Goal: Task Accomplishment & Management: Manage account settings

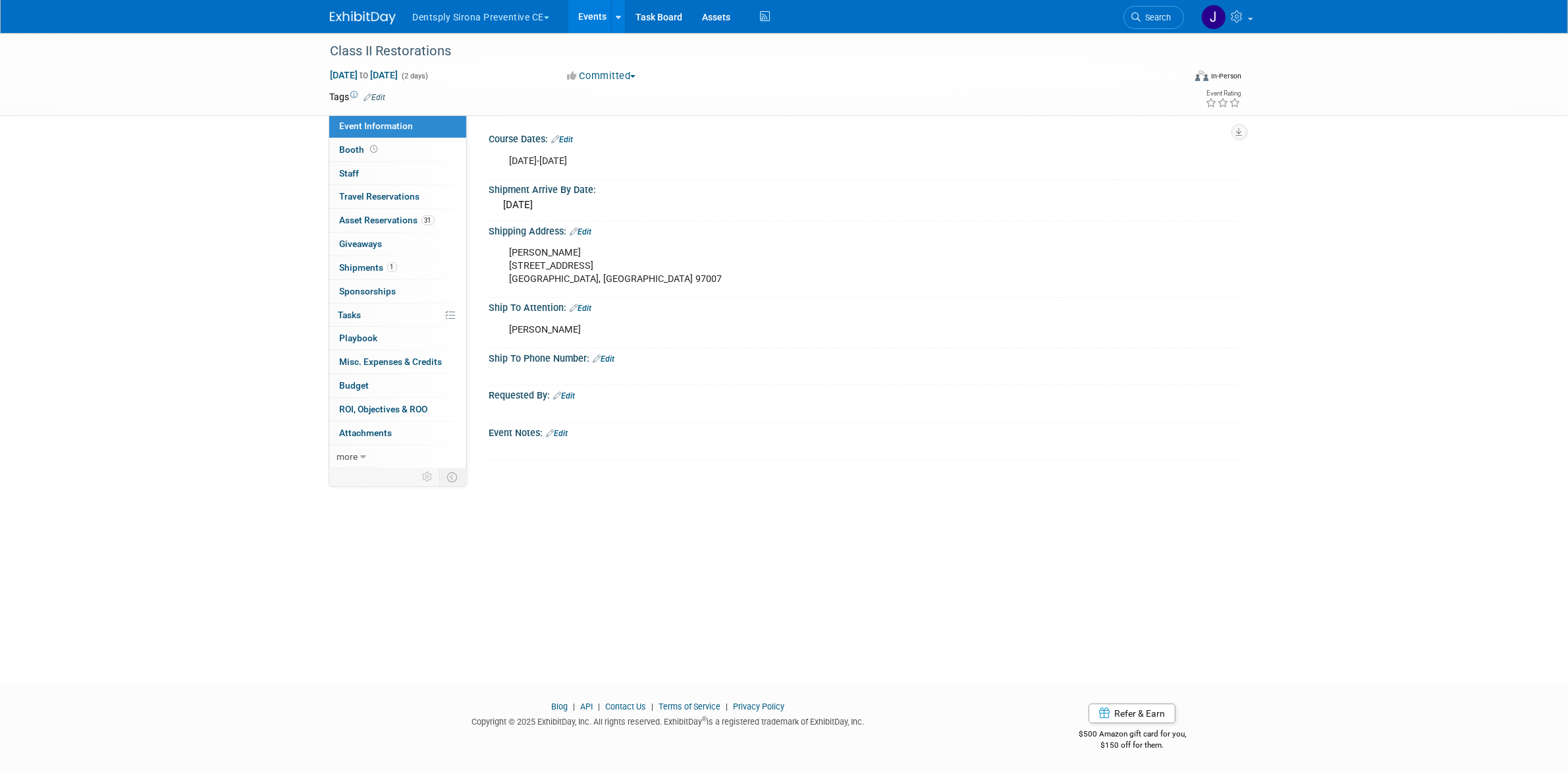
click at [532, 17] on button "Dentsply Sirona Preventive CE" at bounding box center [489, 15] width 155 height 29
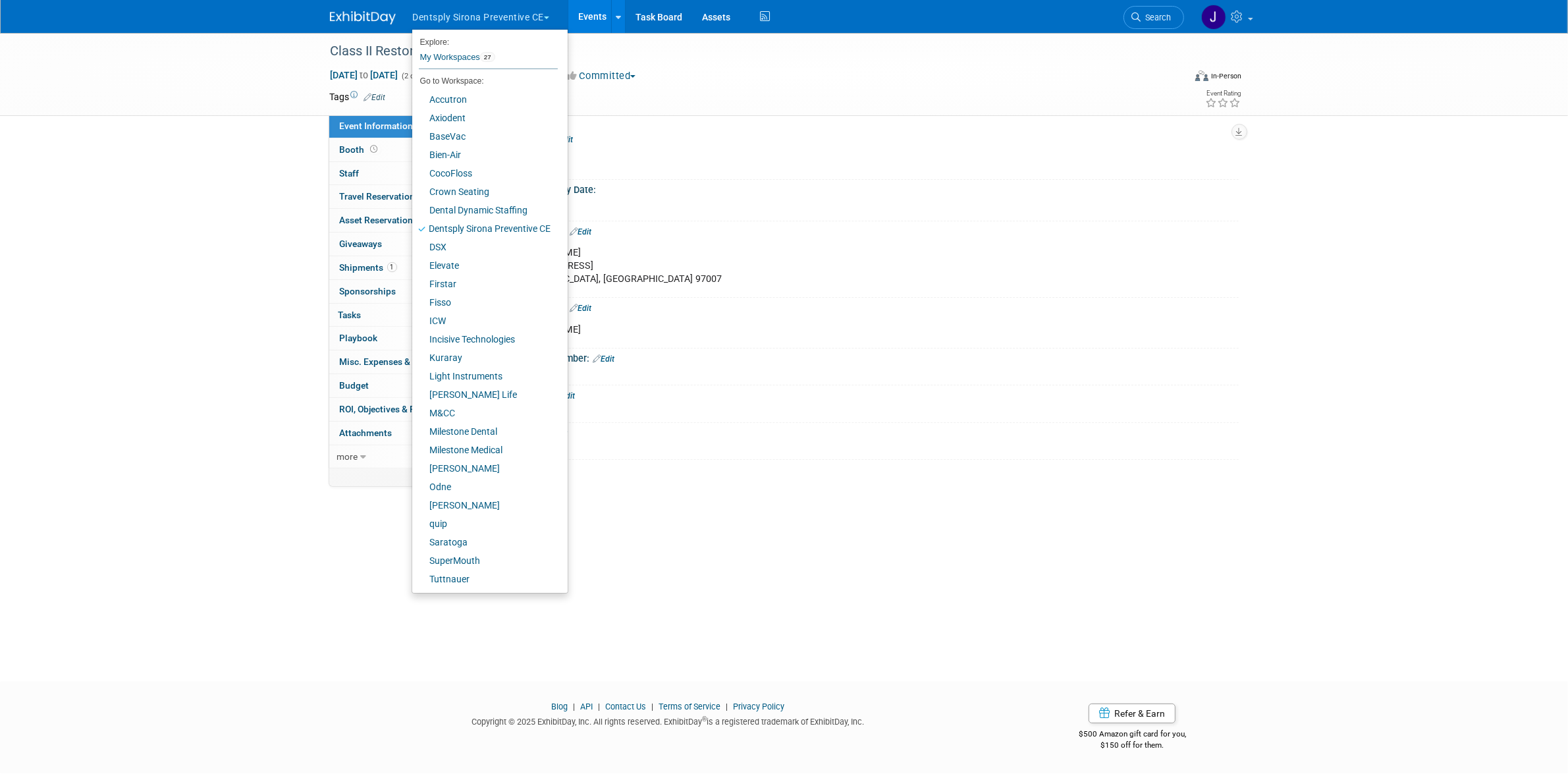
click at [532, 18] on button "Dentsply Sirona Preventive CE" at bounding box center [489, 15] width 155 height 29
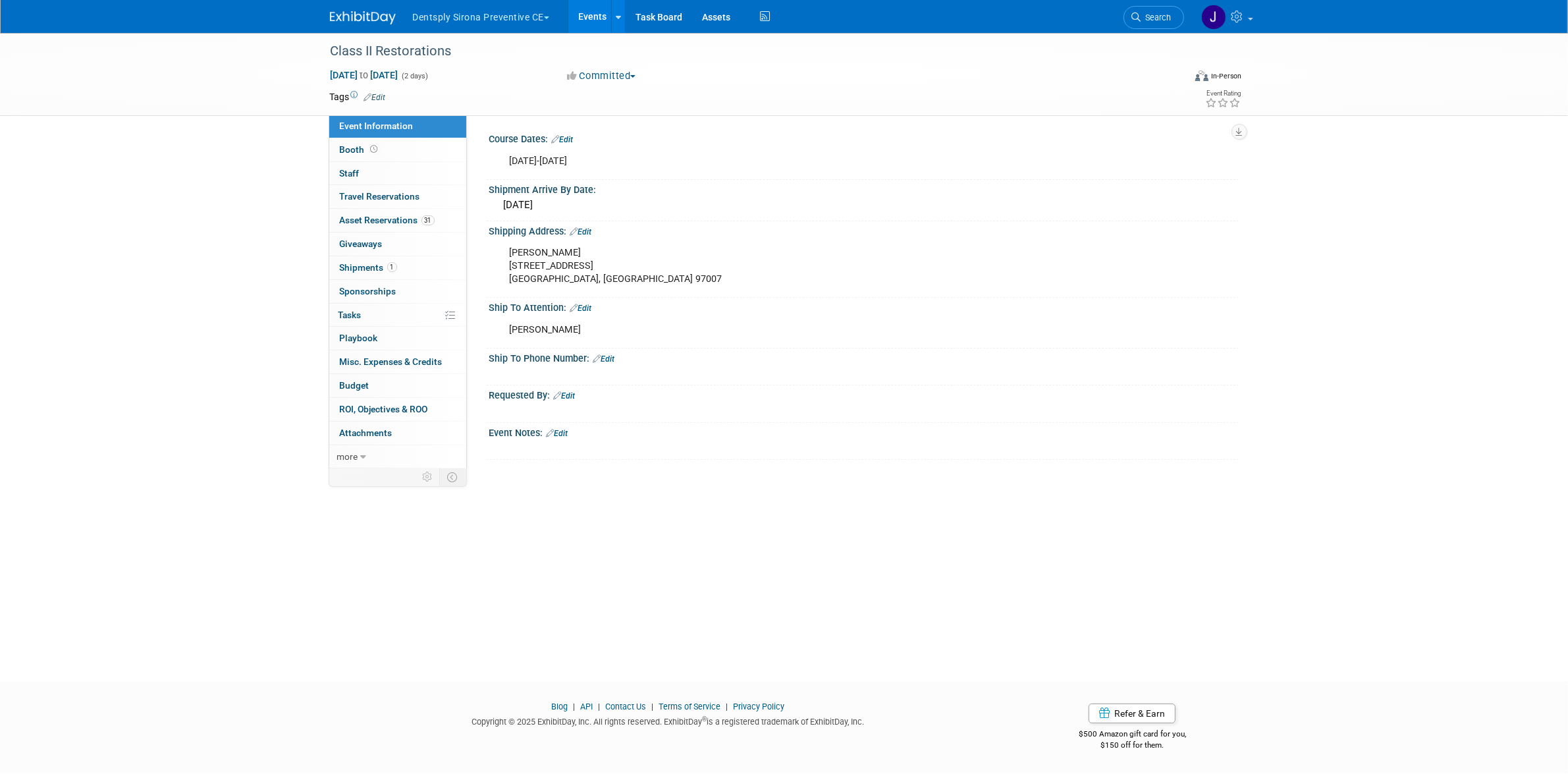
click at [530, 23] on button "Dentsply Sirona Preventive CE" at bounding box center [489, 15] width 155 height 29
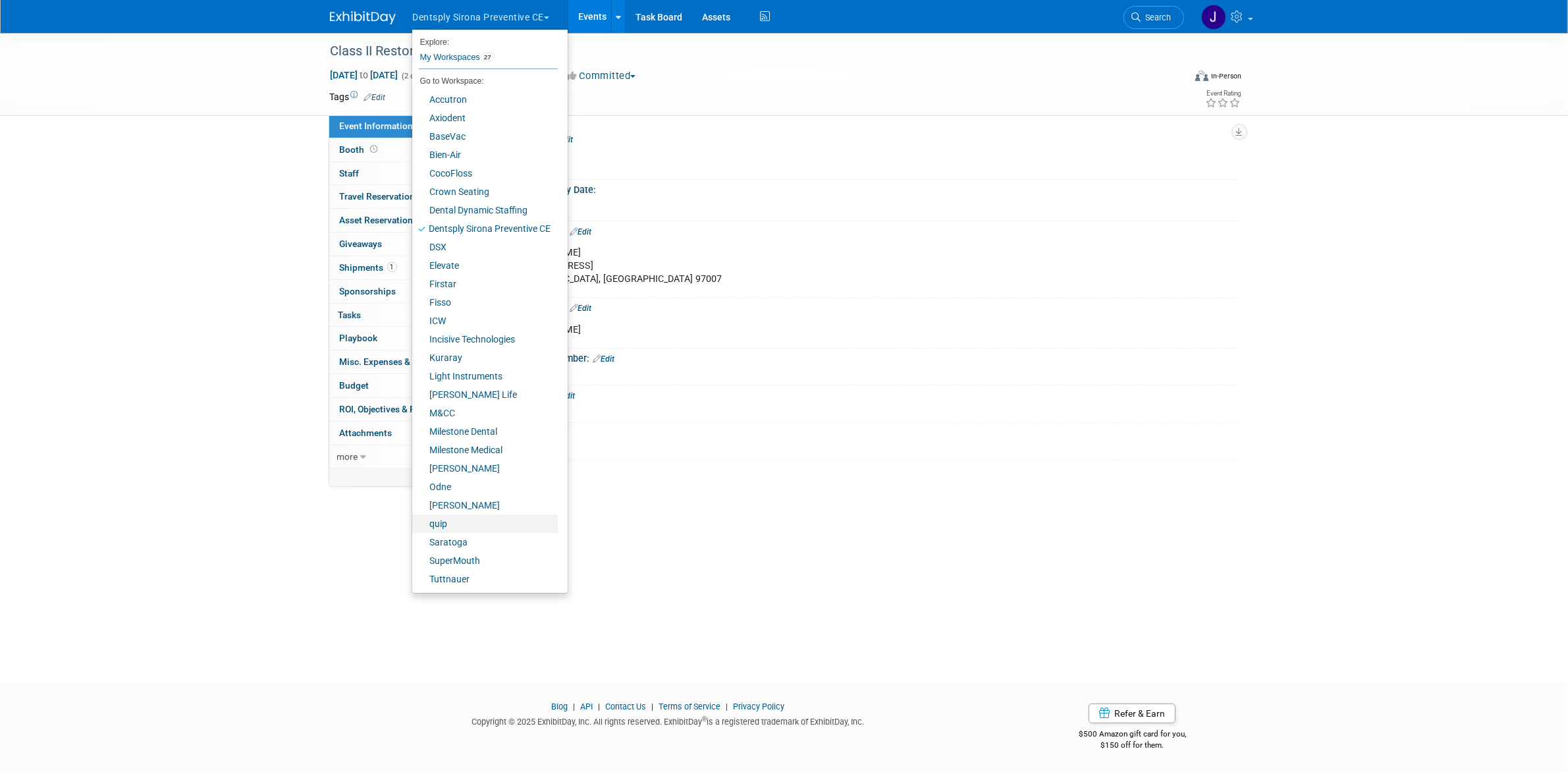
click at [463, 522] on link "quip" at bounding box center [485, 524] width 145 height 18
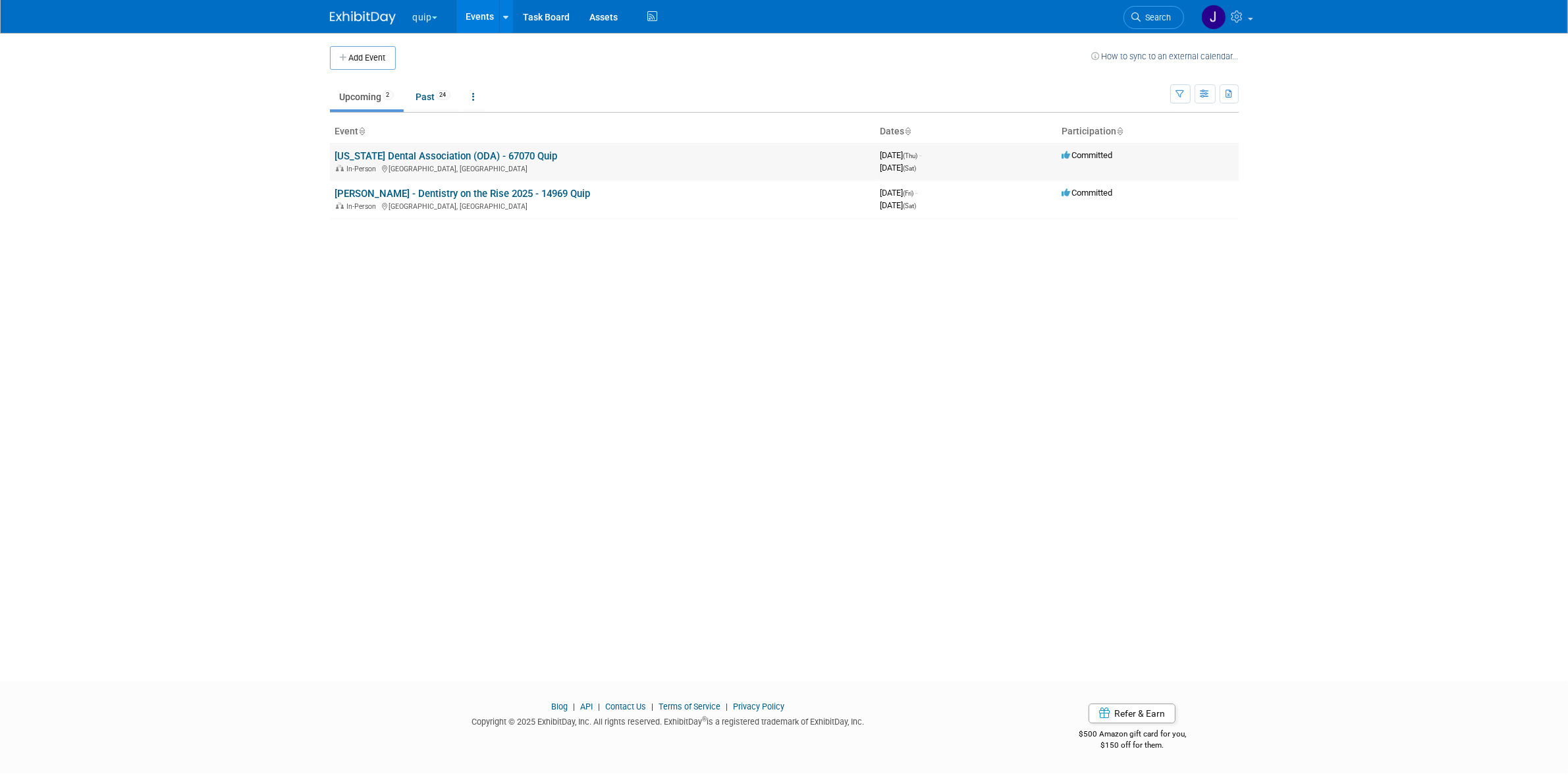
click at [427, 156] on link "[US_STATE] Dental Association (ODA) - 67070 Quip" at bounding box center [447, 156] width 222 height 12
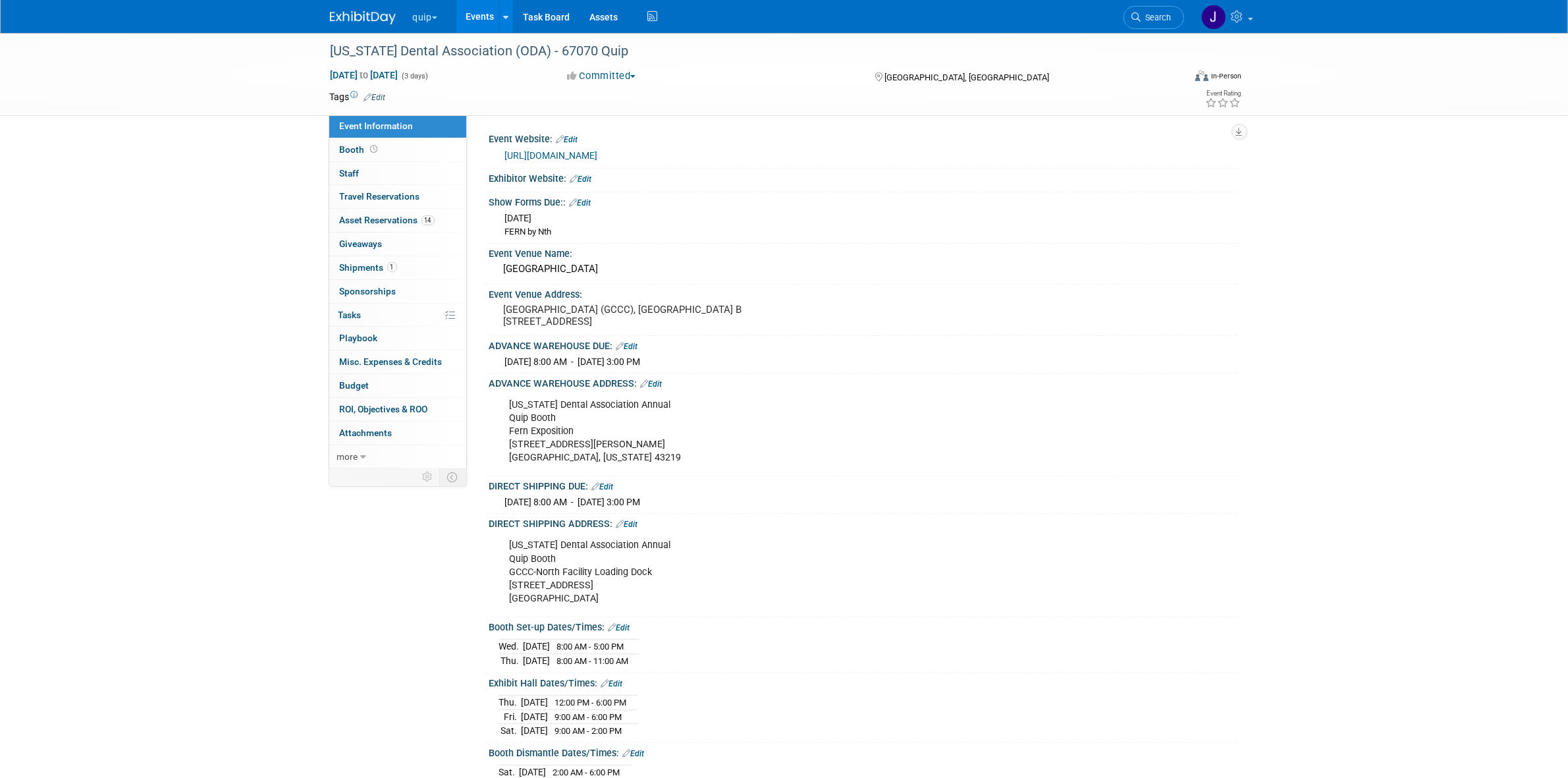
click at [563, 403] on div "Ohio Dental Association Annual Quip Booth Fern Exposition 1500 Old Leonard Ave.…" at bounding box center [798, 432] width 594 height 79
copy div "[US_STATE] Dental Association Annual"
click at [554, 443] on div "Ohio Dental Association Annual Quip Booth Fern Exposition 1500 Old Leonard Ave.…" at bounding box center [798, 432] width 594 height 79
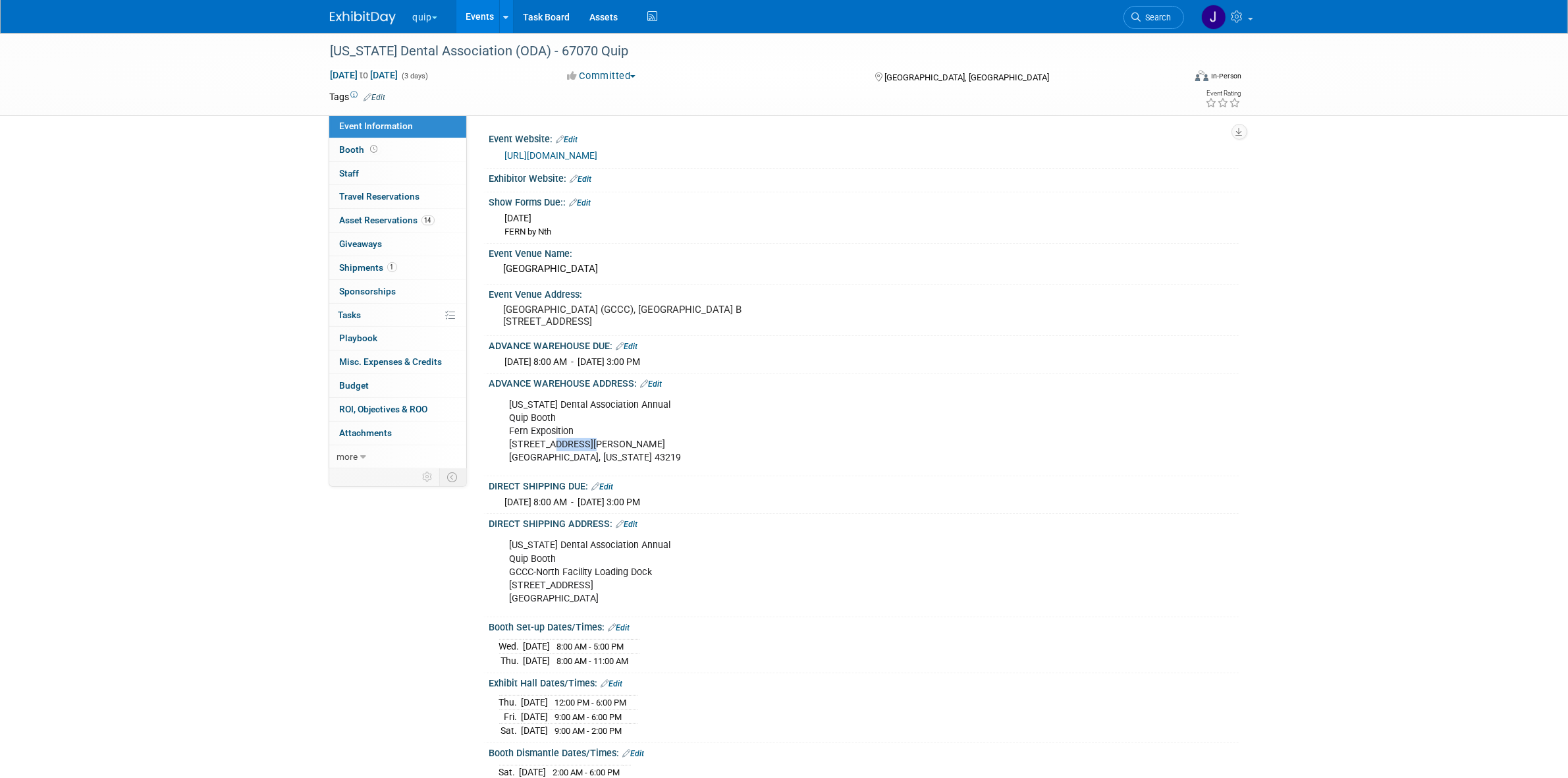
click at [554, 443] on div "Ohio Dental Association Annual Quip Booth Fern Exposition 1500 Old Leonard Ave.…" at bounding box center [798, 432] width 594 height 79
copy div "1500 Old Leonard Ave."
click at [563, 455] on div "Ohio Dental Association Annual Quip Booth Fern Exposition 1500 Old Leonard Ave.…" at bounding box center [798, 432] width 594 height 79
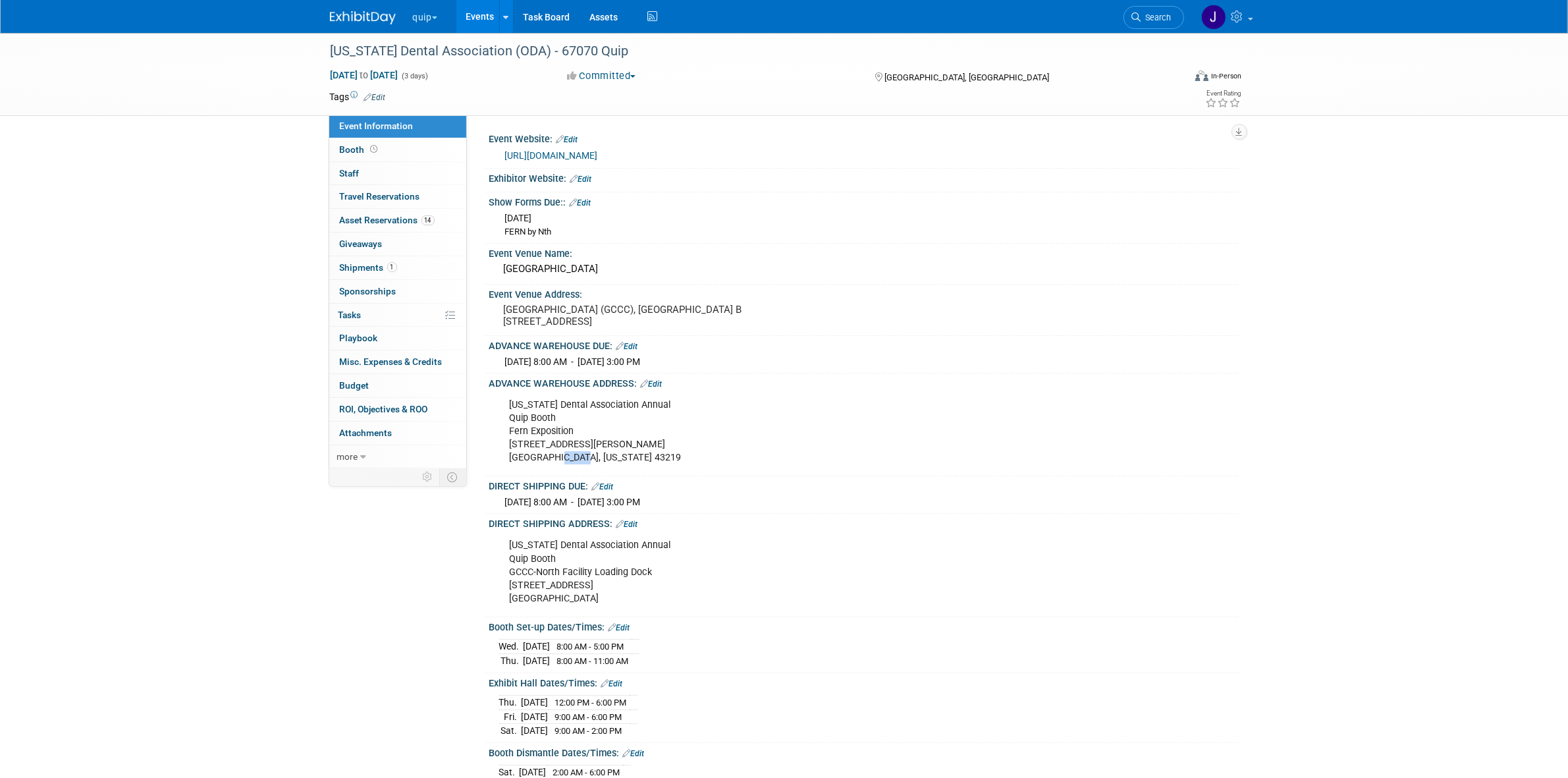
click at [563, 455] on div "Ohio Dental Association Annual Quip Booth Fern Exposition 1500 Old Leonard Ave.…" at bounding box center [798, 432] width 594 height 79
click at [609, 456] on div "Ohio Dental Association Annual Quip Booth Fern Exposition 1500 Old Leonard Ave.…" at bounding box center [798, 432] width 594 height 79
click at [592, 464] on div "Ohio Dental Association Annual Quip Booth Fern Exposition 1500 Old Leonard Ave.…" at bounding box center [798, 432] width 594 height 79
click at [592, 463] on div "Ohio Dental Association Annual Quip Booth Fern Exposition 1500 Old Leonard Ave.…" at bounding box center [798, 432] width 594 height 79
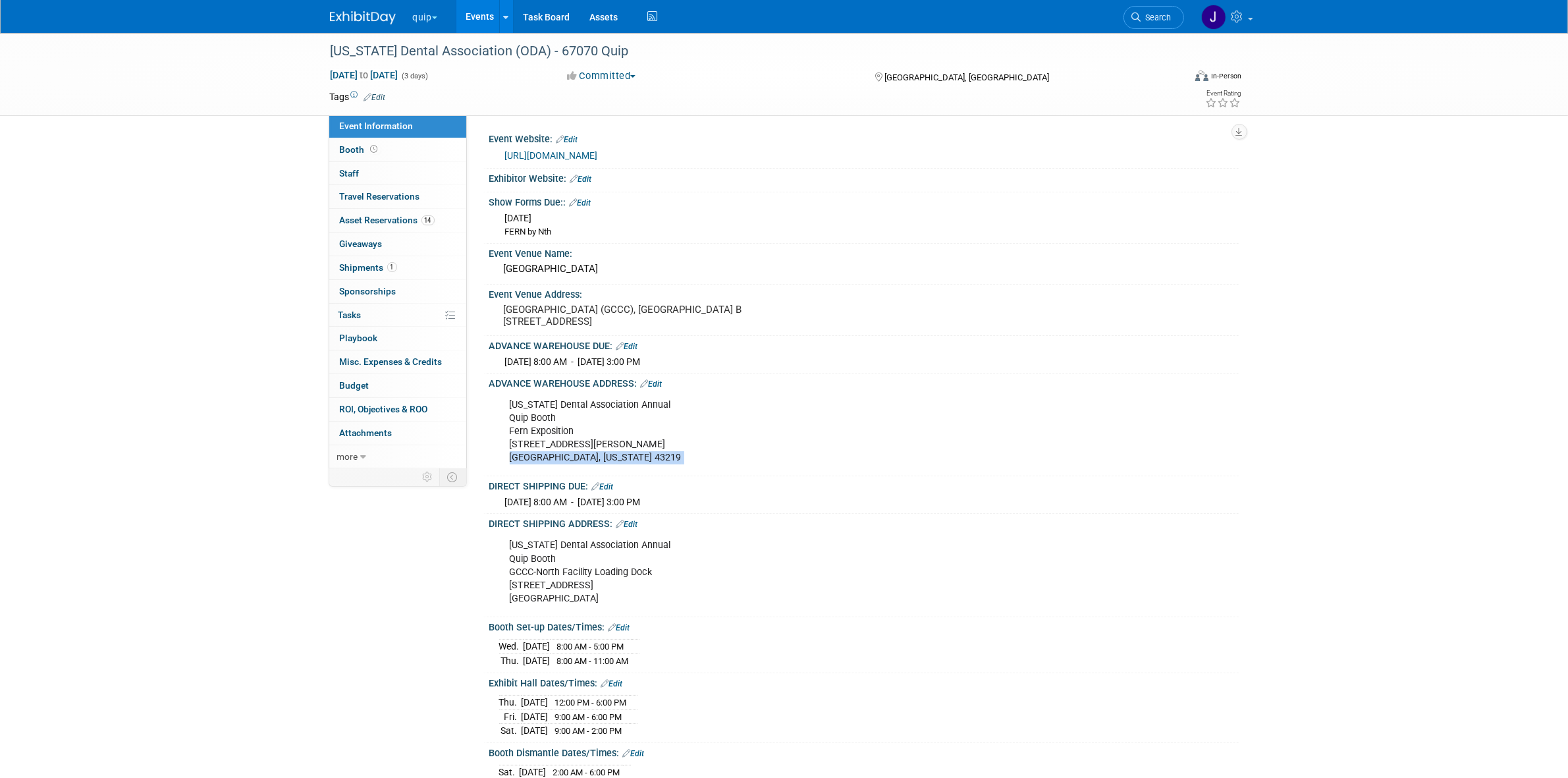
click at [592, 460] on div "Ohio Dental Association Annual Quip Booth Fern Exposition 1500 Old Leonard Ave.…" at bounding box center [798, 432] width 594 height 79
click at [529, 433] on div "Ohio Dental Association Annual Quip Booth Fern Exposition 1500 Old Leonard Ave.…" at bounding box center [798, 432] width 594 height 79
click at [530, 433] on div "Ohio Dental Association Annual Quip Booth Fern Exposition 1500 Old Leonard Ave.…" at bounding box center [798, 432] width 594 height 79
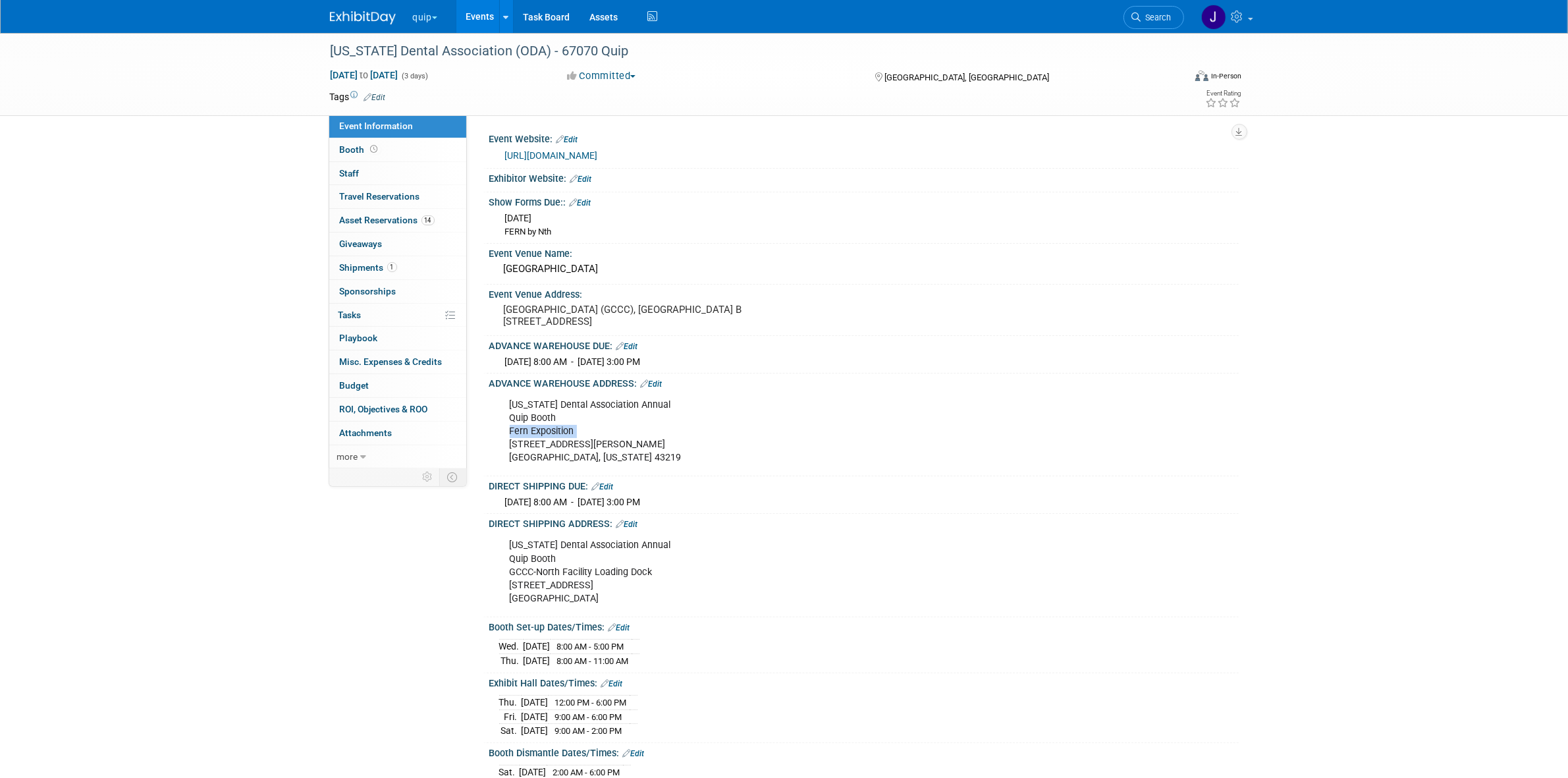
copy div "Fern Exposition"
click at [532, 49] on div "[US_STATE] Dental Association (ODA) - 67070 Quip" at bounding box center [745, 51] width 839 height 24
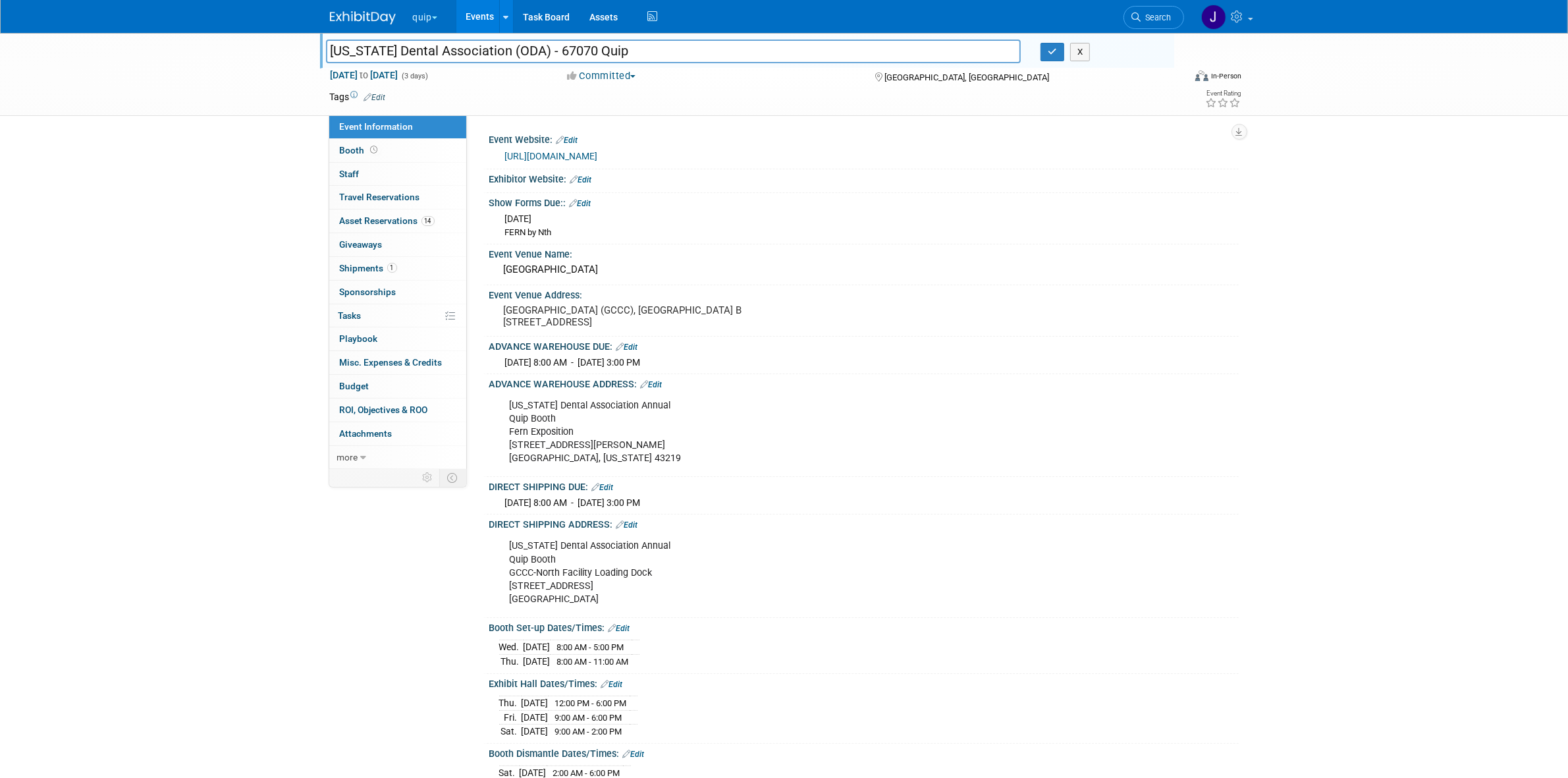
click at [224, 189] on div "Ohio Dental Association (ODA) - 67070 Quip Ohio Dental Association (ODA) - 6707…" at bounding box center [784, 532] width 1568 height 999
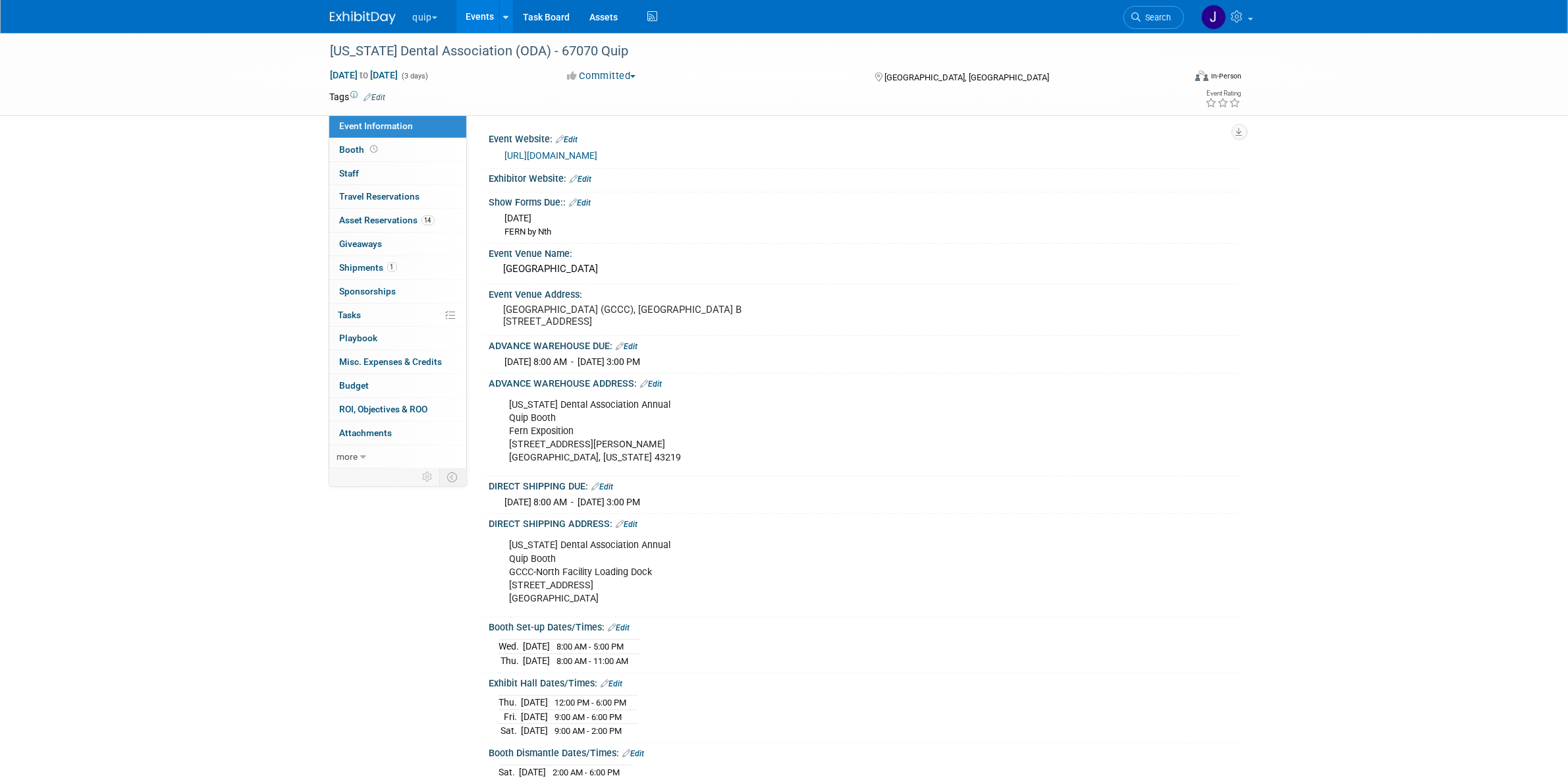
click at [476, 17] on link "Events" at bounding box center [481, 16] width 48 height 33
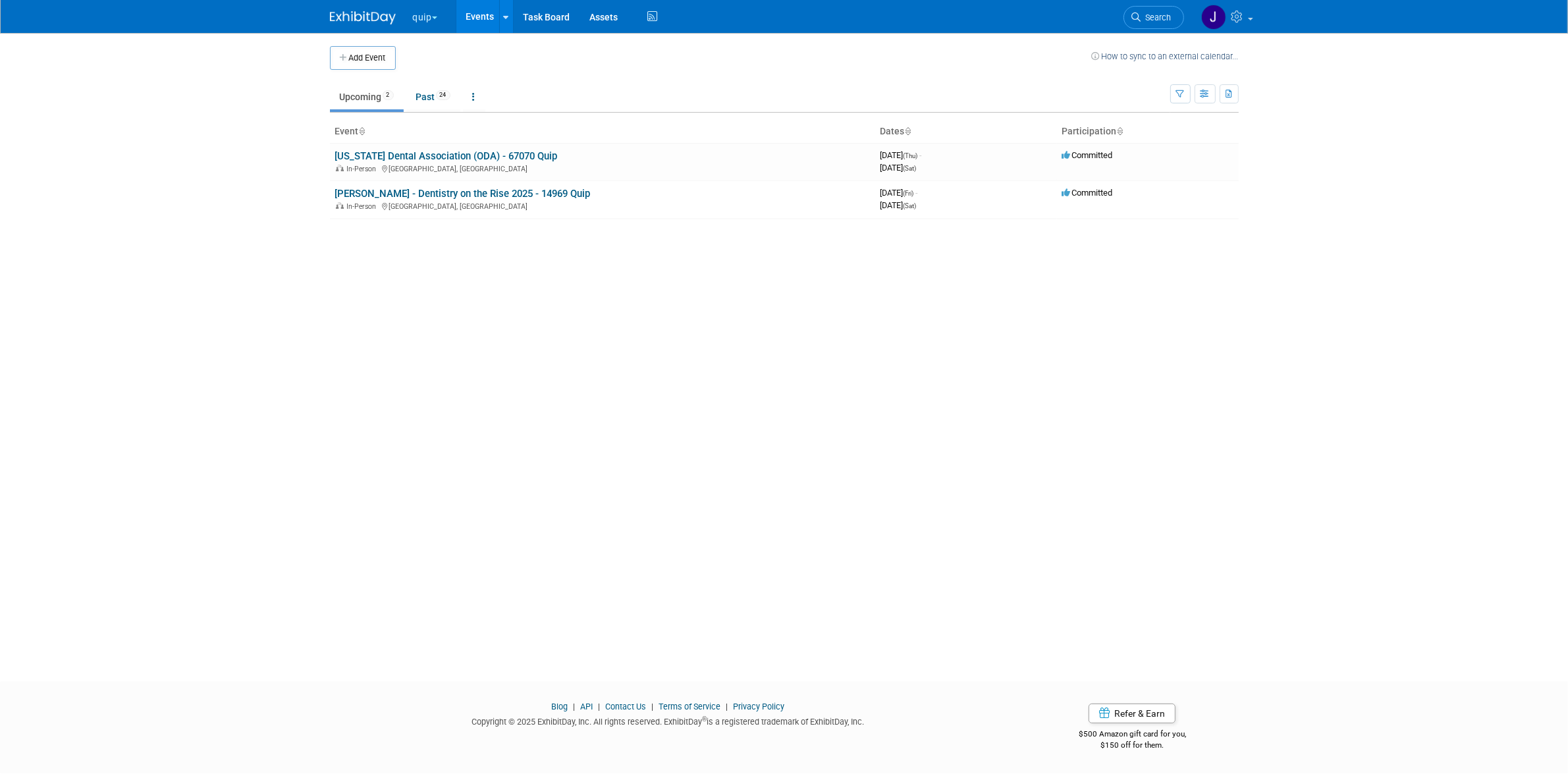
click at [423, 14] on button "quip" at bounding box center [433, 15] width 43 height 29
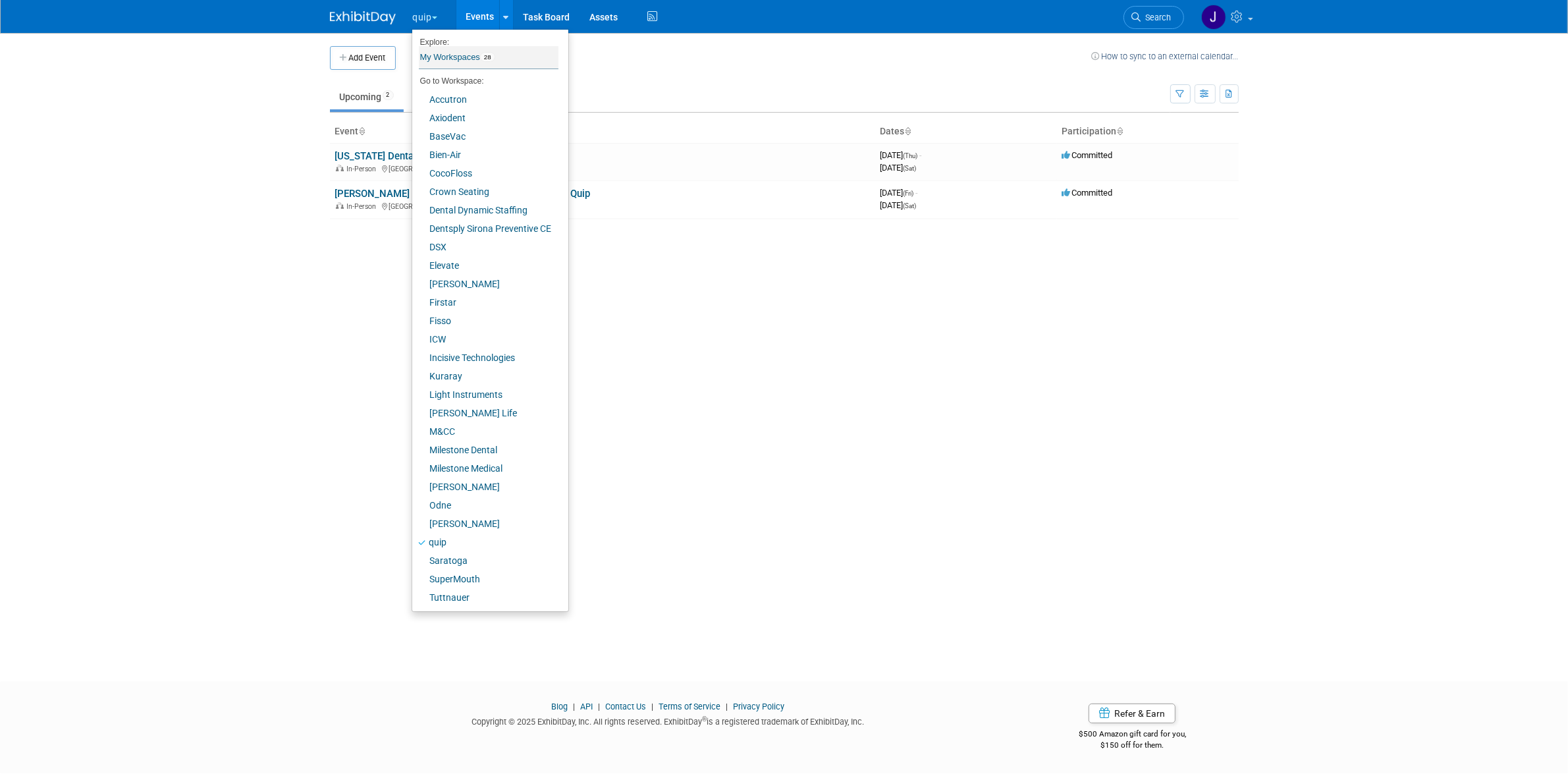
click at [459, 51] on link "My Workspaces 28" at bounding box center [488, 57] width 139 height 22
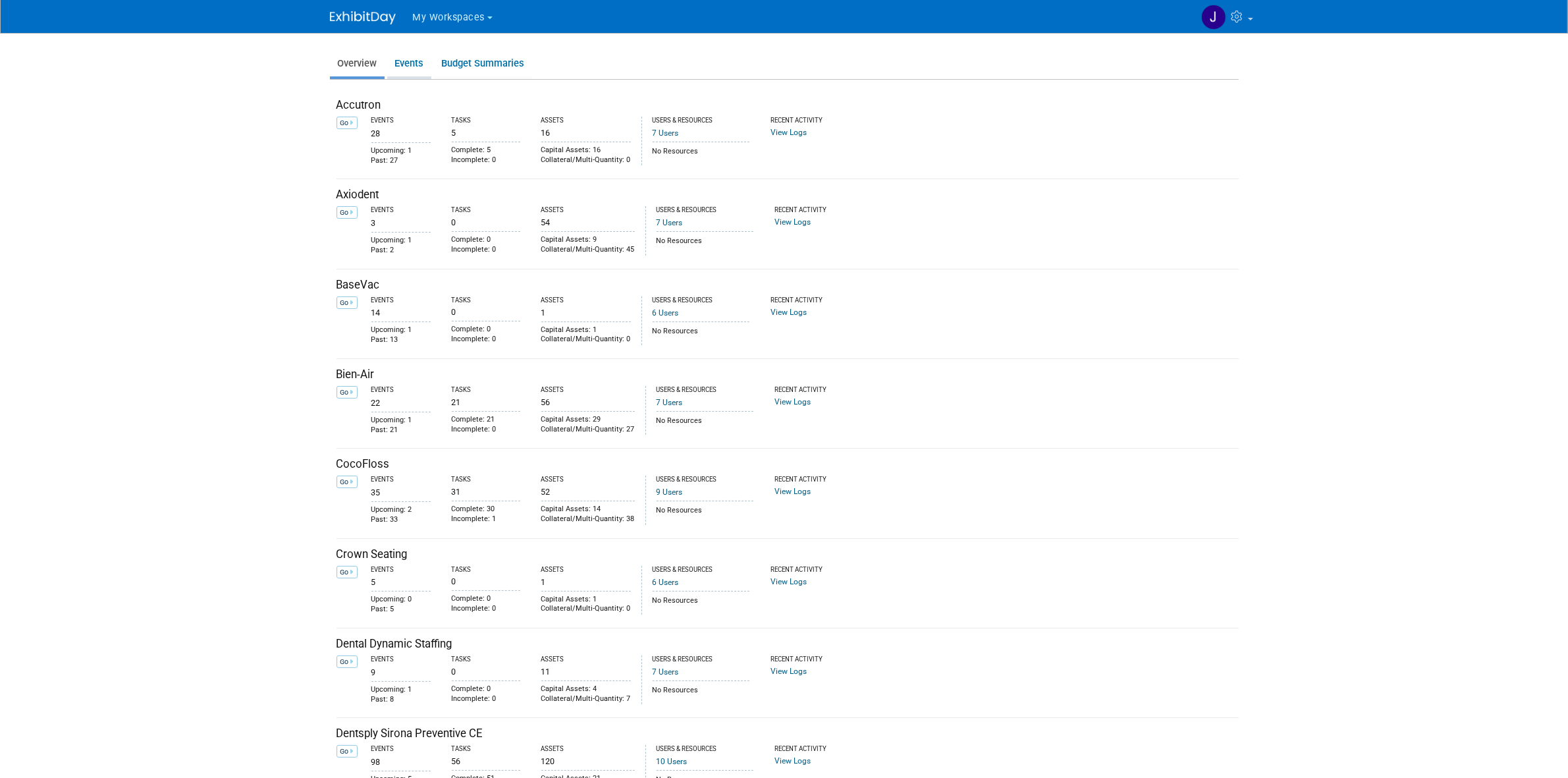
click at [406, 71] on link "Events" at bounding box center [409, 63] width 44 height 26
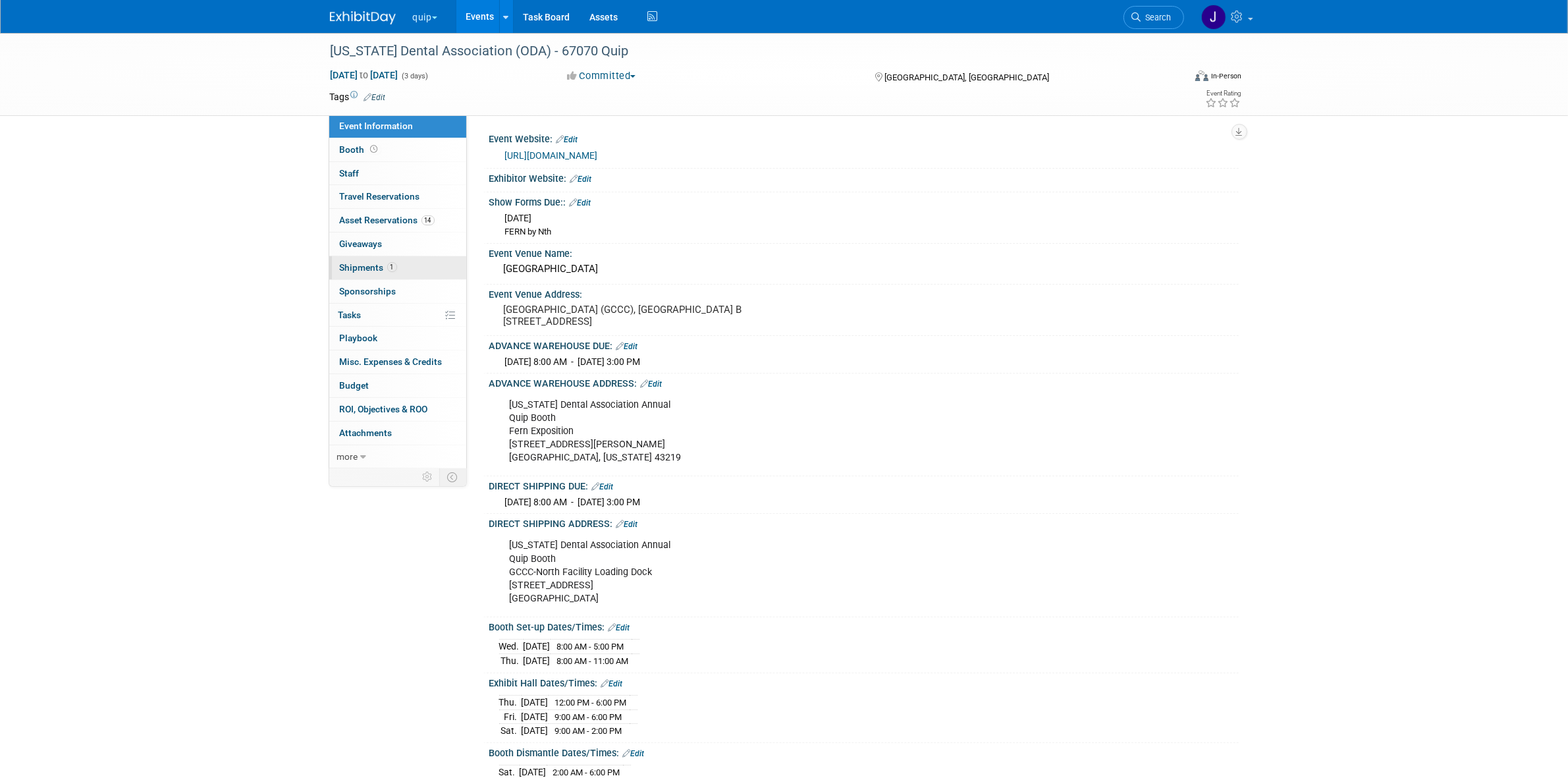
click at [399, 267] on link "1 Shipments 1" at bounding box center [398, 268] width 137 height 23
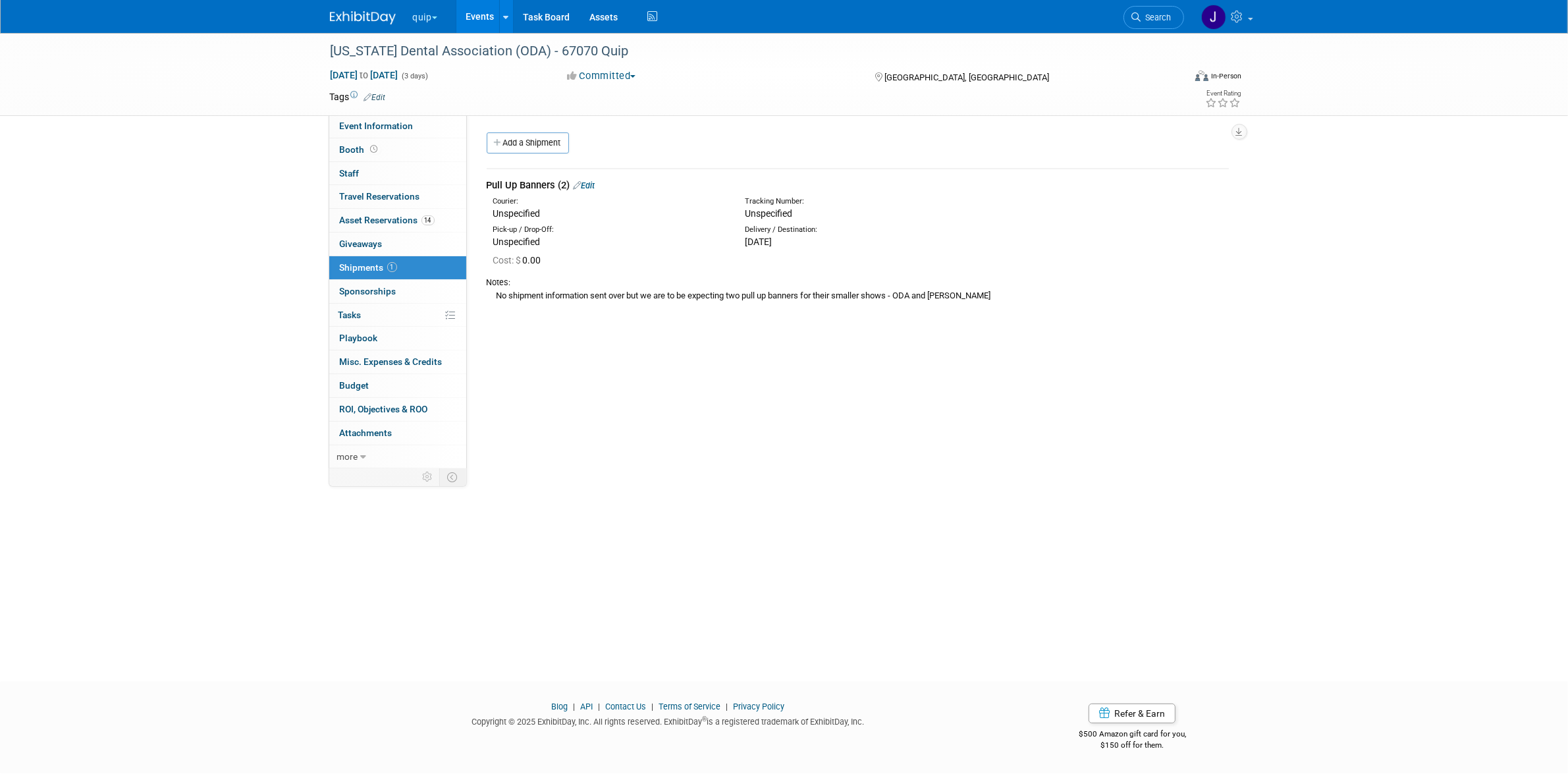
click at [524, 129] on div "Event Website: Edit https://www.oda.org/events-ce/annual-session/exhibitors/ Ex…" at bounding box center [853, 292] width 772 height 356
click at [525, 139] on link "Add a Shipment" at bounding box center [527, 143] width 82 height 21
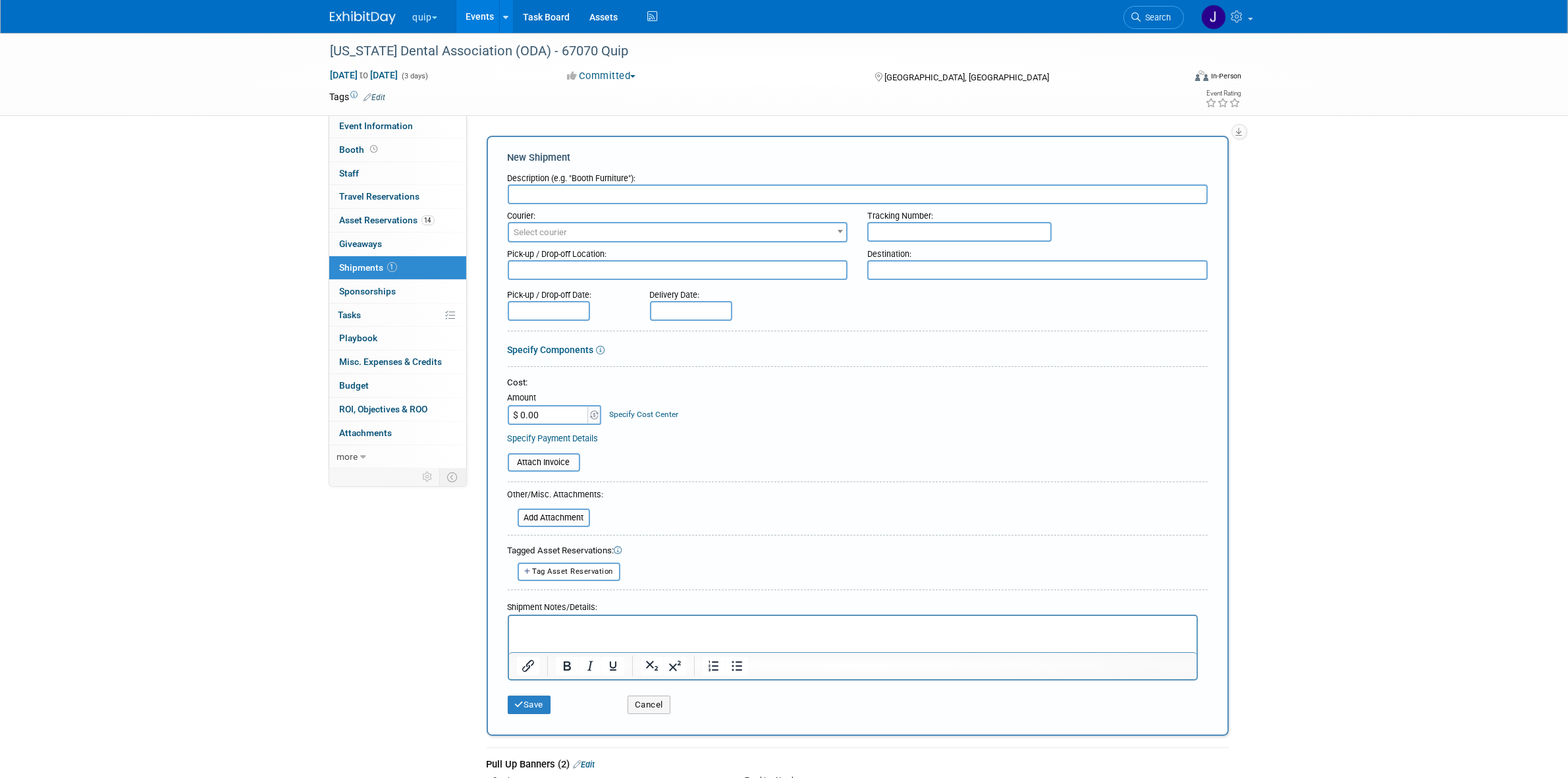
click at [772, 193] on input "text" at bounding box center [858, 194] width 700 height 19
paste input "DCIM to ODA 1 Pallet"
type input "DCIM to ODA 1 Tower Crate"
click at [747, 222] on span "Select courier" at bounding box center [678, 231] width 340 height 20
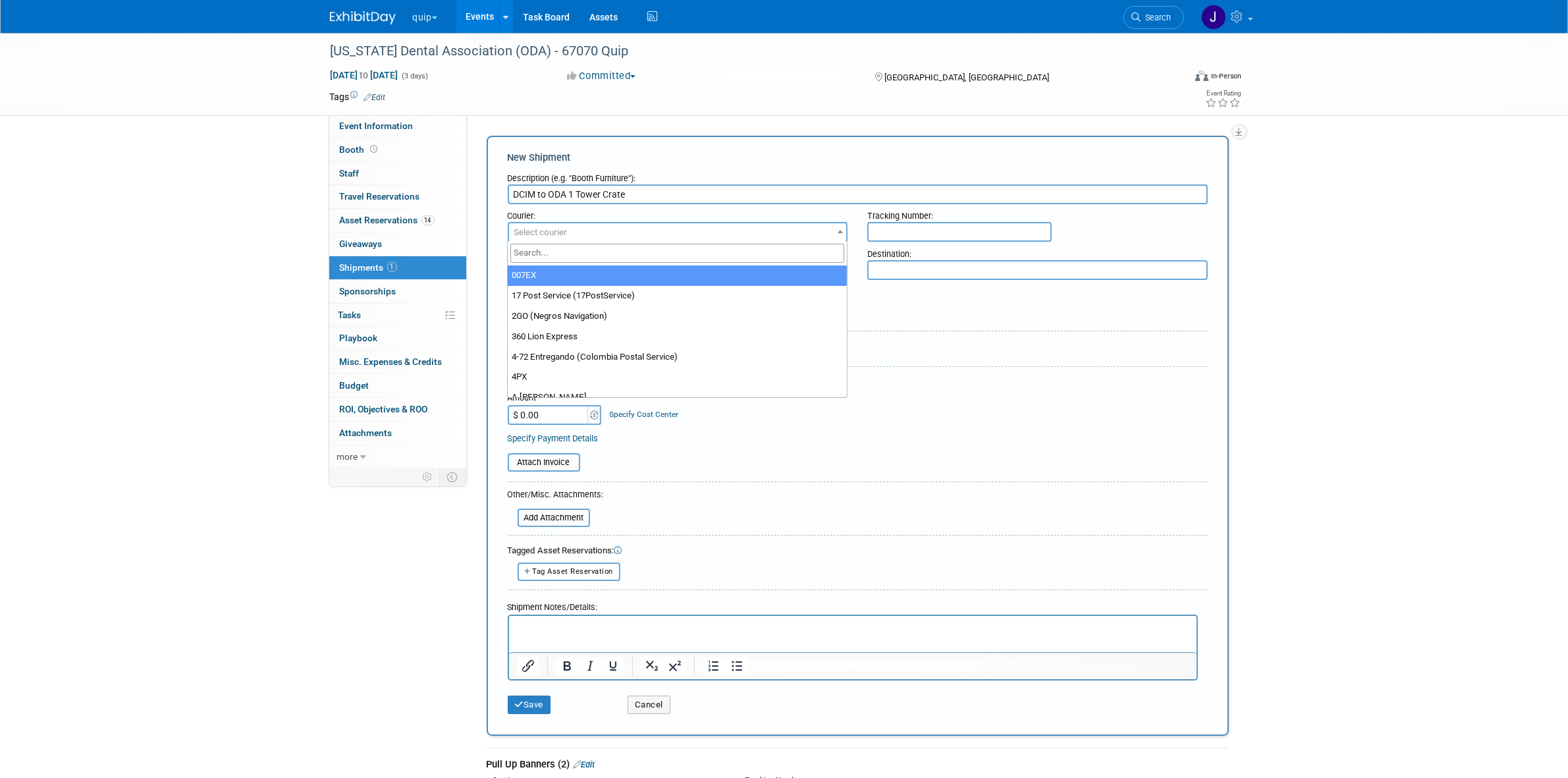
click at [756, 228] on span "Select courier" at bounding box center [677, 232] width 338 height 18
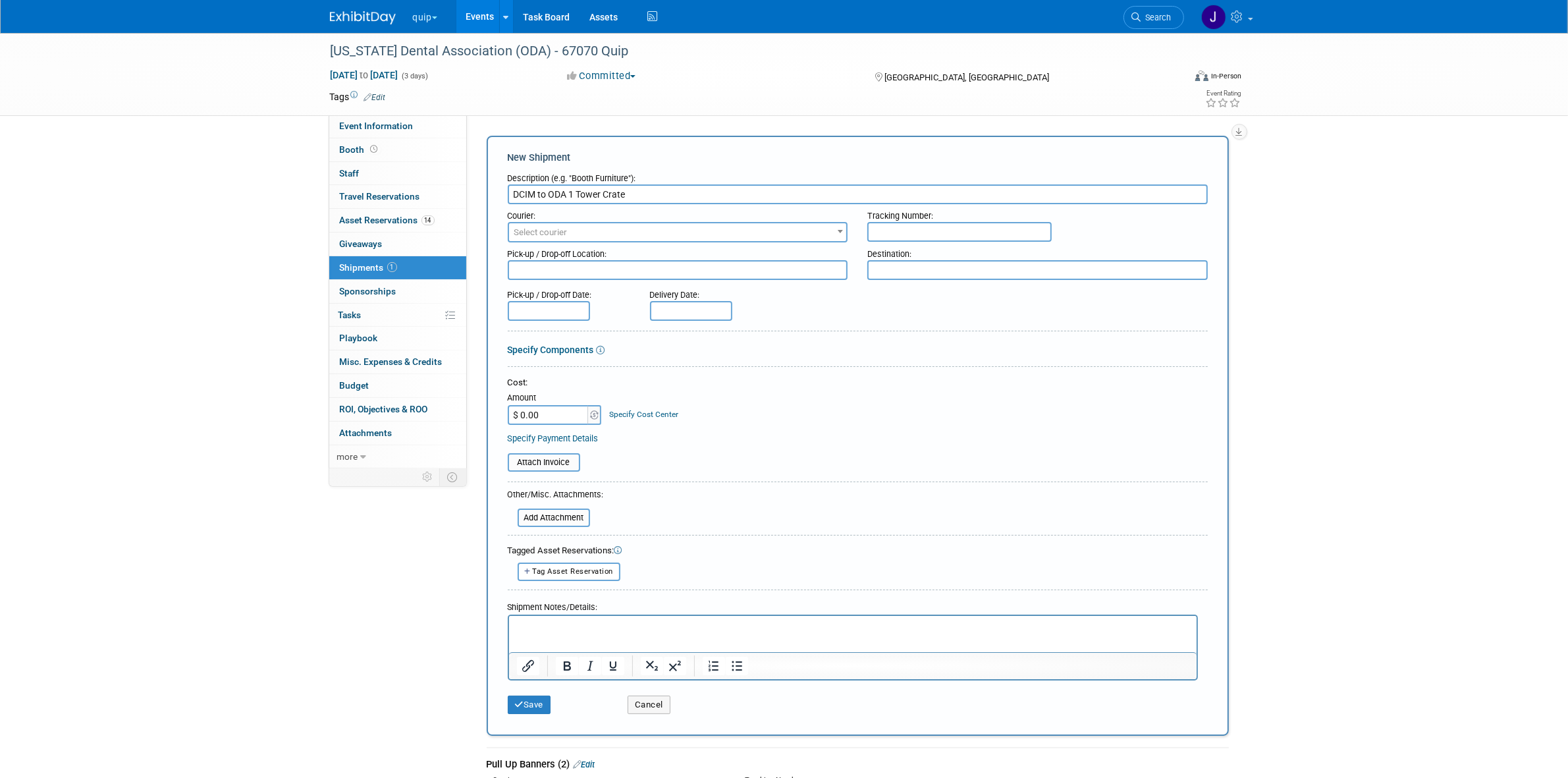
click at [1009, 237] on input "text" at bounding box center [960, 231] width 185 height 19
paste input "BOC20935799 , 9990910400"
type input "BOC20935799 , 9990910400"
click at [893, 257] on div "Destination:" at bounding box center [1038, 252] width 340 height 17
click at [525, 189] on input "DCIM to ODA 1 Tower Crate" at bounding box center [858, 194] width 700 height 19
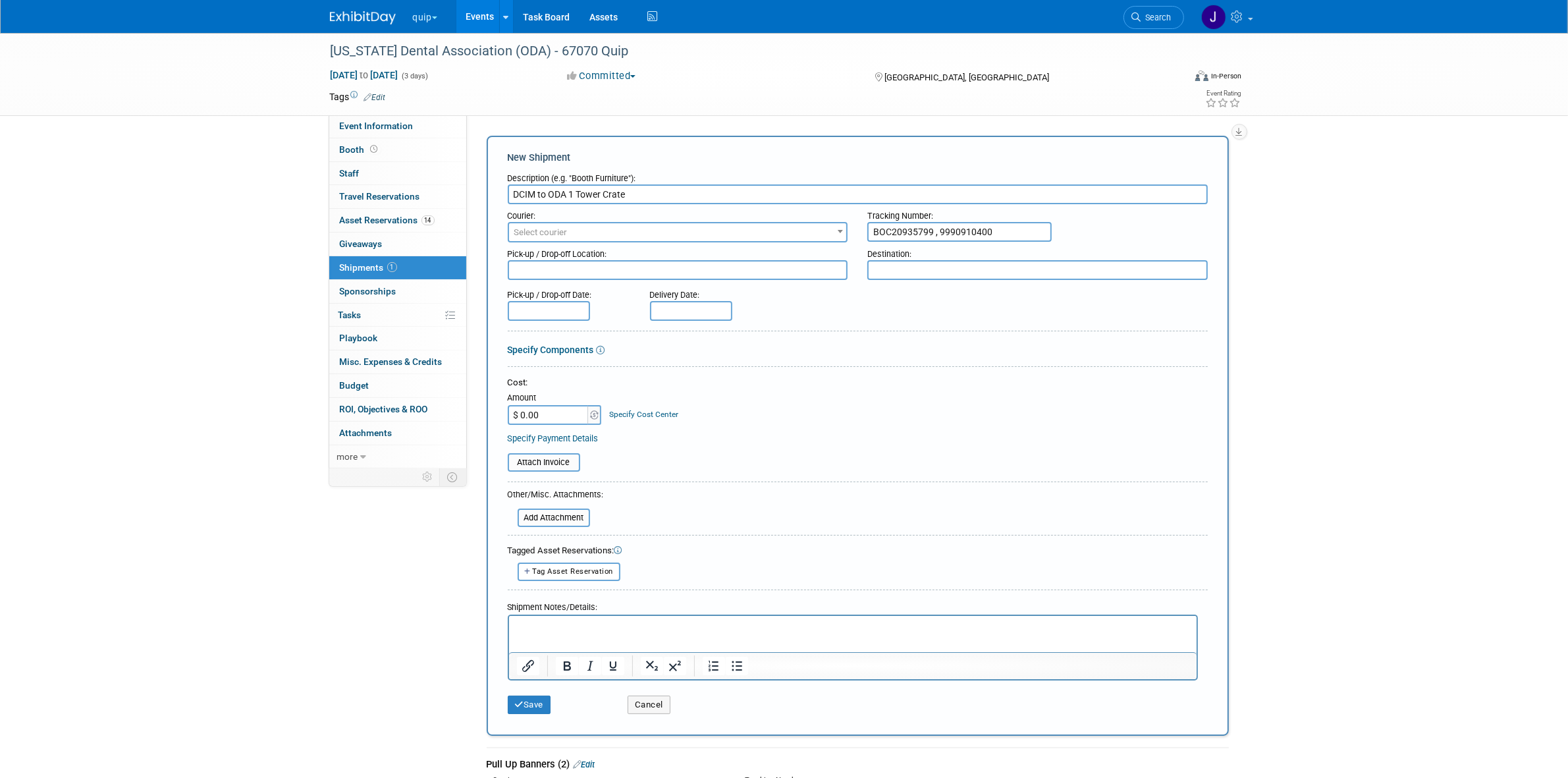
click at [525, 189] on input "DCIM to ODA 1 Tower Crate" at bounding box center [858, 194] width 700 height 19
click at [640, 257] on div "Pick-up / Drop-off Location:" at bounding box center [678, 252] width 340 height 17
click at [637, 262] on textarea at bounding box center [678, 270] width 340 height 19
paste textarea "DCIM"
type textarea "DCIM"
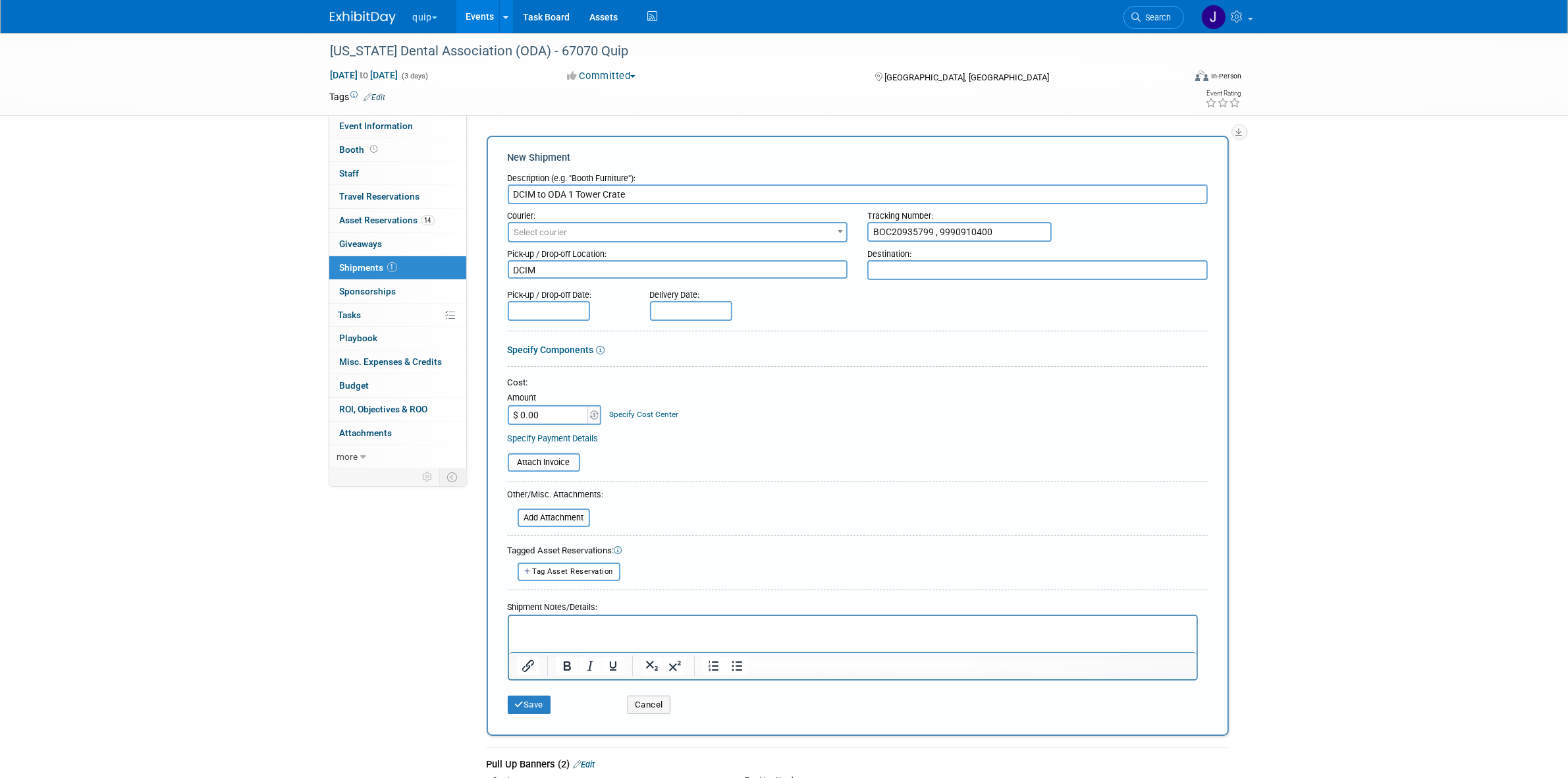
click at [561, 196] on input "DCIM to ODA 1 Tower Crate" at bounding box center [858, 194] width 700 height 19
click at [986, 262] on textarea at bounding box center [1038, 270] width 340 height 19
paste textarea "ODA"
drag, startPoint x: 894, startPoint y: 269, endPoint x: 953, endPoint y: 267, distance: 59.0
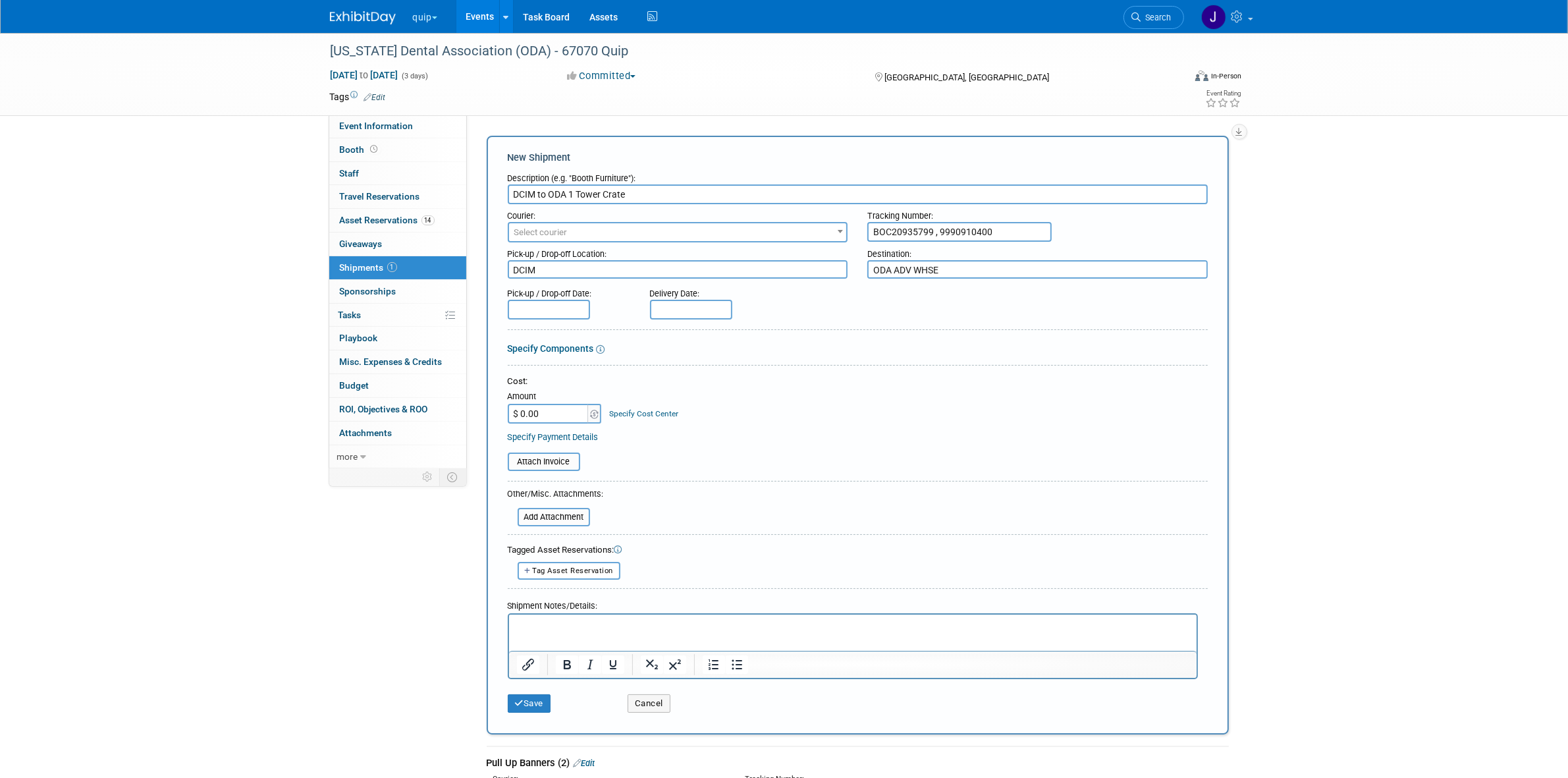
click at [953, 267] on textarea "ODA ADV WHSE" at bounding box center [1038, 270] width 340 height 19
type textarea "ODA ADV WHSE"
drag, startPoint x: 564, startPoint y: 189, endPoint x: 573, endPoint y: 189, distance: 9.0
click at [564, 189] on input "DCIM to ODA 1 Tower Crate" at bounding box center [858, 194] width 700 height 19
paste input "ADV WHSE"
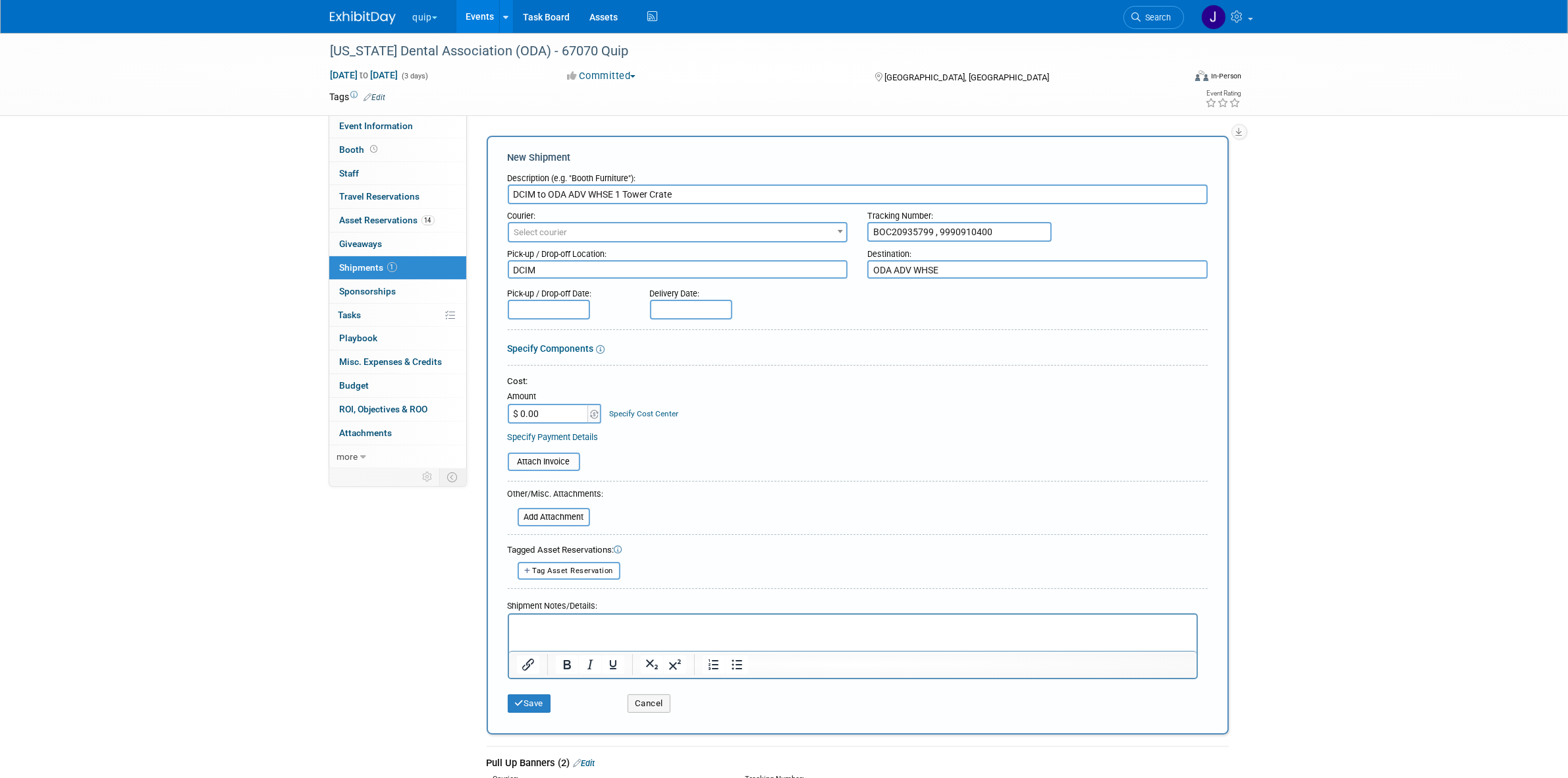
type input "DCIM to ODA ADV WHSE 1 Tower Crate"
click at [903, 625] on p "Rich Text Area. Press ALT-0 for help." at bounding box center [852, 627] width 672 height 14
paste body "Rich Text Area. Press ALT-0 for help."
drag, startPoint x: 912, startPoint y: 631, endPoint x: 889, endPoint y: 627, distance: 23.3
click at [889, 627] on p "Ward through Unishippers by justin. Pickup on 11th with 1 day gauranteed delive…" at bounding box center [852, 627] width 672 height 14
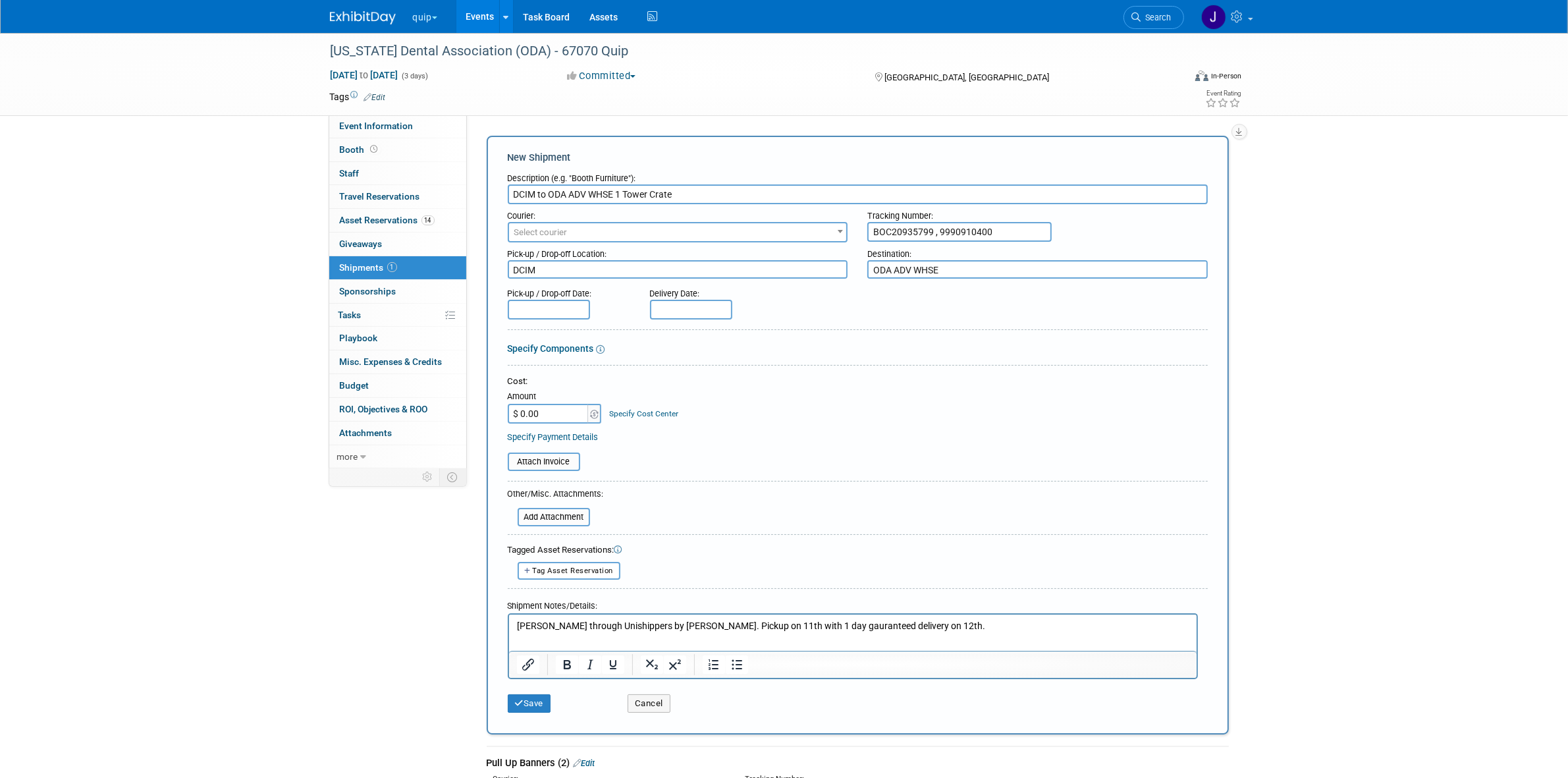
drag, startPoint x: 614, startPoint y: 189, endPoint x: 720, endPoint y: 183, distance: 106.2
click at [720, 185] on input "DCIM to ODA ADV WHSE 1 Tower Crate" at bounding box center [858, 194] width 700 height 19
drag, startPoint x: 940, startPoint y: 597, endPoint x: 942, endPoint y: 607, distance: 10.2
click at [940, 600] on div "Shipment Notes/Details:" at bounding box center [853, 604] width 691 height 19
click at [944, 625] on p "[PERSON_NAME] through Unishippers by [PERSON_NAME]. Pickup on 11th with 1 day g…" at bounding box center [852, 627] width 672 height 14
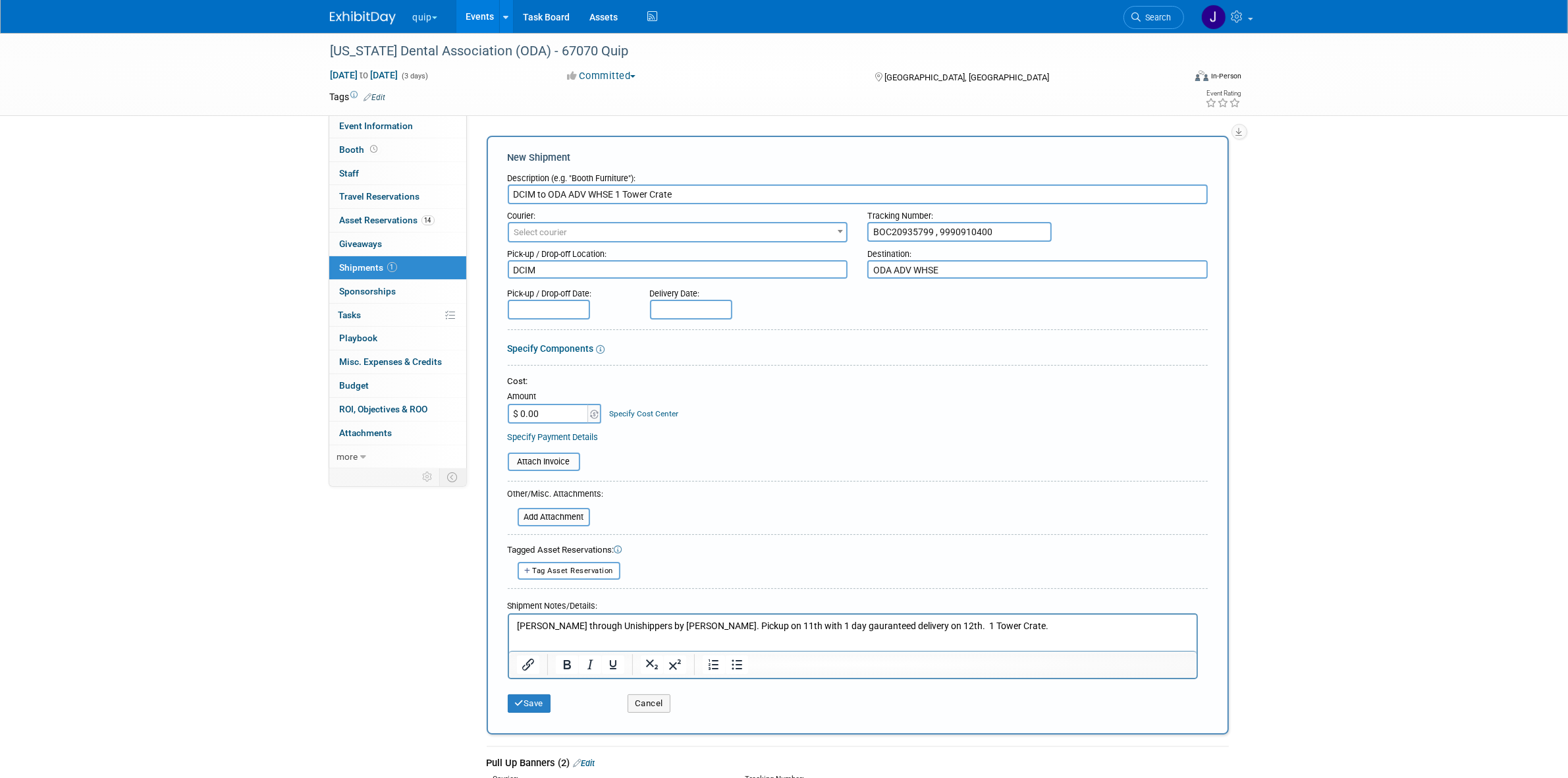
click at [519, 620] on p "Ward through Unishippers by justin. Pickup on 11th with 1 day gauranteed delive…" at bounding box center [852, 627] width 672 height 14
click at [558, 311] on input "text" at bounding box center [548, 310] width 82 height 19
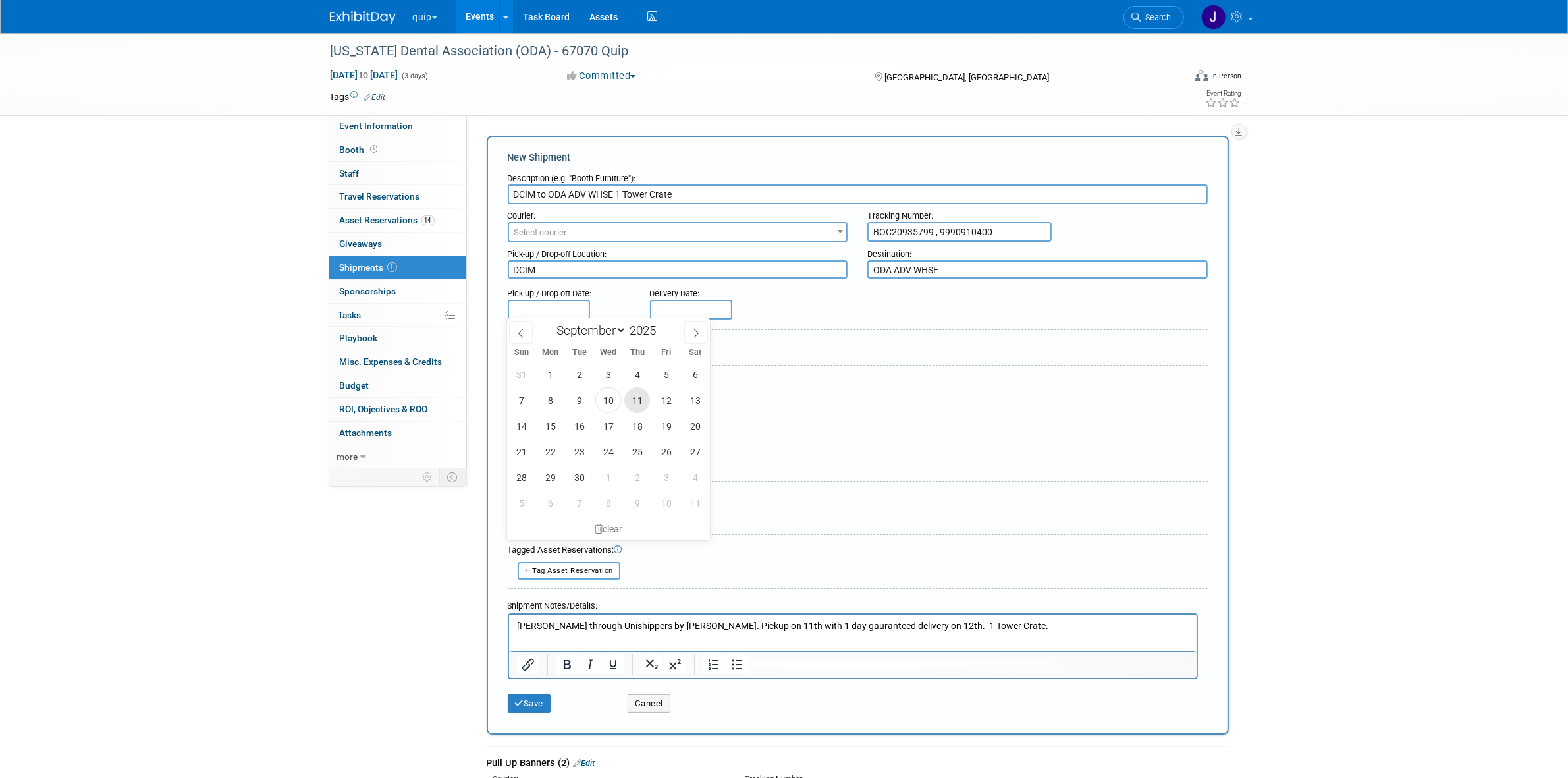
click at [643, 408] on span "11" at bounding box center [637, 400] width 26 height 26
type input "[DATE]"
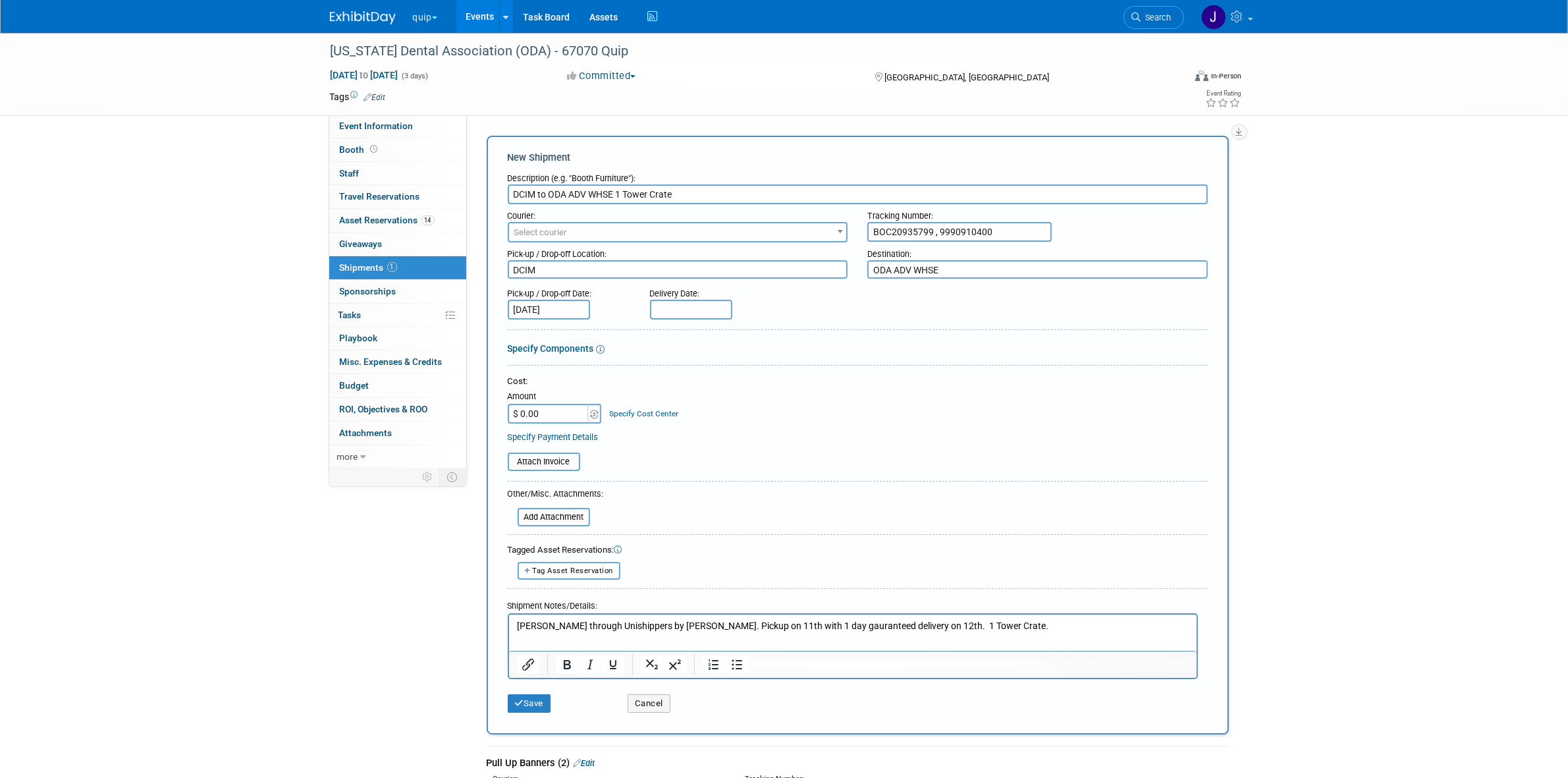
click at [691, 311] on body "quip Explore: My Workspaces 28 Go to Workspace: Accutron Axiodent BaseVac Bien-…" at bounding box center [784, 389] width 1568 height 778
click at [798, 398] on span "12" at bounding box center [809, 400] width 26 height 26
type input "[DATE]"
click at [555, 462] on input "file" at bounding box center [501, 462] width 157 height 15
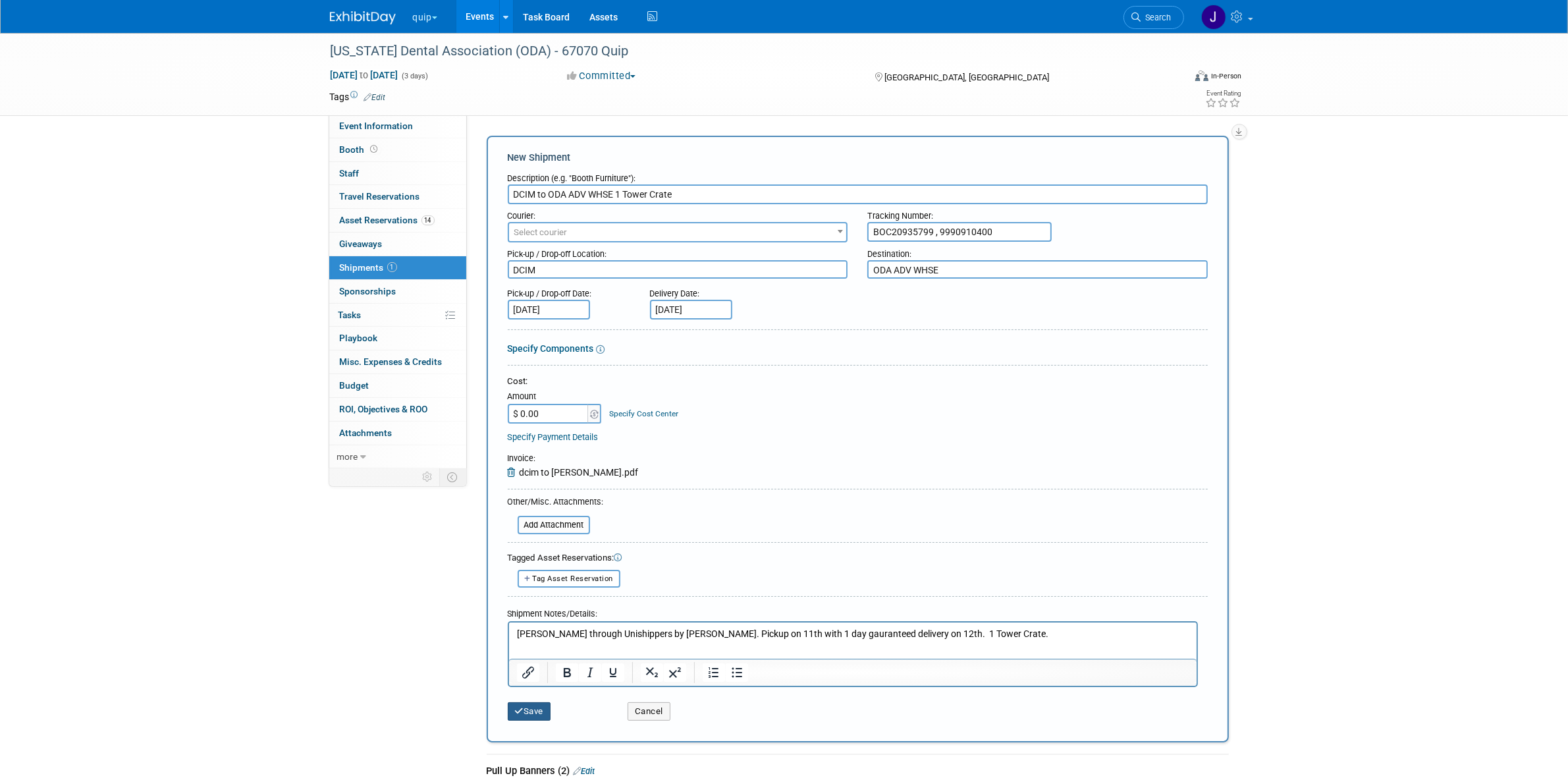
click at [516, 707] on icon "submit" at bounding box center [520, 711] width 10 height 9
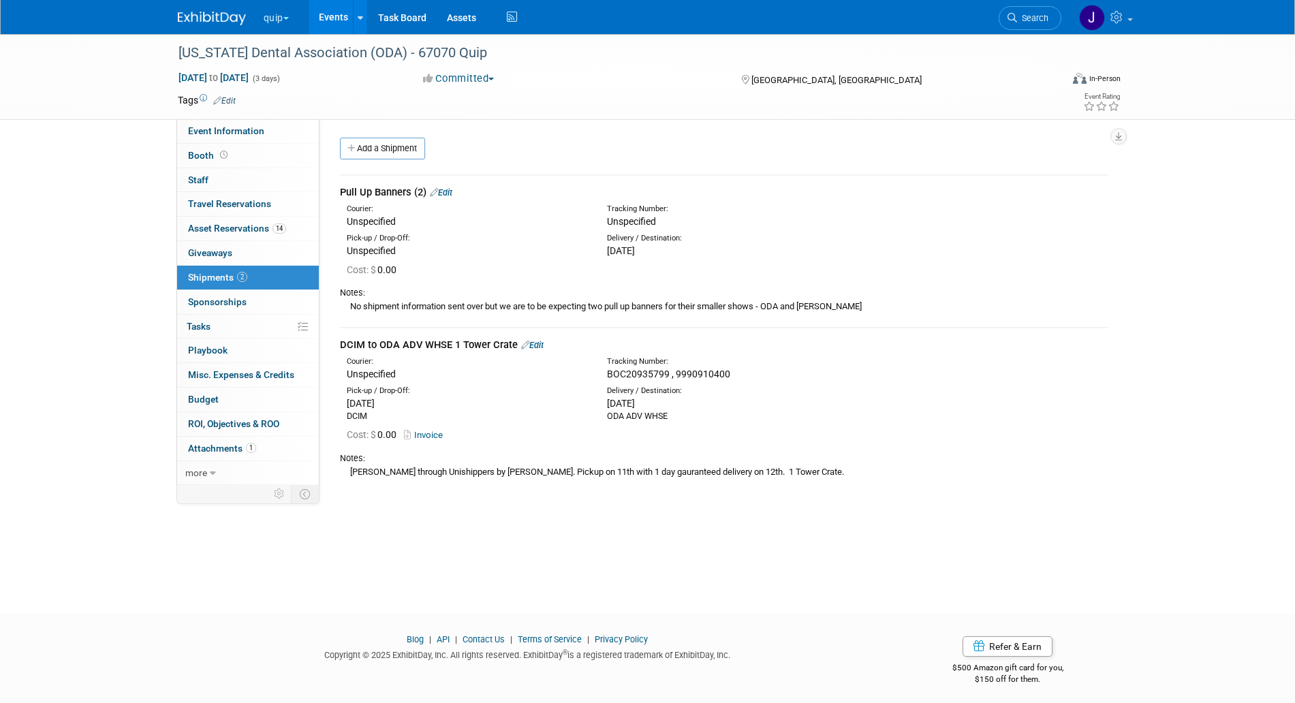
click at [428, 339] on div "DCIM to ODA ADV WHSE 1 Tower Crate Edit" at bounding box center [723, 345] width 767 height 14
copy div "DCIM to ODA ADV WHSE 1 Tower Crate"
click at [671, 478] on div "Notes: Ward through Unishippers by justin. Pickup on 11th with 1 day gauranteed…" at bounding box center [723, 463] width 767 height 37
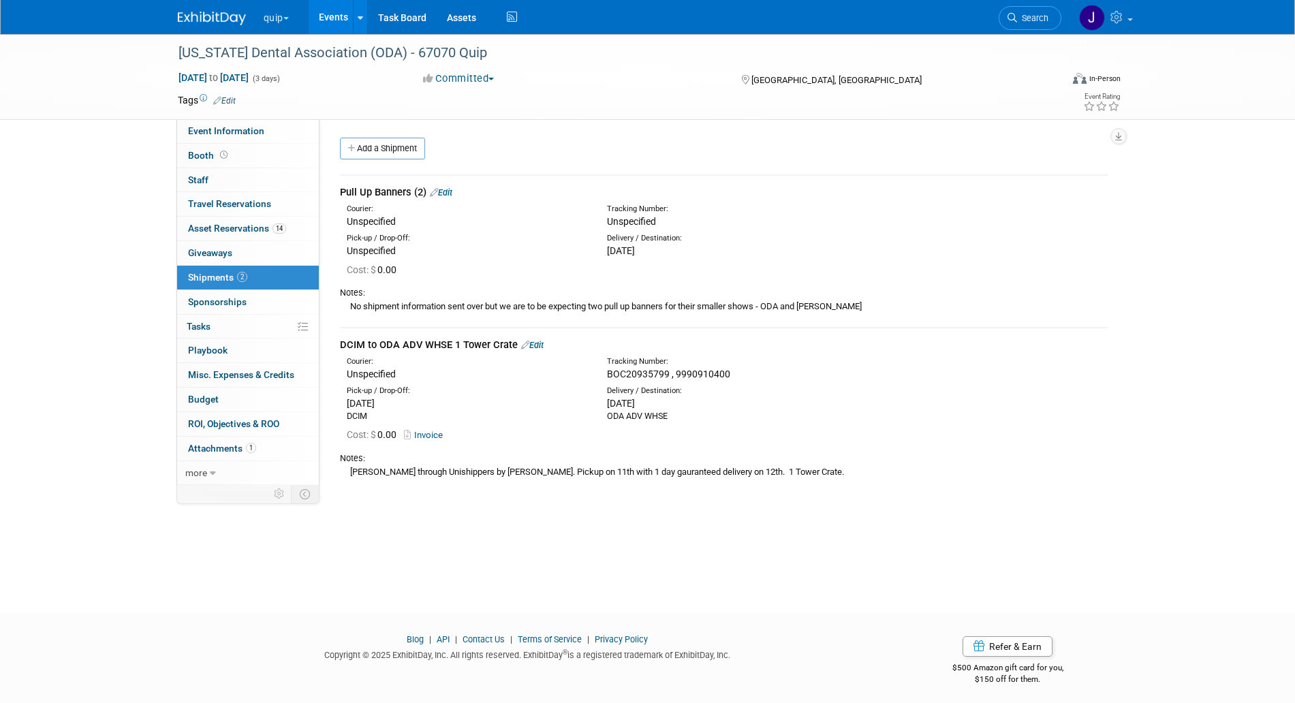
click at [672, 464] on div "Ward through Unishippers by justin. Pickup on 11th with 1 day gauranteed delive…" at bounding box center [723, 471] width 767 height 14
click at [712, 469] on div "Ward through Unishippers by justin. Pickup on 11th with 1 day gauranteed delive…" at bounding box center [723, 471] width 767 height 14
drag, startPoint x: 711, startPoint y: 470, endPoint x: 355, endPoint y: 468, distance: 356.2
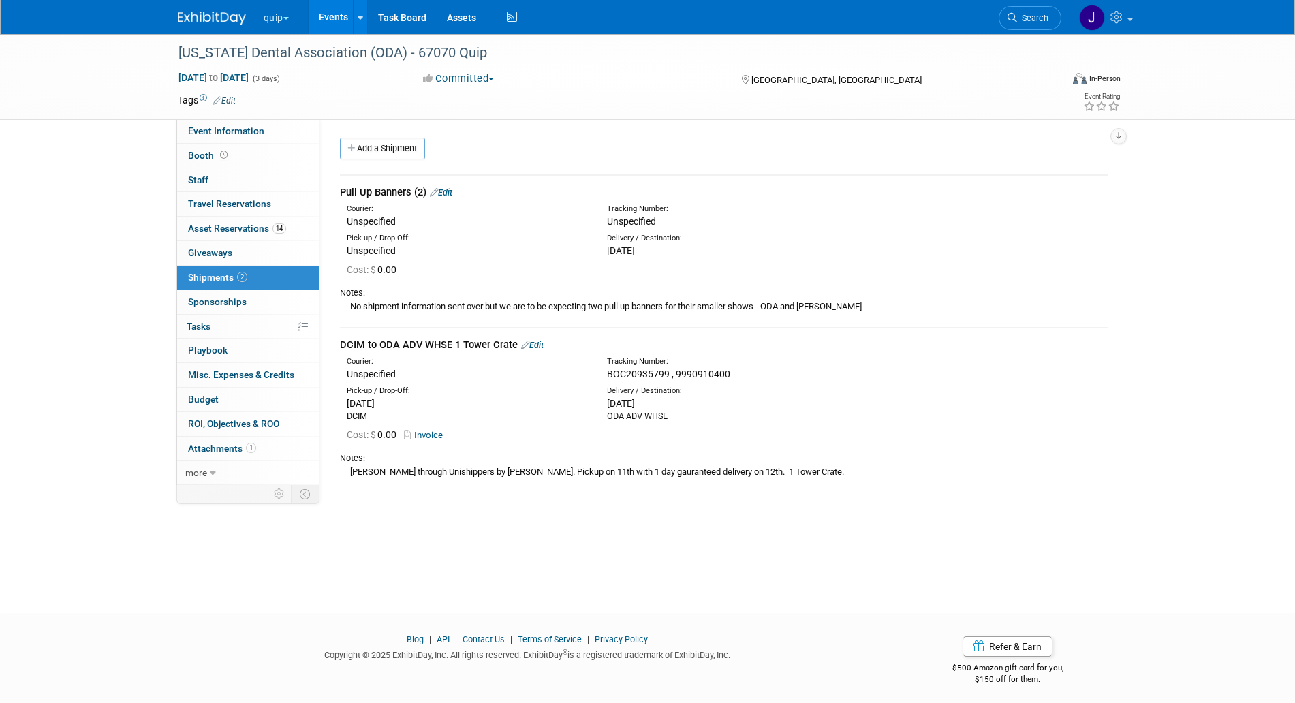
click at [355, 468] on div "Ward through Unishippers by justin. Pickup on 11th with 1 day gauranteed delive…" at bounding box center [723, 471] width 767 height 14
drag, startPoint x: 607, startPoint y: 370, endPoint x: 733, endPoint y: 372, distance: 126.7
click at [733, 372] on div "BOC20935799 , 9990910400" at bounding box center [759, 374] width 305 height 14
copy span "BOC20935799 , 9990910400"
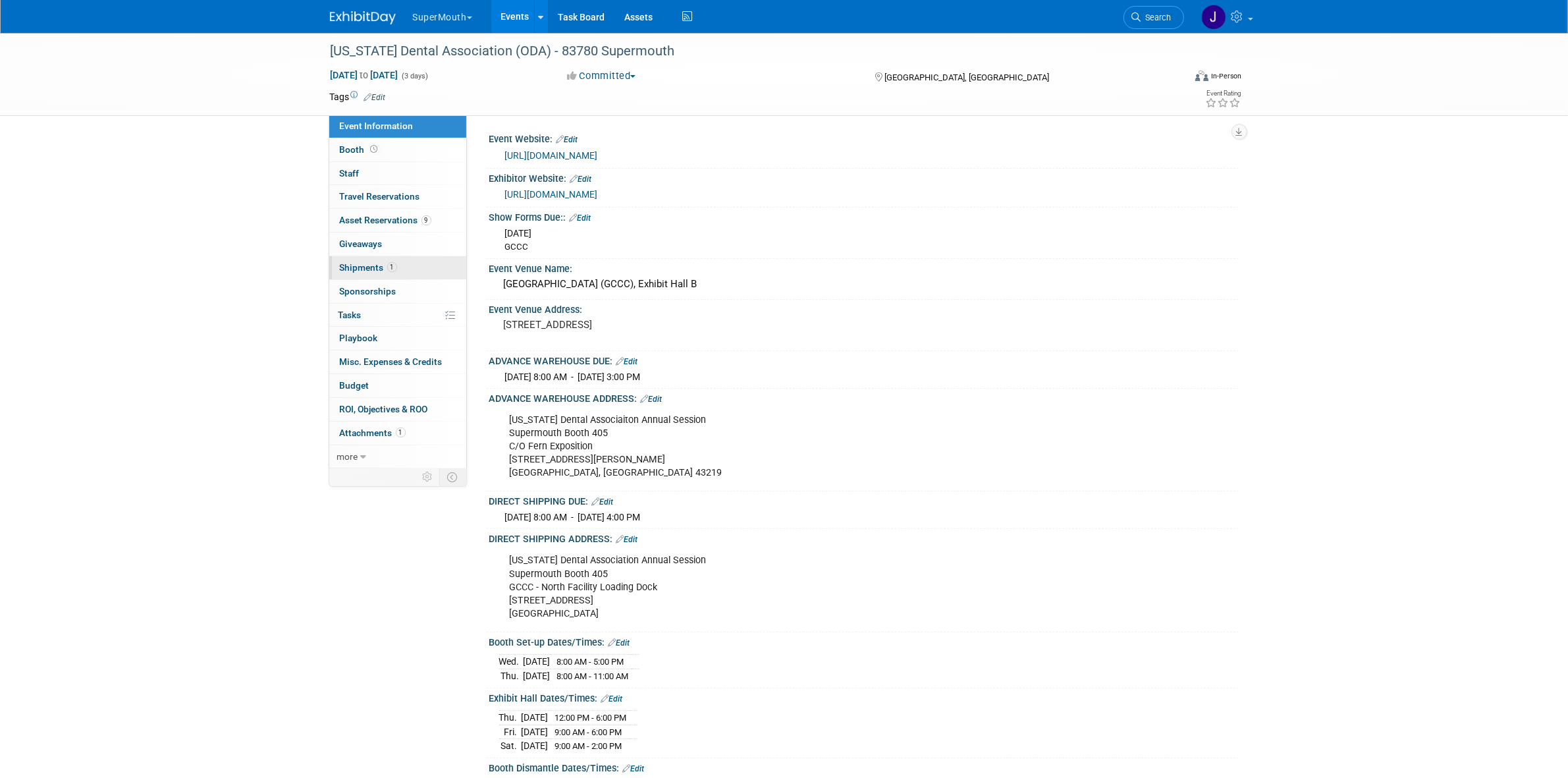
click at [394, 267] on span "1" at bounding box center [392, 267] width 10 height 10
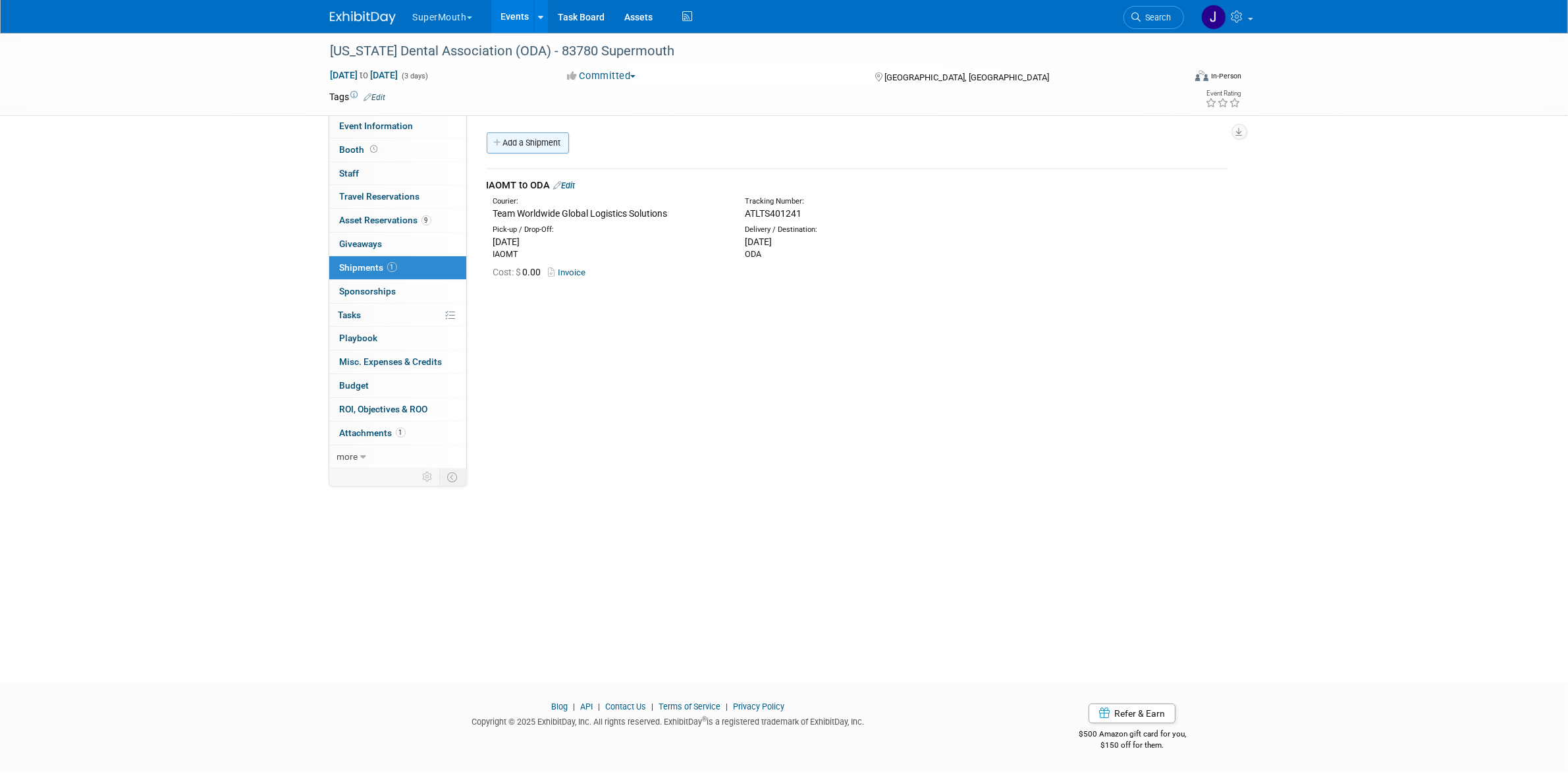
click at [527, 140] on link "Add a Shipment" at bounding box center [527, 143] width 82 height 21
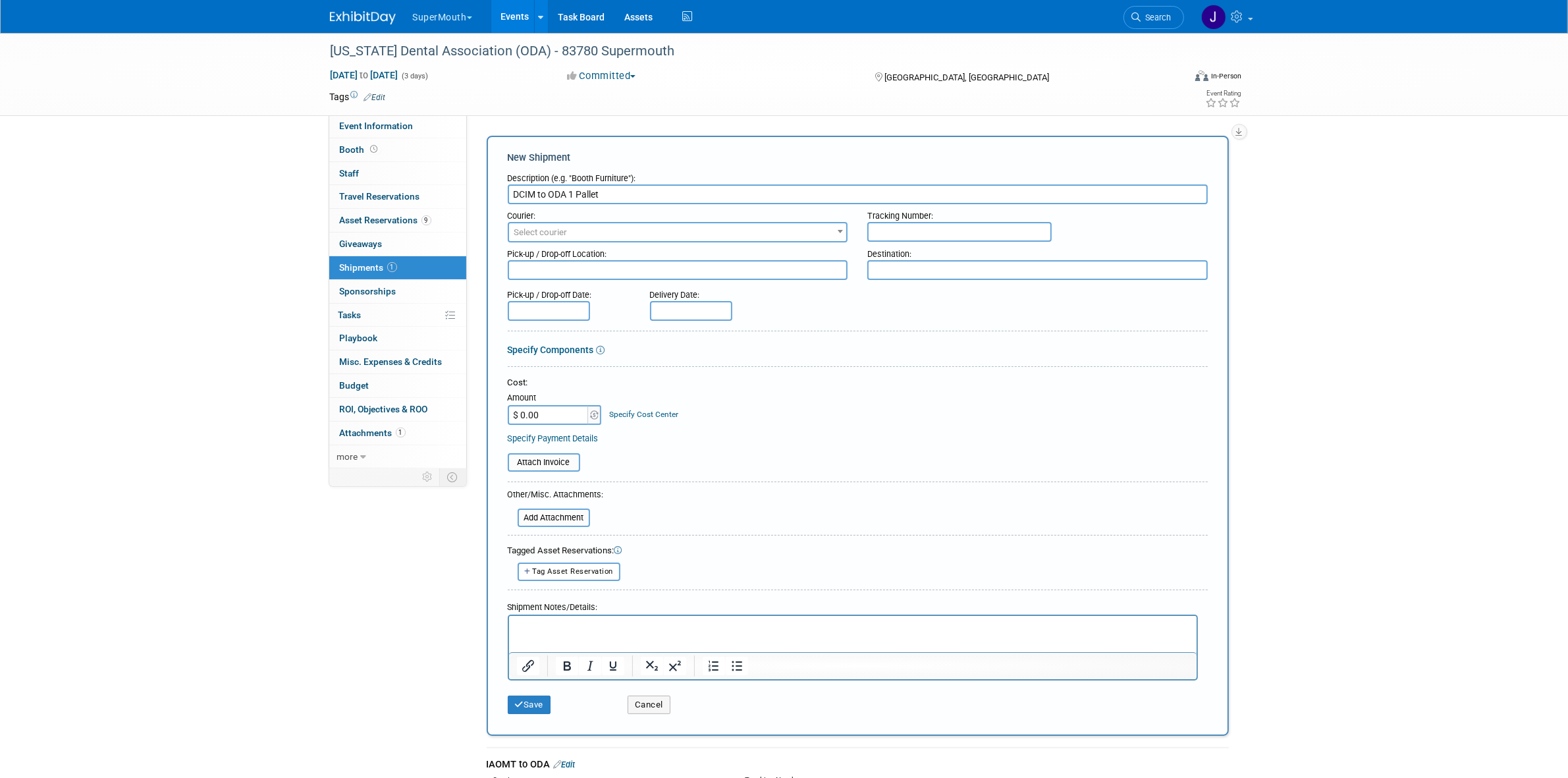
type input "DCIM to ODA 1 Pallet"
click at [620, 235] on span "Select courier" at bounding box center [677, 232] width 338 height 18
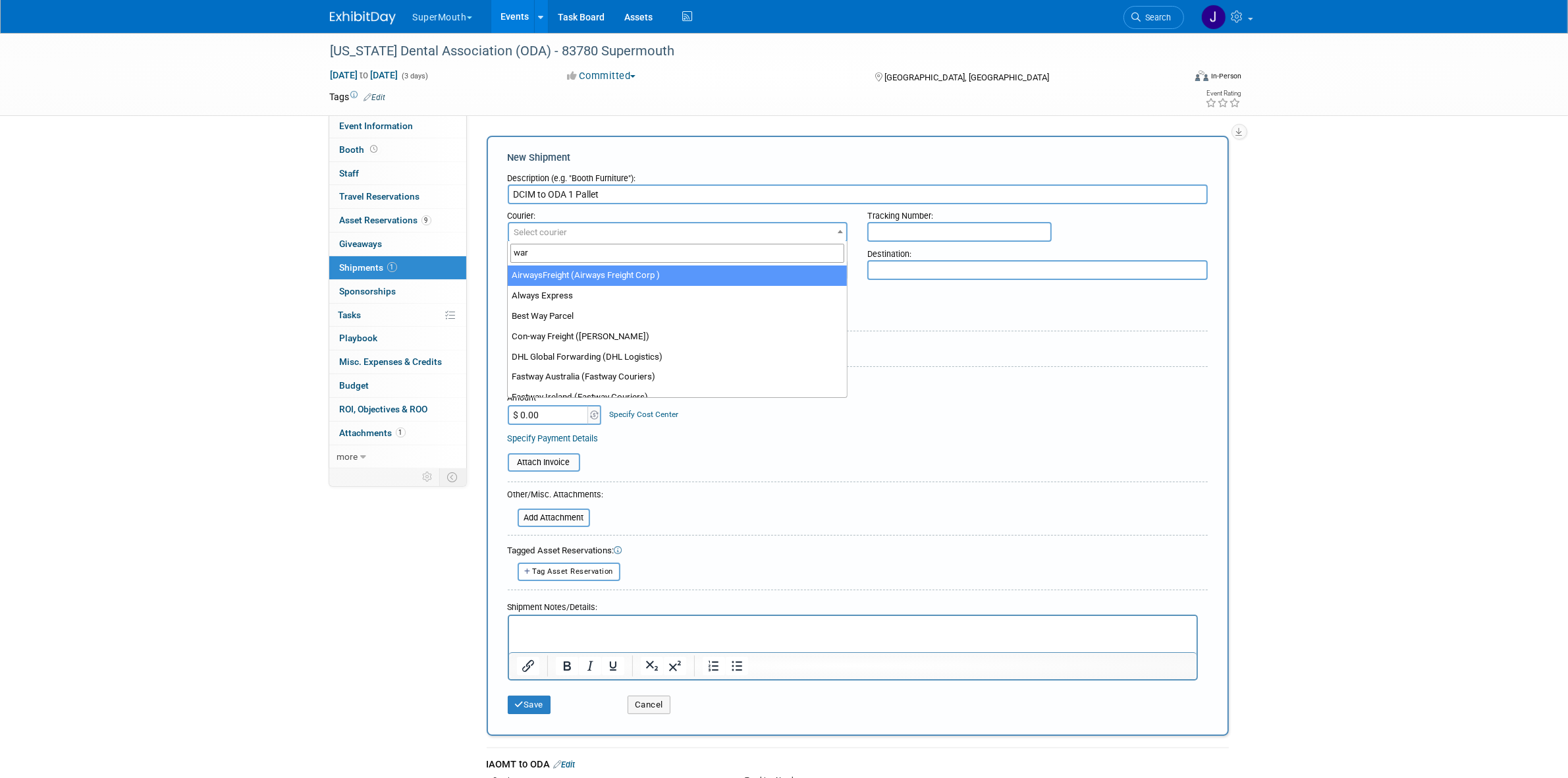
type input "ward"
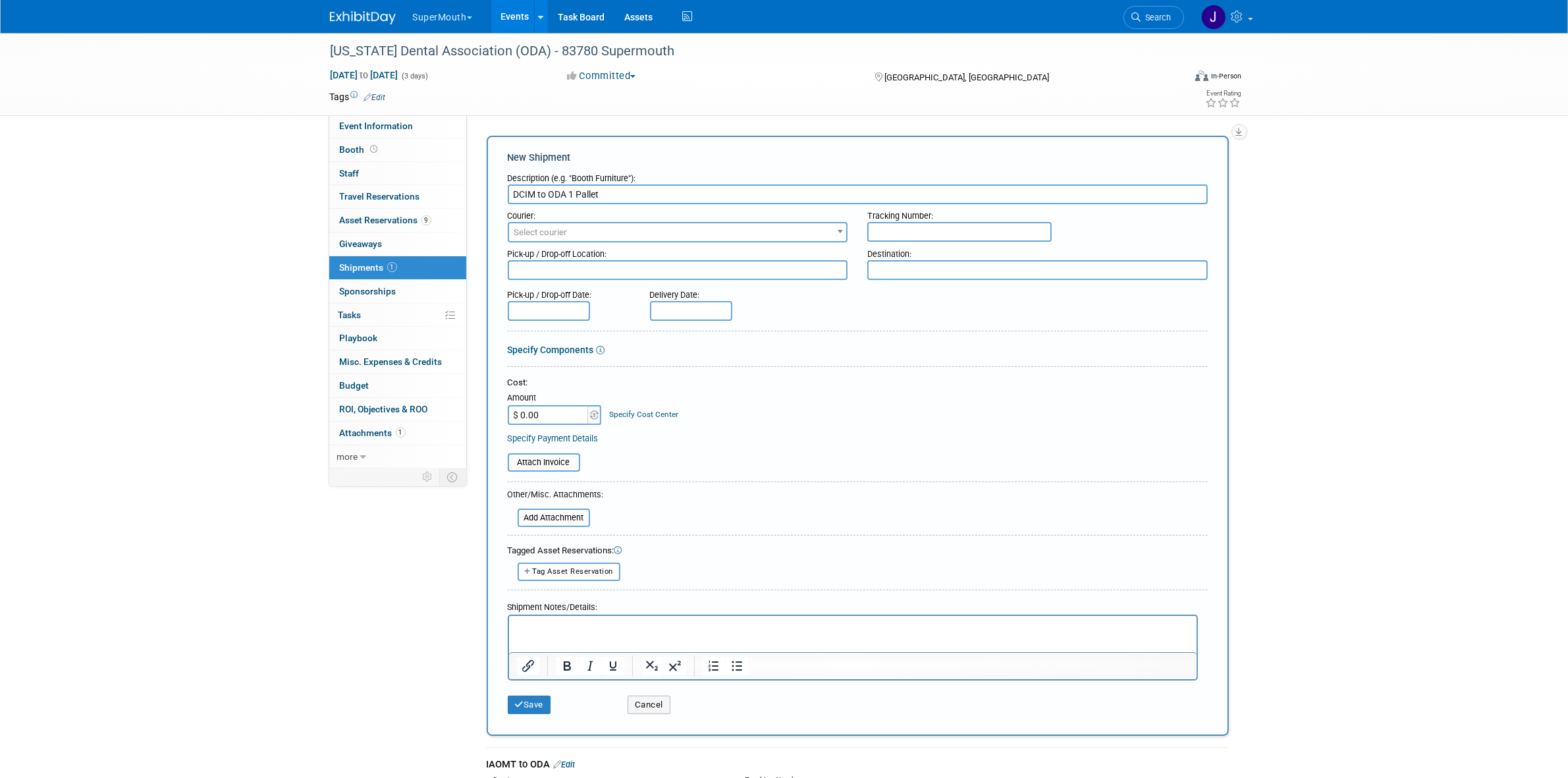
click at [631, 230] on span "Select courier" at bounding box center [677, 232] width 338 height 18
drag, startPoint x: 635, startPoint y: 624, endPoint x: 1142, endPoint y: 1219, distance: 781.7
click at [635, 624] on p "Rich Text Area. Press ALT-0 for help." at bounding box center [852, 627] width 672 height 14
click at [625, 224] on span "Select courier" at bounding box center [677, 232] width 338 height 18
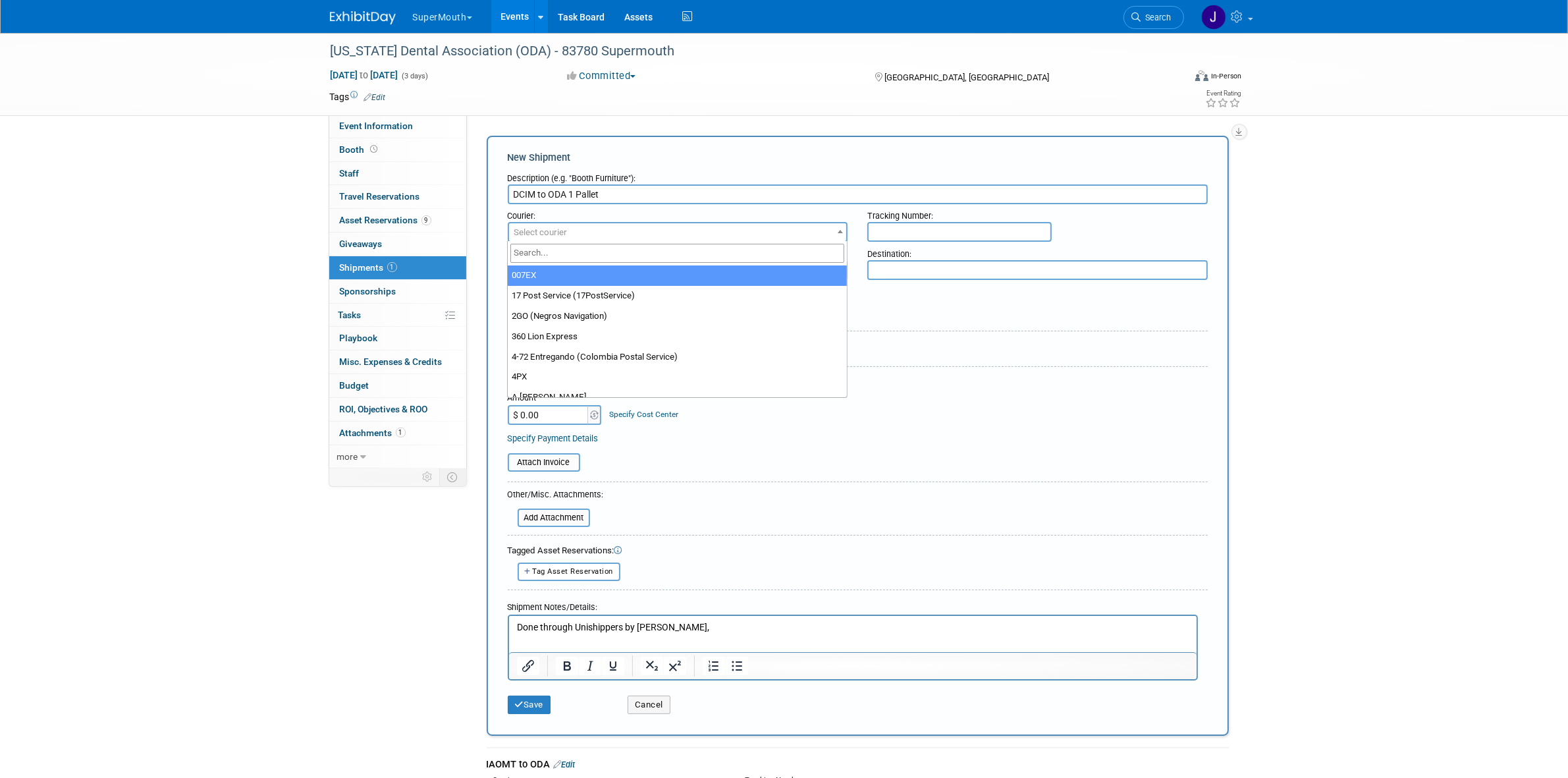
click at [932, 229] on input "text" at bounding box center [960, 231] width 185 height 19
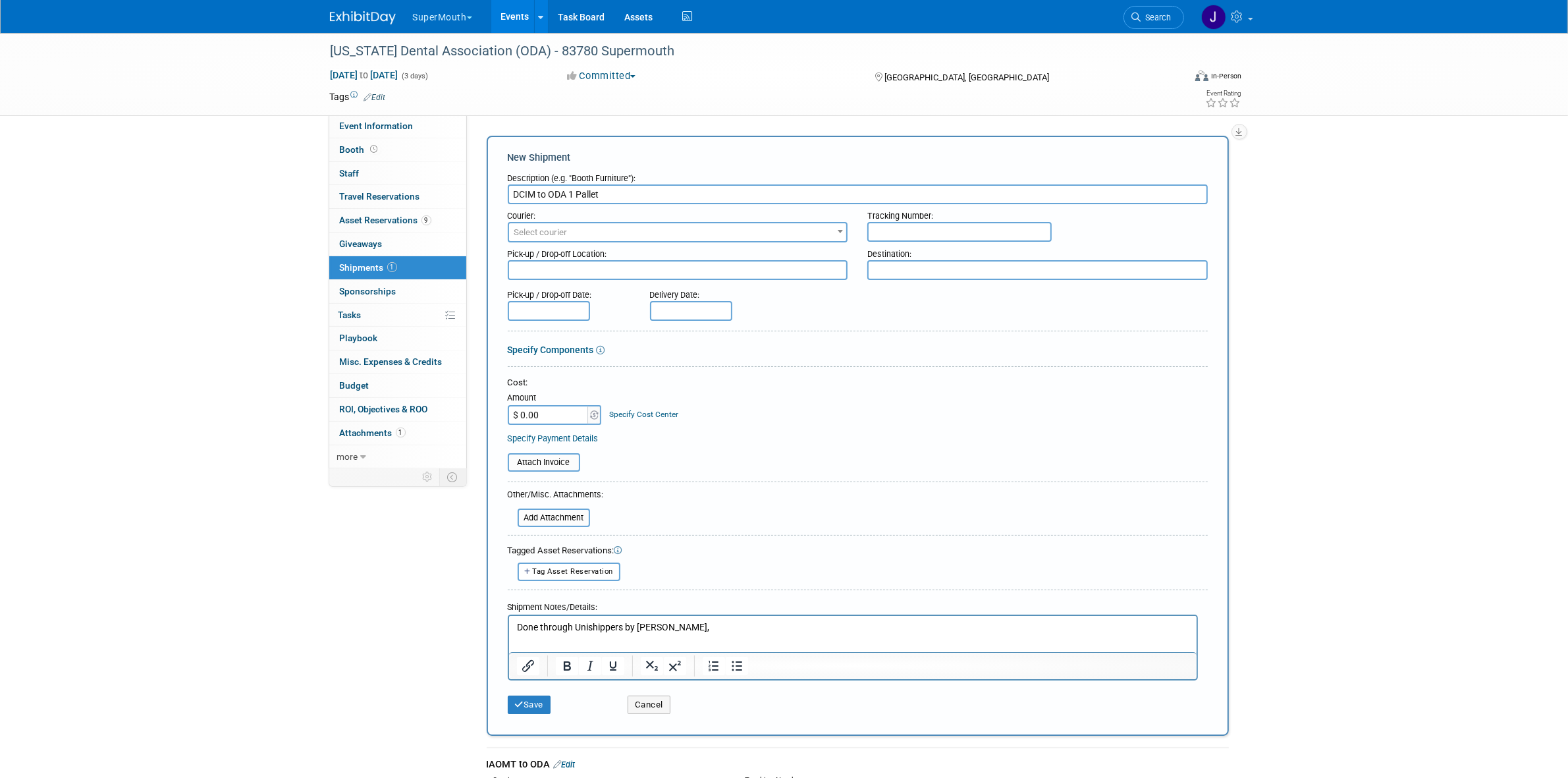
click at [895, 227] on input "text" at bounding box center [960, 231] width 185 height 19
paste input "BOC20935799"
click at [977, 227] on input "BOC20935799" at bounding box center [960, 231] width 185 height 19
paste input "9990910400"
click at [933, 225] on input "BOC20935799 9990910400" at bounding box center [960, 231] width 185 height 19
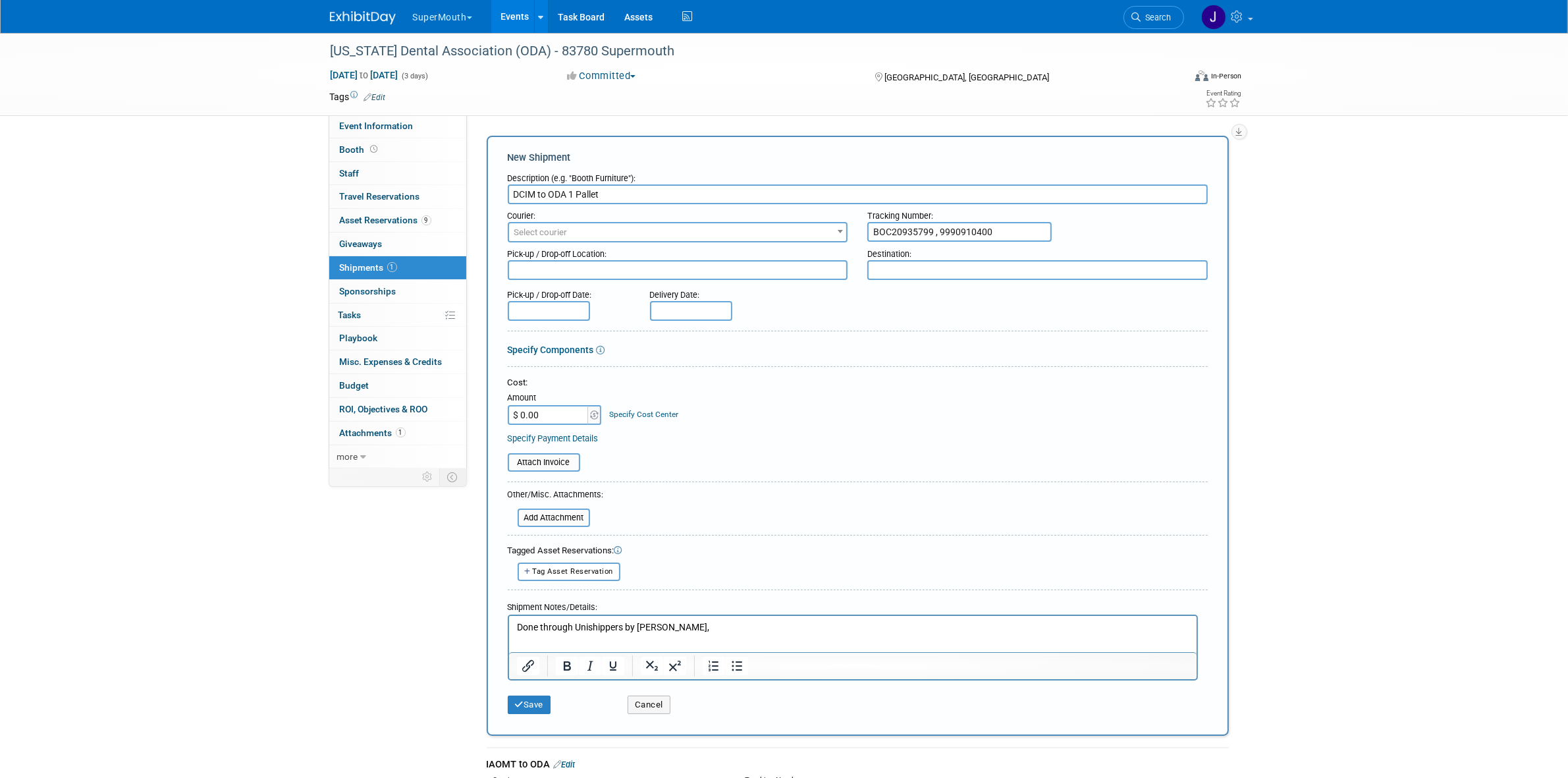
type input "BOC20935799 , 9990910400"
click at [700, 623] on p "Done through Unishippers by justin," at bounding box center [852, 627] width 672 height 14
click at [534, 628] on p "Done through Unishippers by justin, Ward" at bounding box center [852, 627] width 672 height 14
click at [683, 625] on p "Ward through Unishippers by justin, Ward" at bounding box center [852, 627] width 672 height 14
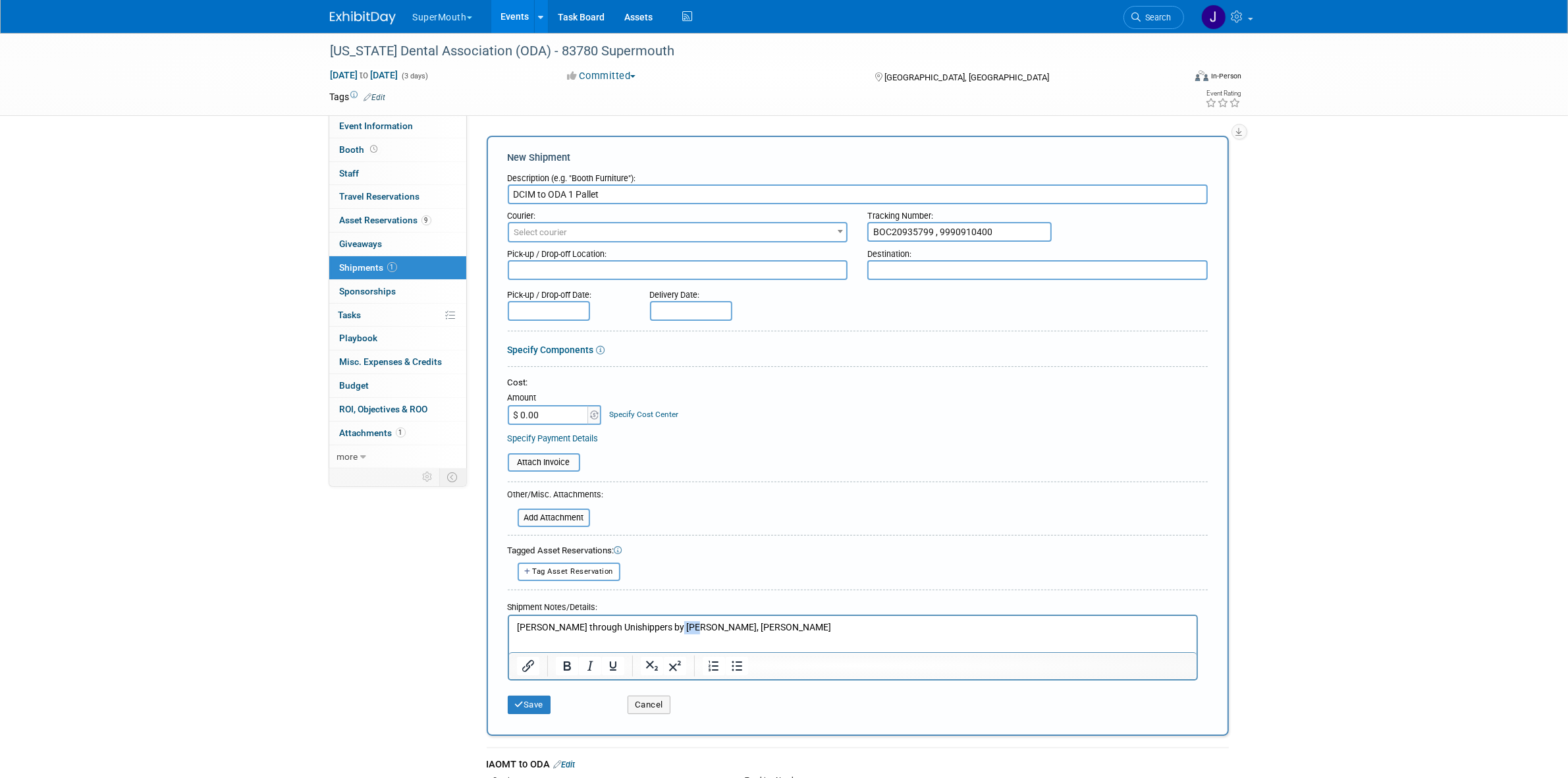
click at [683, 625] on p "Ward through Unishippers by justin, Ward" at bounding box center [852, 627] width 672 height 14
click at [889, 267] on textarea at bounding box center [1038, 270] width 340 height 19
click at [784, 274] on textarea at bounding box center [678, 270] width 340 height 19
type textarea "DCIM"
type textarea "ODA"
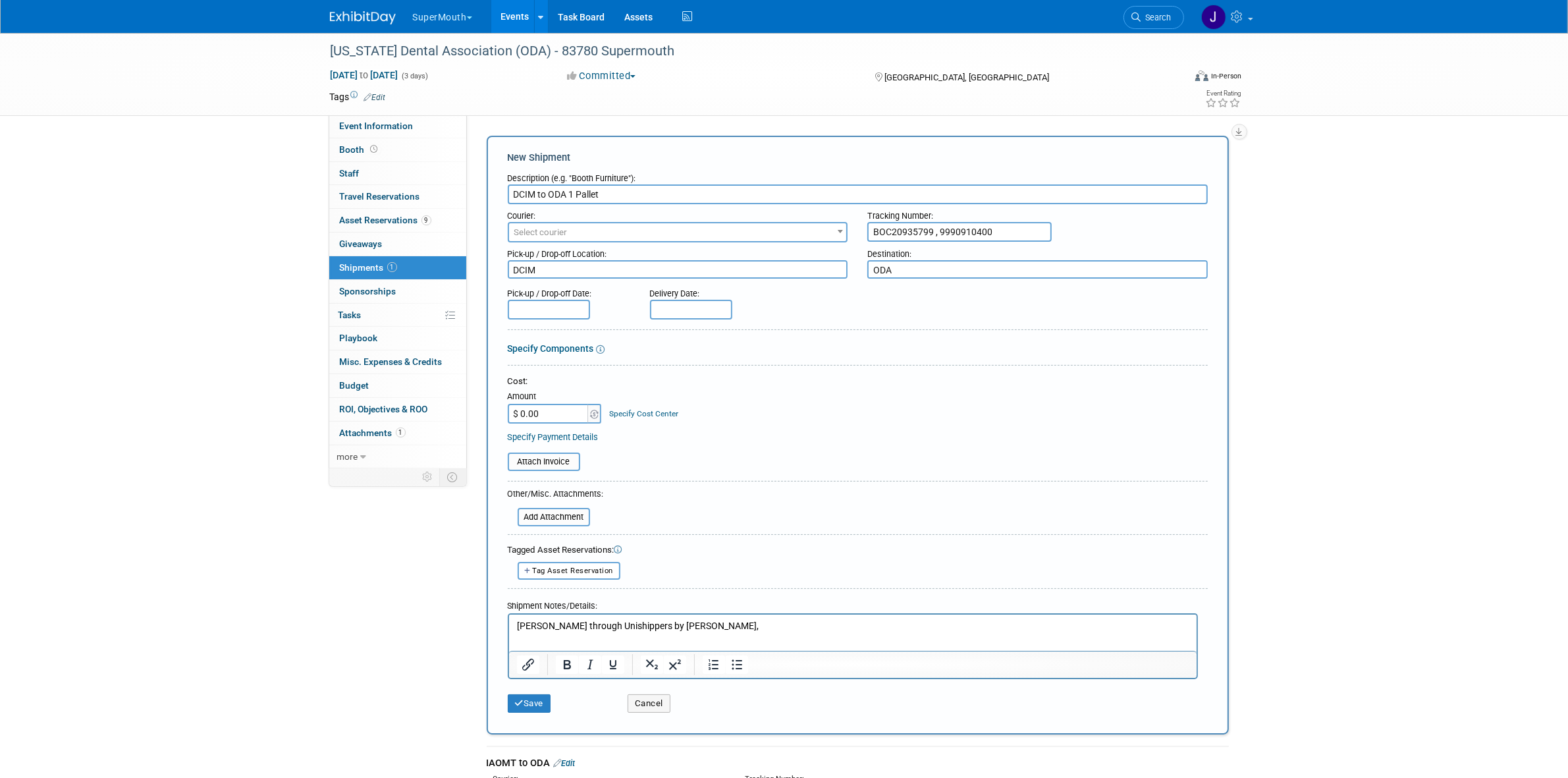
click at [595, 301] on div "Pick-up / Drop-off Date:" at bounding box center [569, 300] width 142 height 38
click at [587, 305] on input "text" at bounding box center [548, 310] width 82 height 19
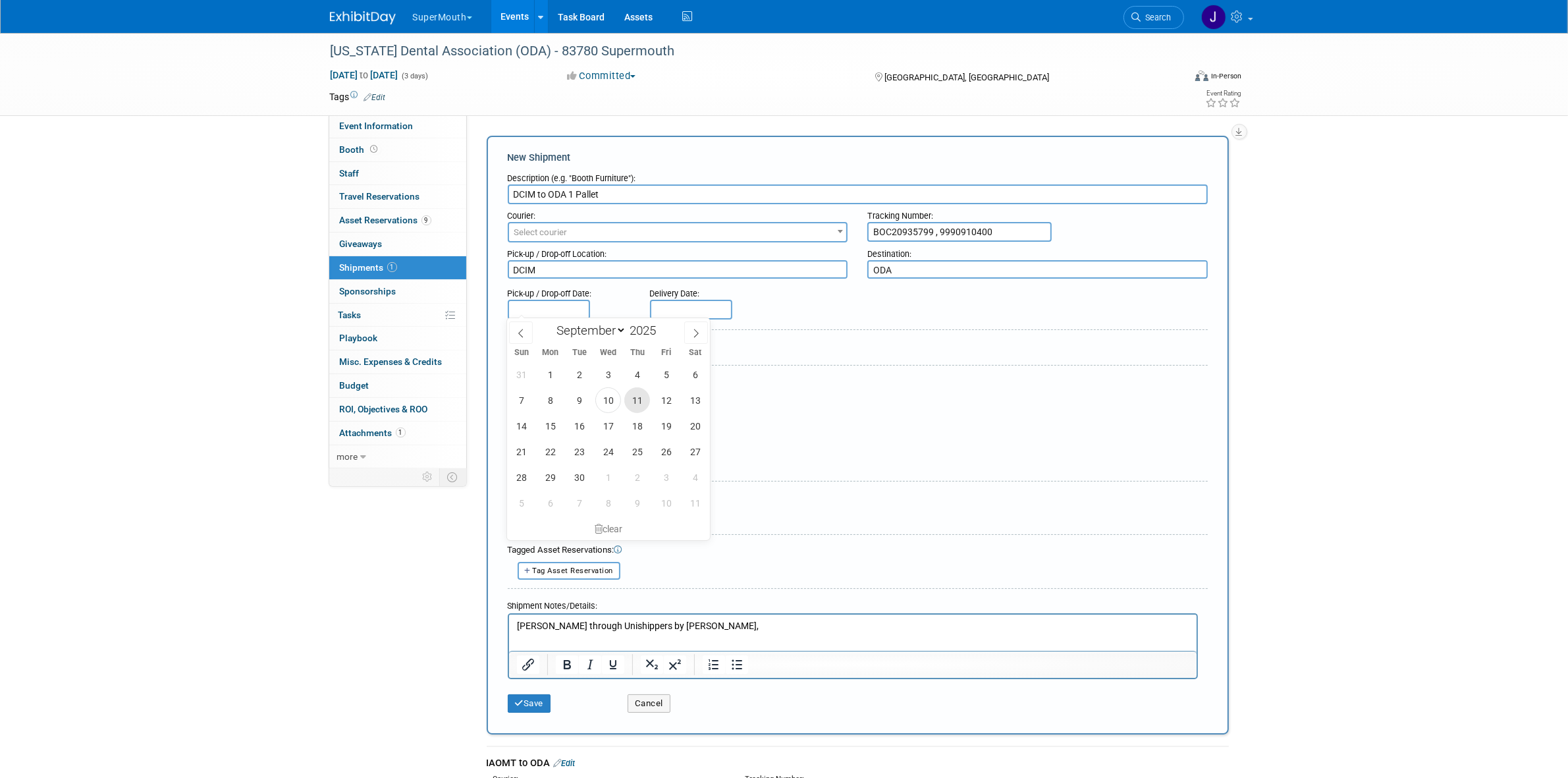
click at [646, 404] on span "11" at bounding box center [637, 400] width 26 height 26
type input "[DATE]"
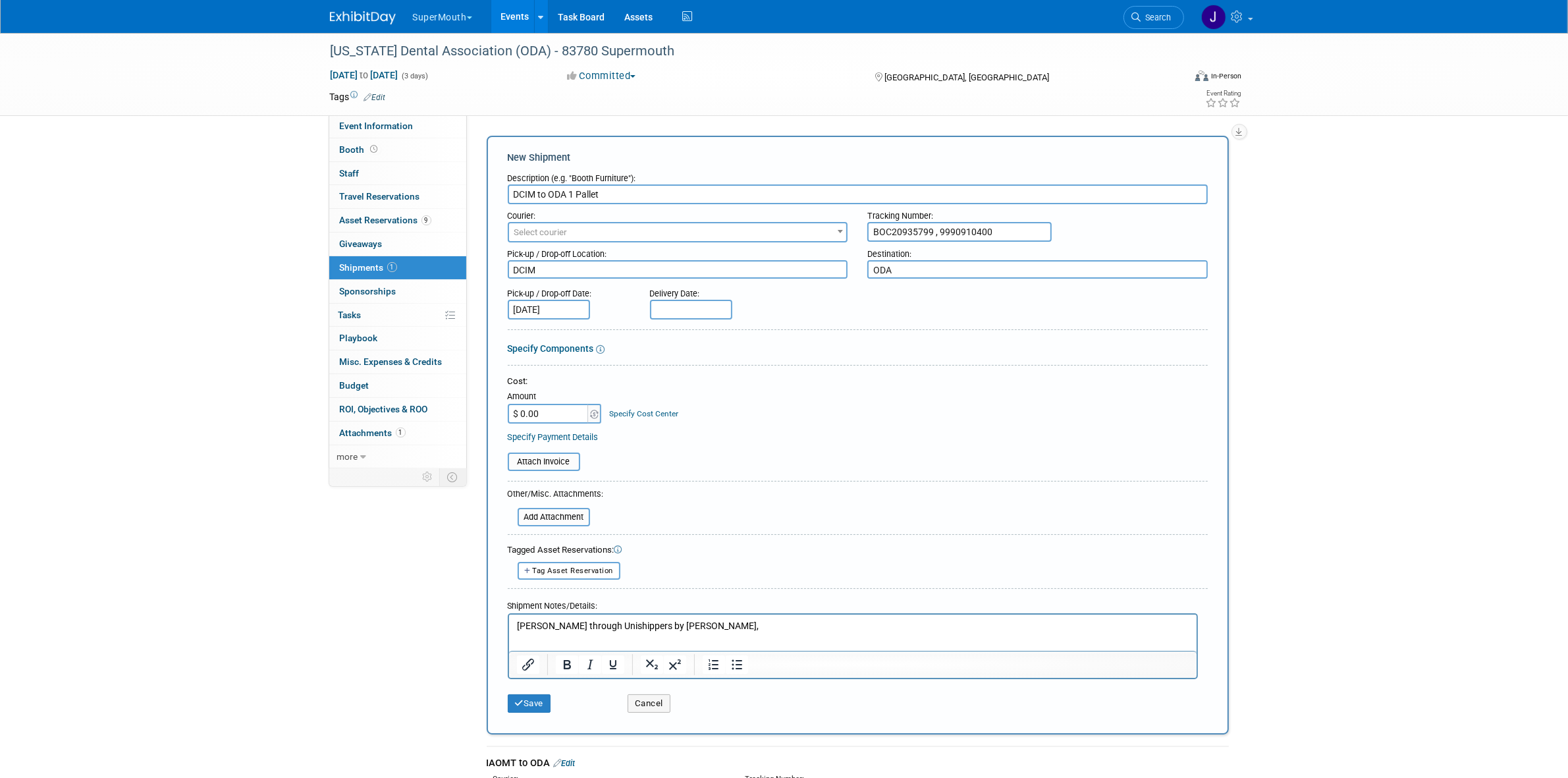
click at [674, 314] on body "SuperMouth Explore: My Workspaces 28 Go to Workspace: Accutron Axiodent BaseVac…" at bounding box center [784, 389] width 1568 height 778
click at [813, 394] on span "12" at bounding box center [809, 400] width 26 height 26
type input "[DATE]"
click at [571, 462] on input "file" at bounding box center [501, 462] width 157 height 15
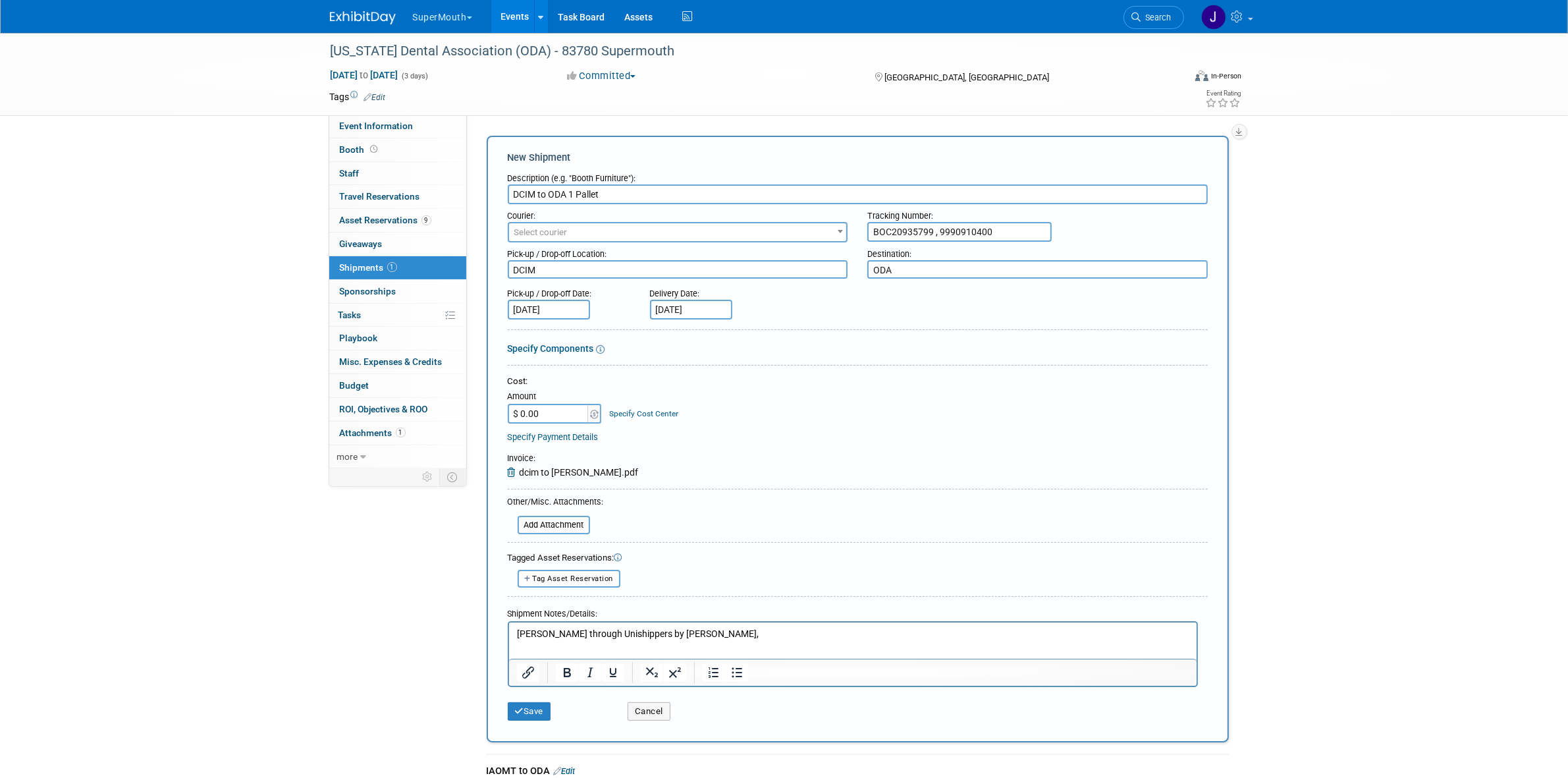
click at [709, 632] on p "Ward through Unishippers by justin," at bounding box center [852, 635] width 672 height 14
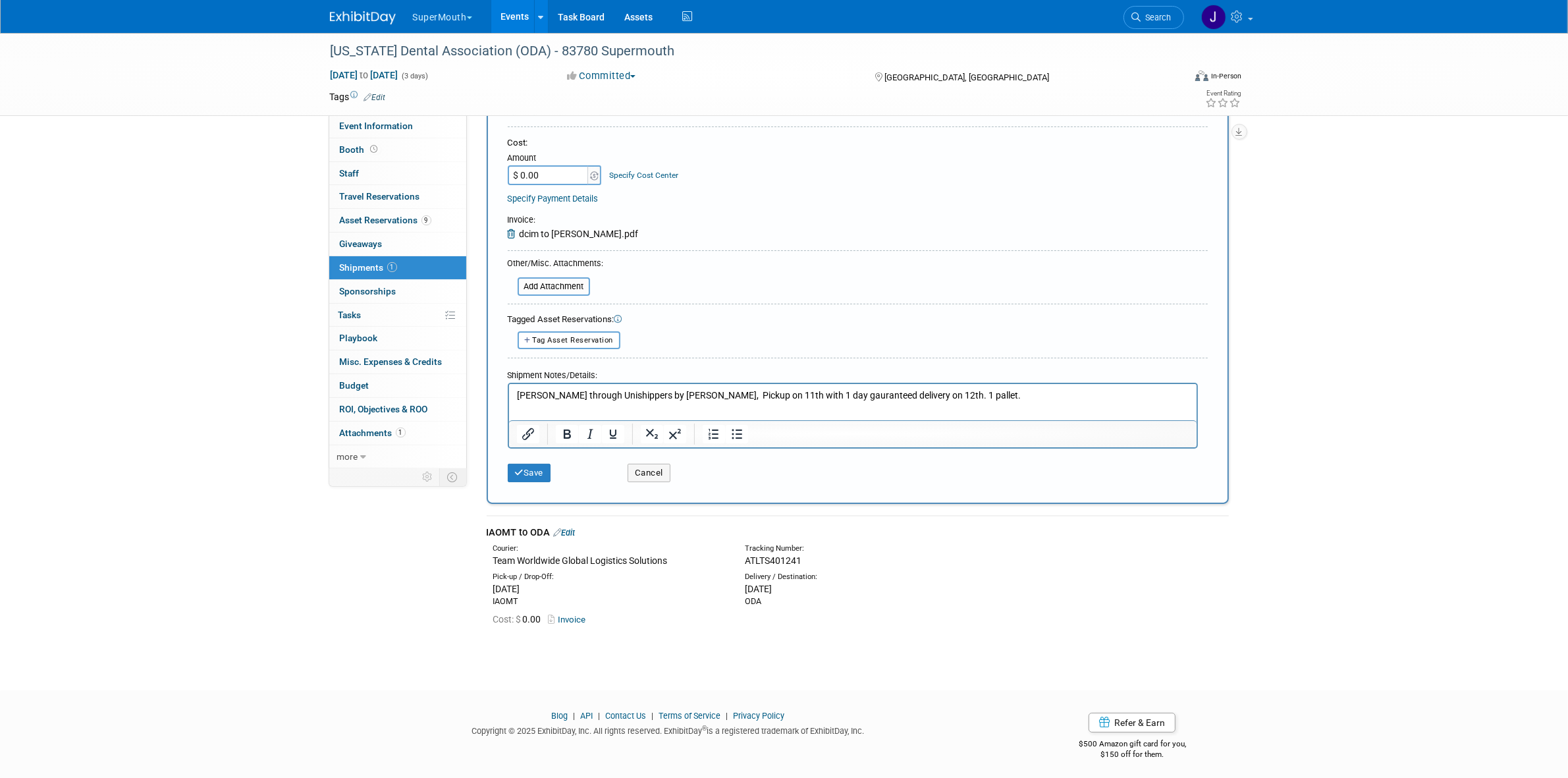
click at [664, 396] on p "Ward through Unishippers by justin, Pickup on 11th with 1 day gauranteed delive…" at bounding box center [852, 396] width 672 height 14
click at [534, 464] on button "Save" at bounding box center [529, 472] width 44 height 18
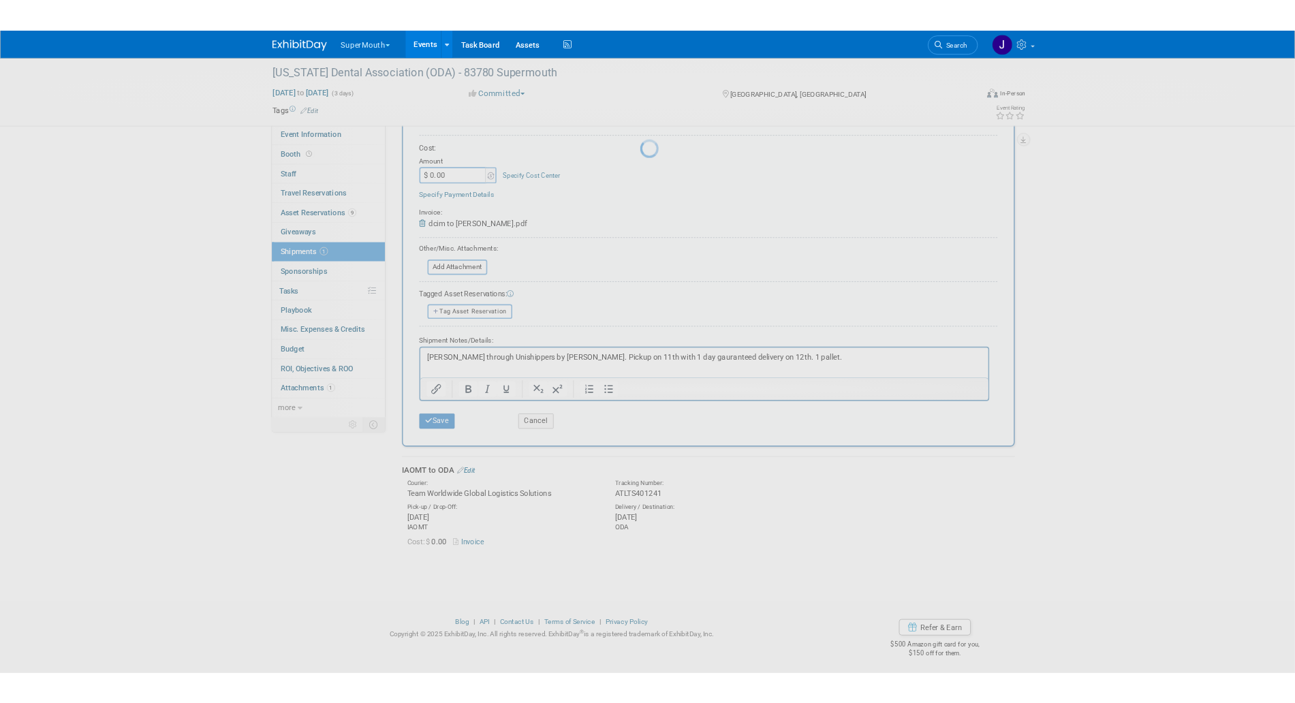
scroll to position [0, 0]
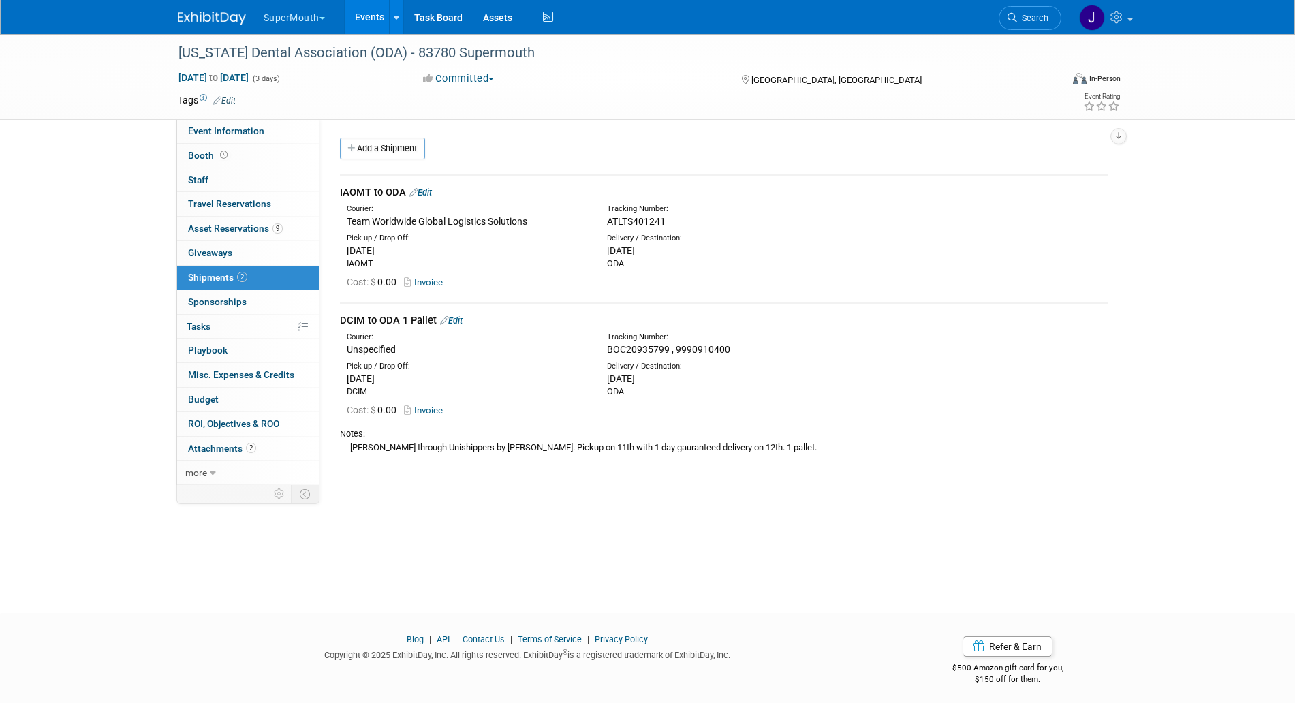
click at [392, 313] on div "DCIM to ODA 1 Pallet Edit" at bounding box center [723, 320] width 767 height 14
copy div "DCIM to ODA 1 Pallet"
drag, startPoint x: 606, startPoint y: 350, endPoint x: 738, endPoint y: 347, distance: 131.5
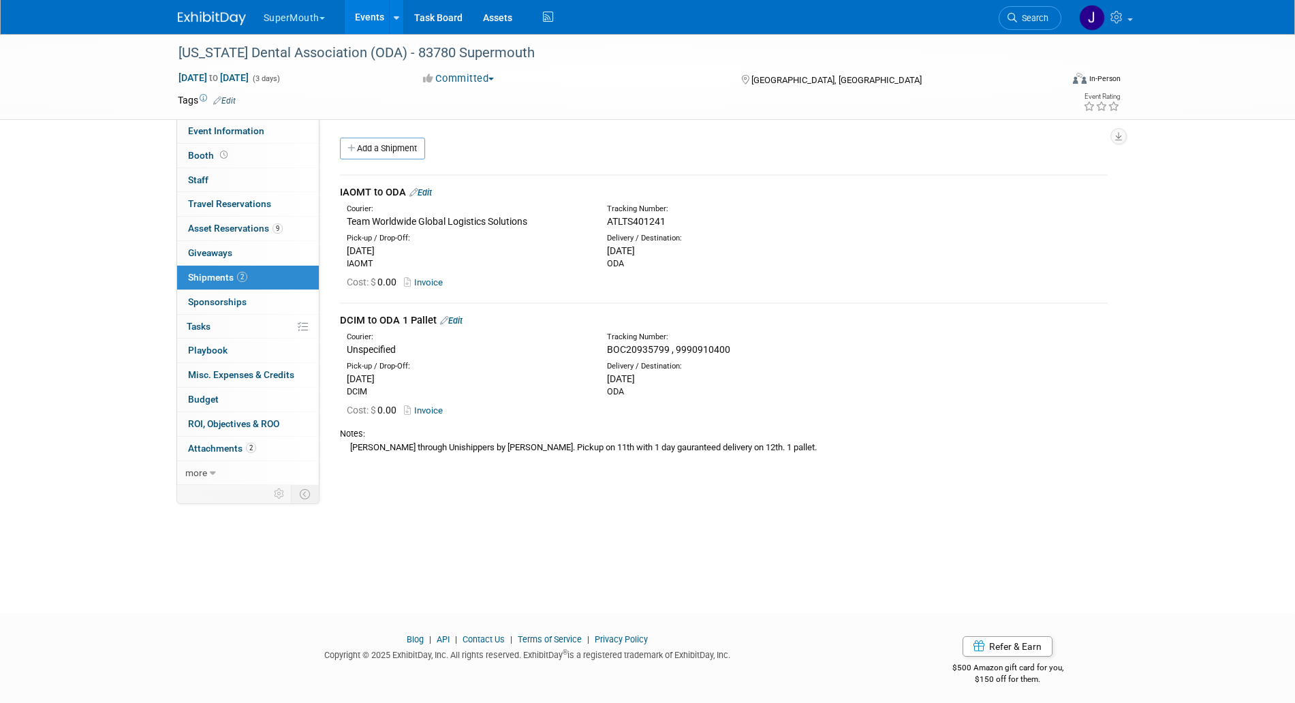
click at [738, 347] on div "BOC20935799 , 9990910400" at bounding box center [759, 350] width 305 height 14
copy span "BOC20935799 , 9990910400"
click at [454, 318] on link "Edit" at bounding box center [451, 320] width 22 height 10
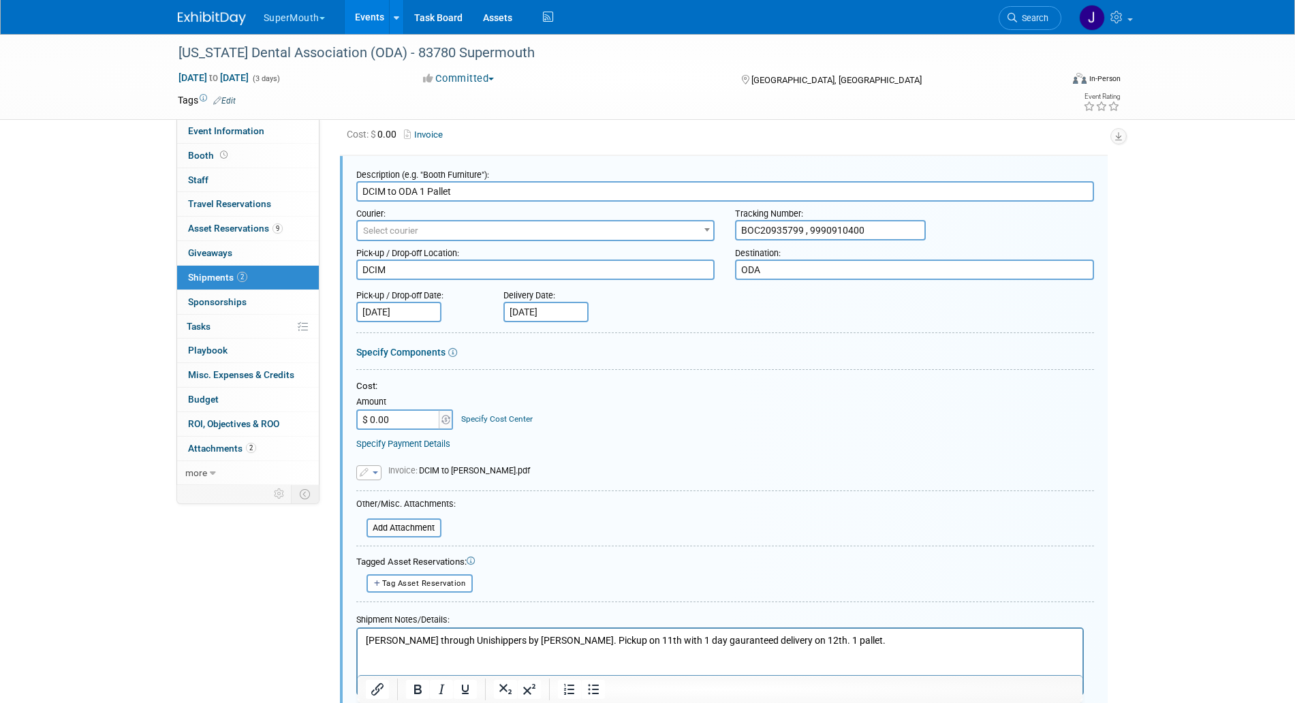
click at [415, 186] on input "DCIM to ODA 1 Pallet" at bounding box center [725, 191] width 738 height 20
paste input "ADV WHSE"
type input "DCIM to ODA ADV WHSE 1 Pallet"
click at [770, 270] on textarea "ODA" at bounding box center [914, 269] width 359 height 20
paste textarea "ADV WHSE"
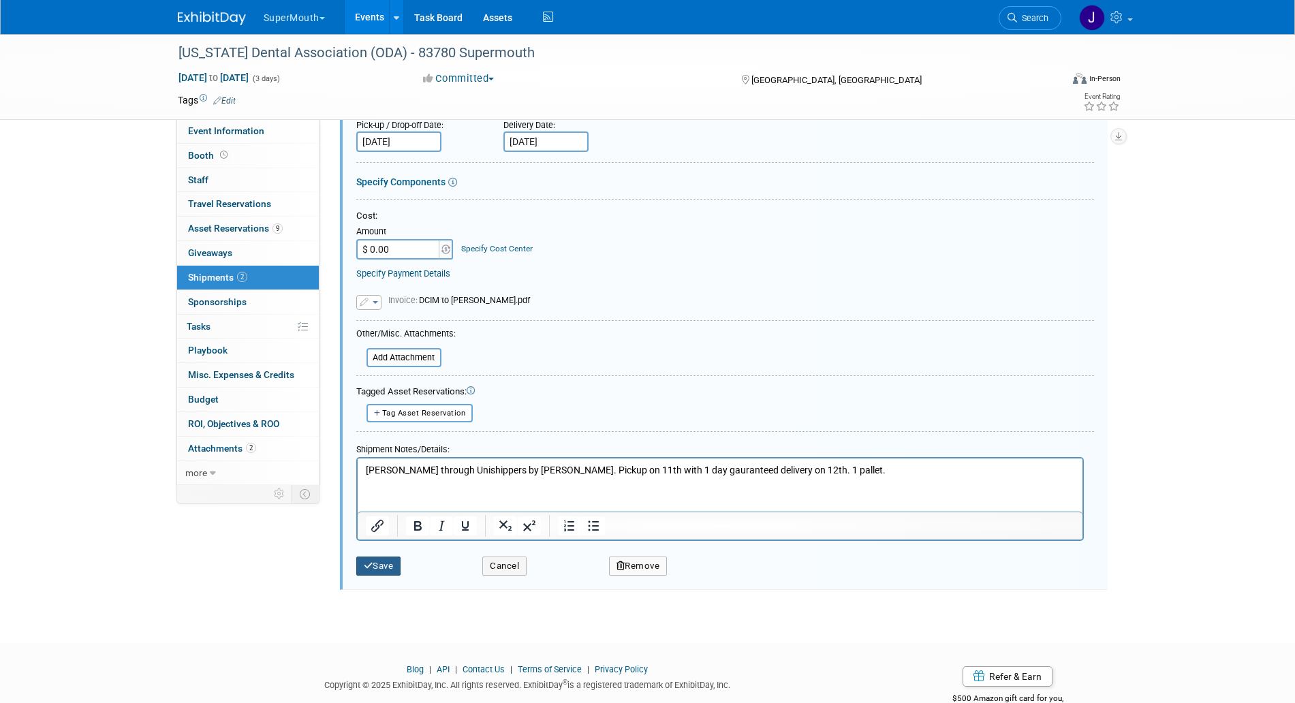
type textarea "ODA ADV WHSE"
click at [371, 558] on button "Save" at bounding box center [378, 565] width 45 height 19
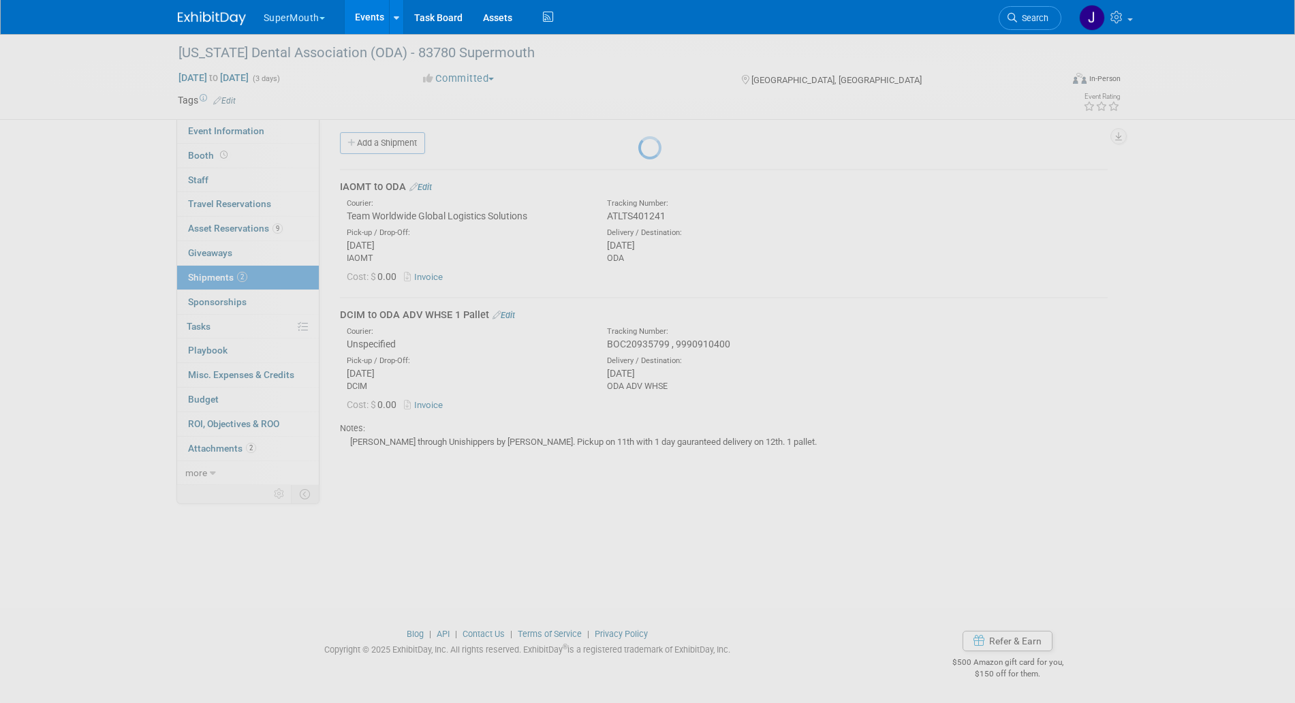
scroll to position [5, 0]
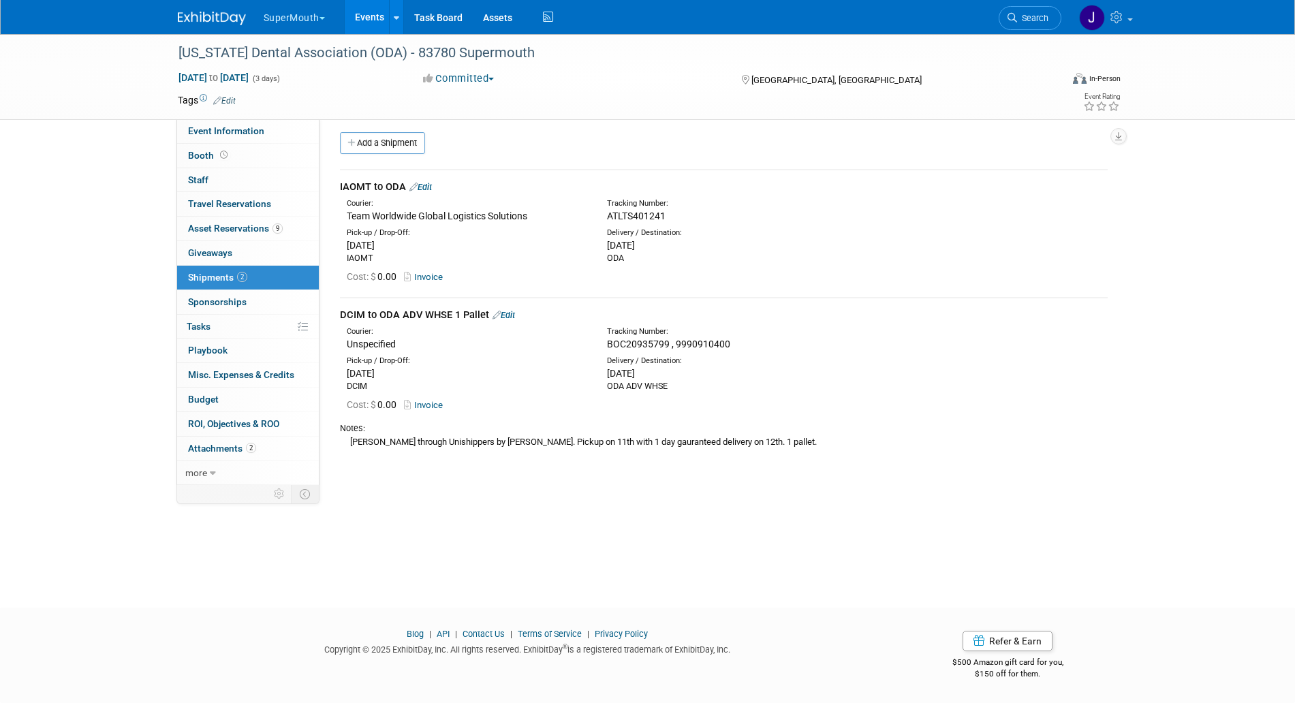
click at [425, 434] on div "Ward through Unishippers by justin. Pickup on 11th with 1 day gauranteed delive…" at bounding box center [723, 441] width 767 height 14
click at [424, 438] on div "Ward through Unishippers by justin. Pickup on 11th with 1 day gauranteed delive…" at bounding box center [723, 441] width 767 height 14
copy div "Ward through Unishippers by justin. Pickup on 11th with 1 day gauranteed delive…"
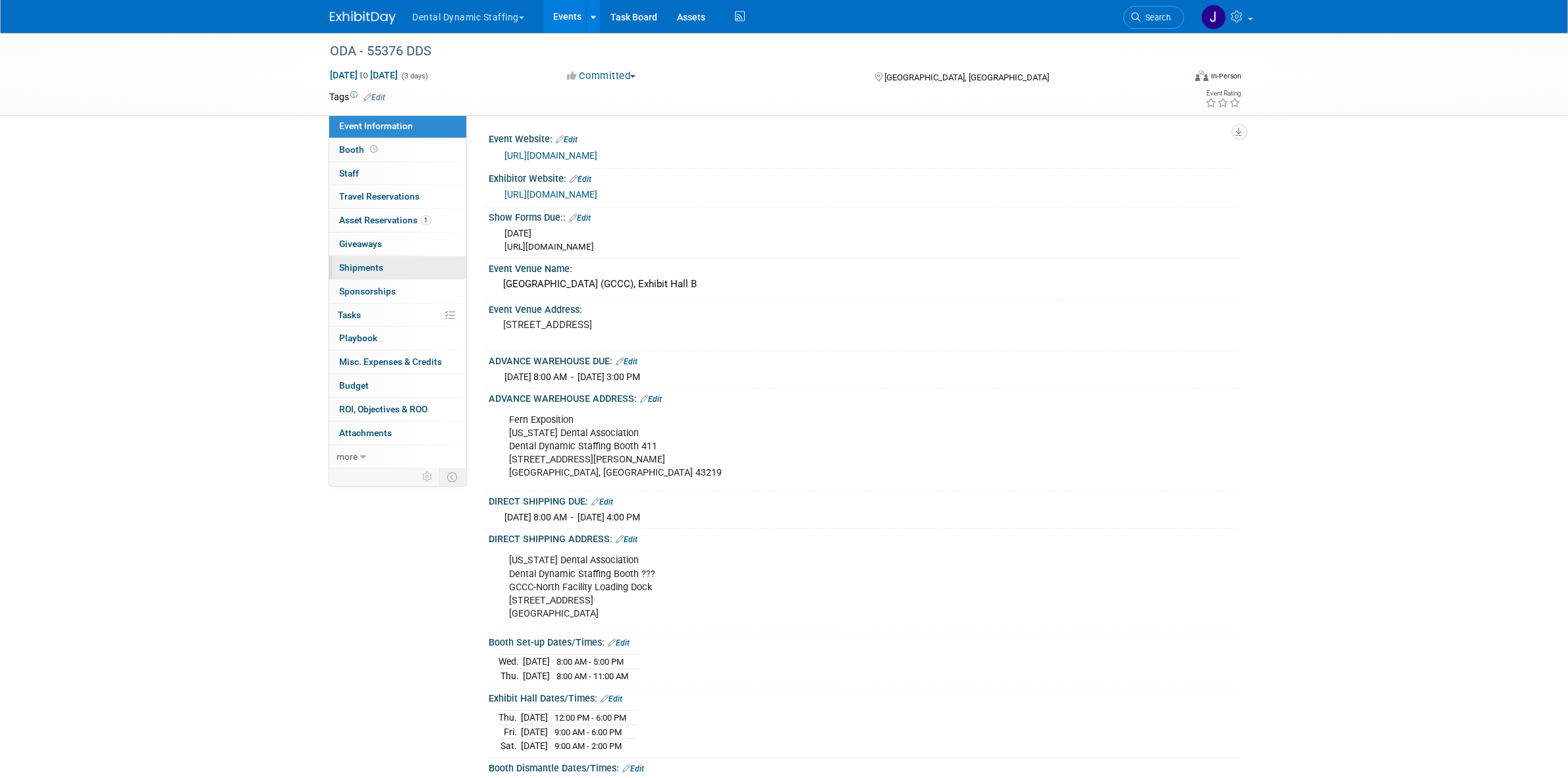
click at [432, 265] on link "0 Shipments 0" at bounding box center [398, 268] width 137 height 23
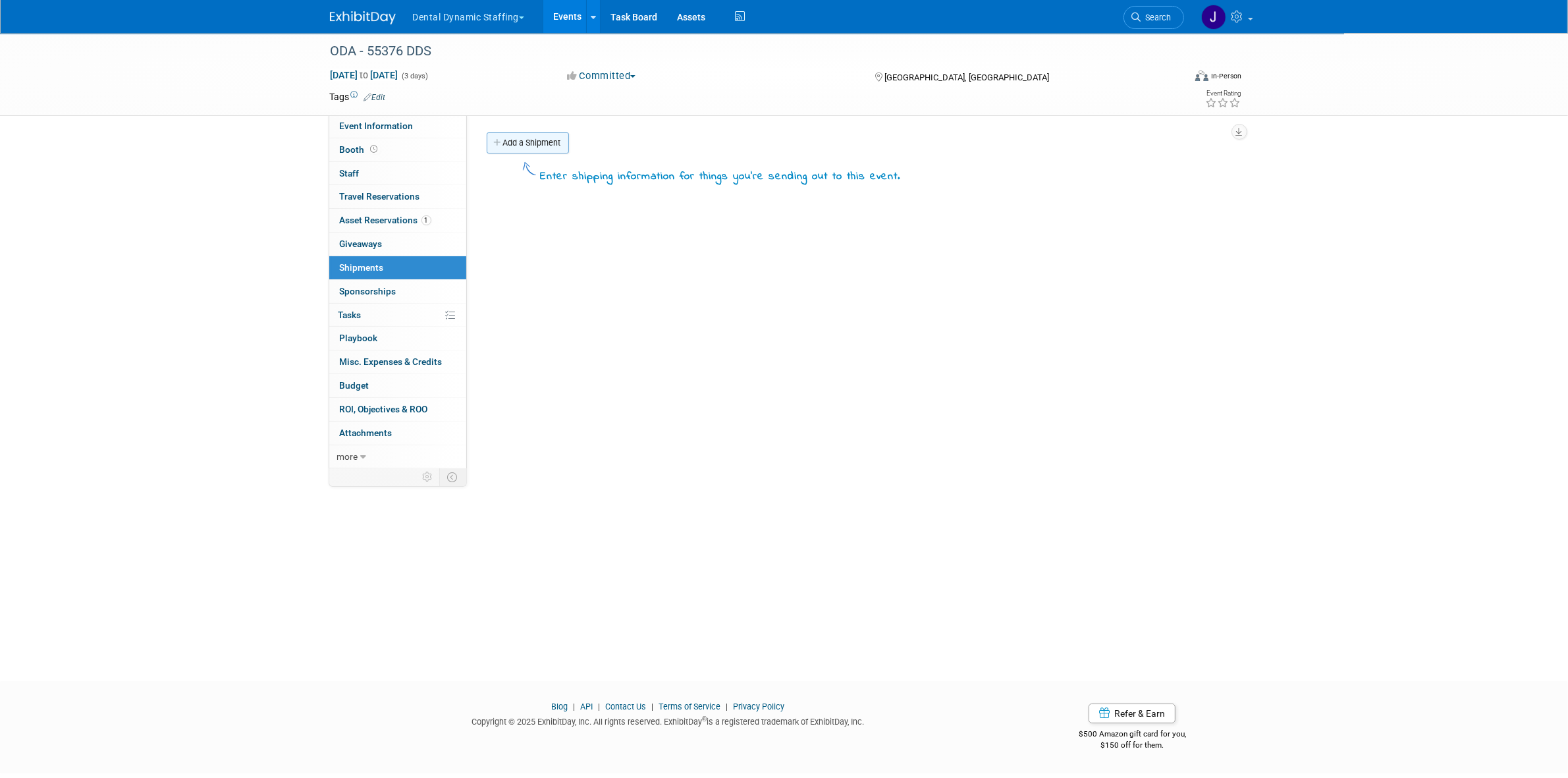
click at [516, 140] on link "Add a Shipment" at bounding box center [527, 143] width 82 height 21
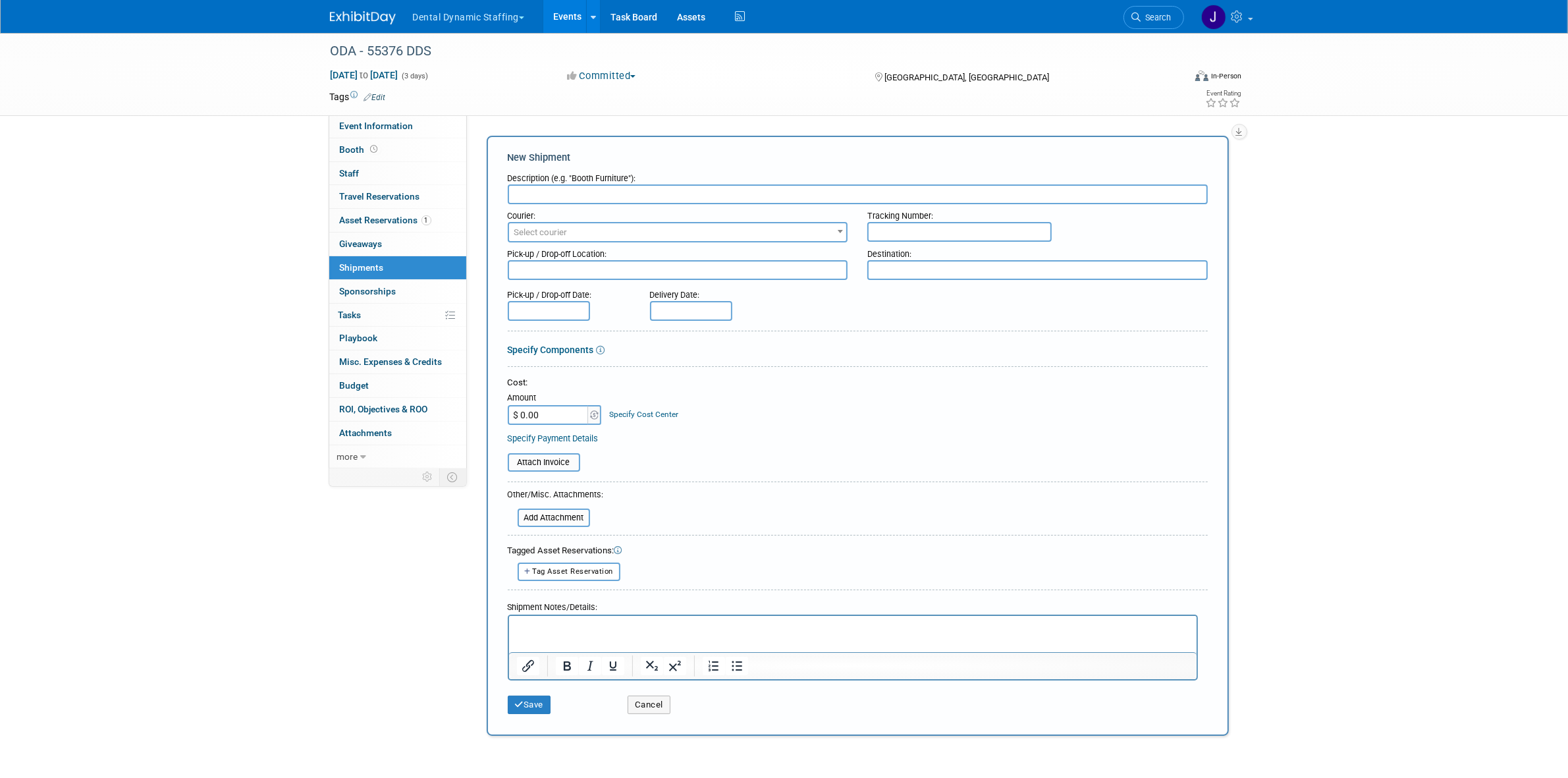
click at [830, 195] on input "text" at bounding box center [858, 194] width 700 height 19
paste input "DCIM to ODA ADV WHSE 1 4x4 Fiber"
type input "DCIM to ODA ADV WHSE 1 4x4 Fiber and 1 Pallet"
click at [962, 228] on input "text" at bounding box center [960, 231] width 185 height 19
paste input "BOC20935799 , 9990910400"
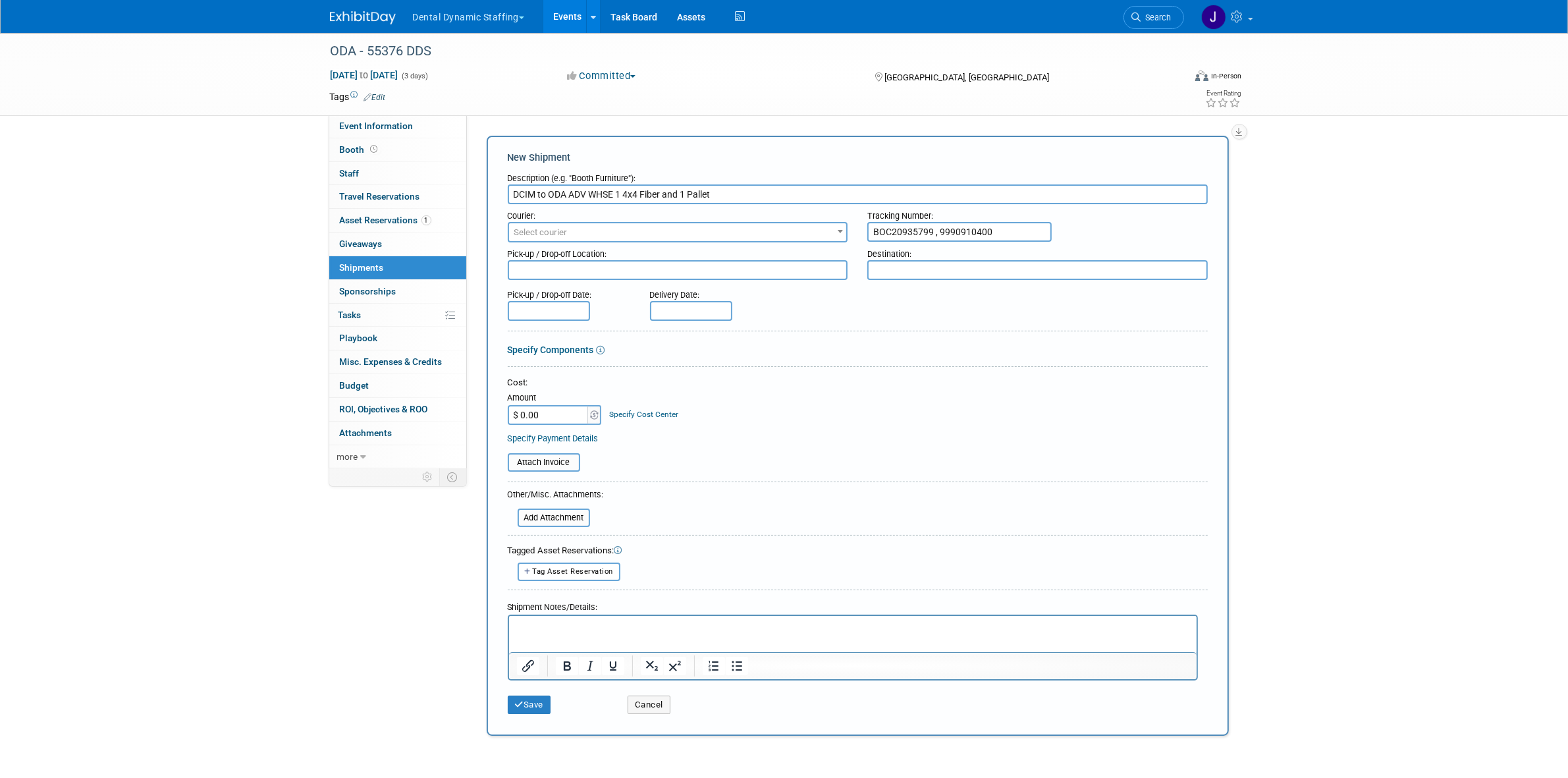
type input "BOC20935799 , 9990910400"
click at [995, 274] on textarea at bounding box center [1038, 270] width 340 height 19
paste textarea "ODA ADV WHSE"
type textarea "ODA ADV WHSE"
click at [518, 189] on input "DCIM to ODA ADV WHSE 1 4x4 Fiber and 1 Pallet" at bounding box center [858, 194] width 700 height 19
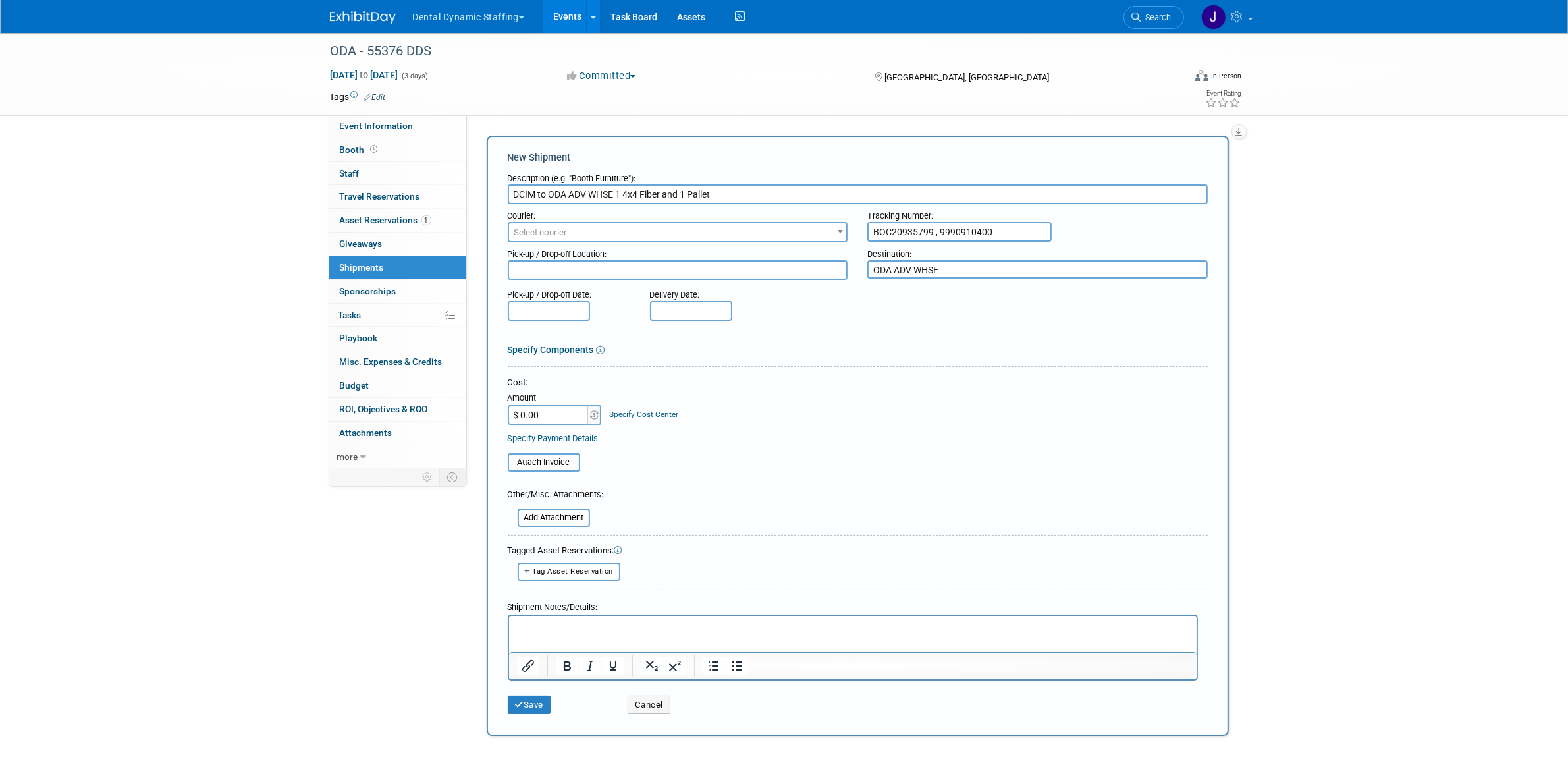
click at [518, 189] on input "DCIM to ODA ADV WHSE 1 4x4 Fiber and 1 Pallet" at bounding box center [858, 194] width 700 height 19
click at [570, 267] on textarea at bounding box center [678, 270] width 340 height 19
paste textarea "DCIM"
type textarea "DCIM"
click at [565, 314] on body "Dental Dynamic Staffing Explore: My Workspaces 28 Go to Workspace: Accutron Axi…" at bounding box center [784, 389] width 1568 height 778
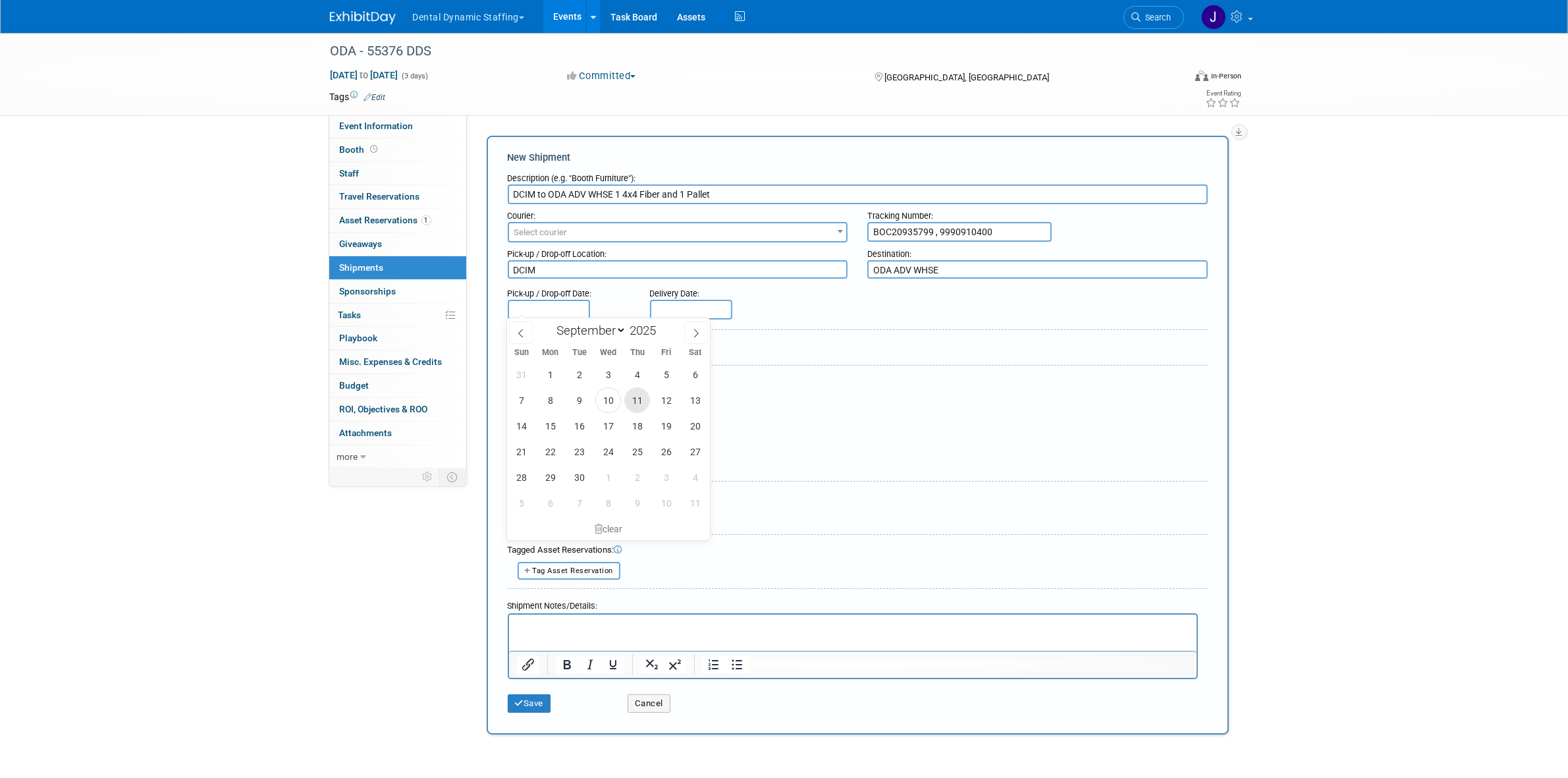
click at [636, 402] on span "11" at bounding box center [637, 400] width 26 height 26
type input "[DATE]"
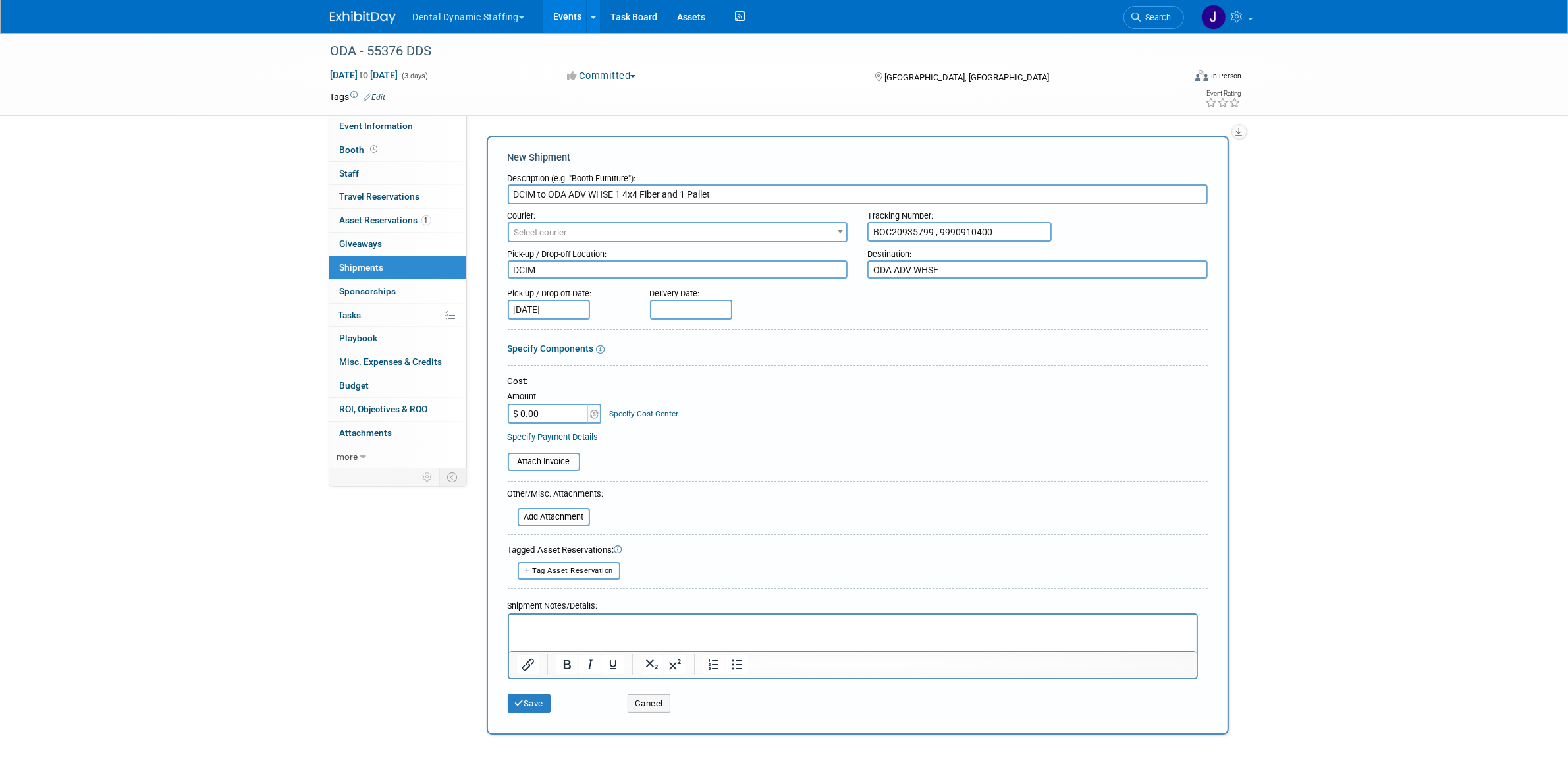
click at [664, 301] on input "text" at bounding box center [691, 310] width 82 height 19
click at [798, 397] on span "12" at bounding box center [809, 400] width 26 height 26
type input "[DATE]"
click at [787, 629] on p "Rich Text Area. Press ALT-0 for help." at bounding box center [852, 627] width 672 height 14
click at [934, 629] on p "[PERSON_NAME] through Unishippers by [PERSON_NAME]. Pickup on 11th with 1 day g…" at bounding box center [852, 627] width 672 height 14
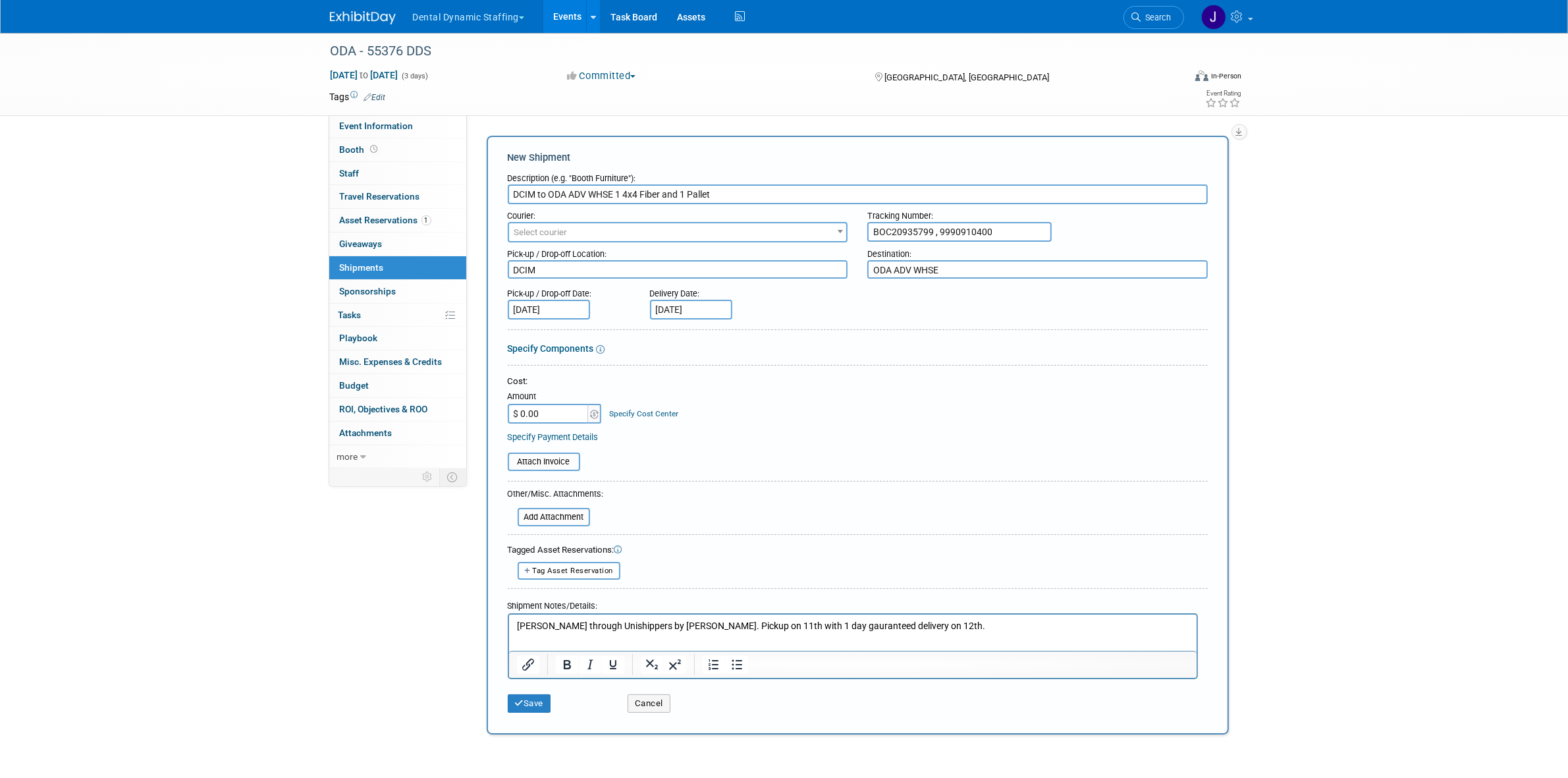
drag, startPoint x: 616, startPoint y: 195, endPoint x: 730, endPoint y: 195, distance: 114.0
click at [730, 195] on input "DCIM to ODA ADV WHSE 1 4x4 Fiber and 1 Pallet" at bounding box center [858, 194] width 700 height 19
click at [940, 631] on p "[PERSON_NAME] through Unishippers by [PERSON_NAME]. Pickup on 11th with 1 day g…" at bounding box center [852, 627] width 672 height 14
click at [557, 470] on form "Description (e.g. "Booth Furniture"): DCIM to ODA ADV WHSE 1 4x4 Fiber and 1 Pa…" at bounding box center [858, 442] width 700 height 553
click at [558, 464] on input "file" at bounding box center [501, 462] width 157 height 15
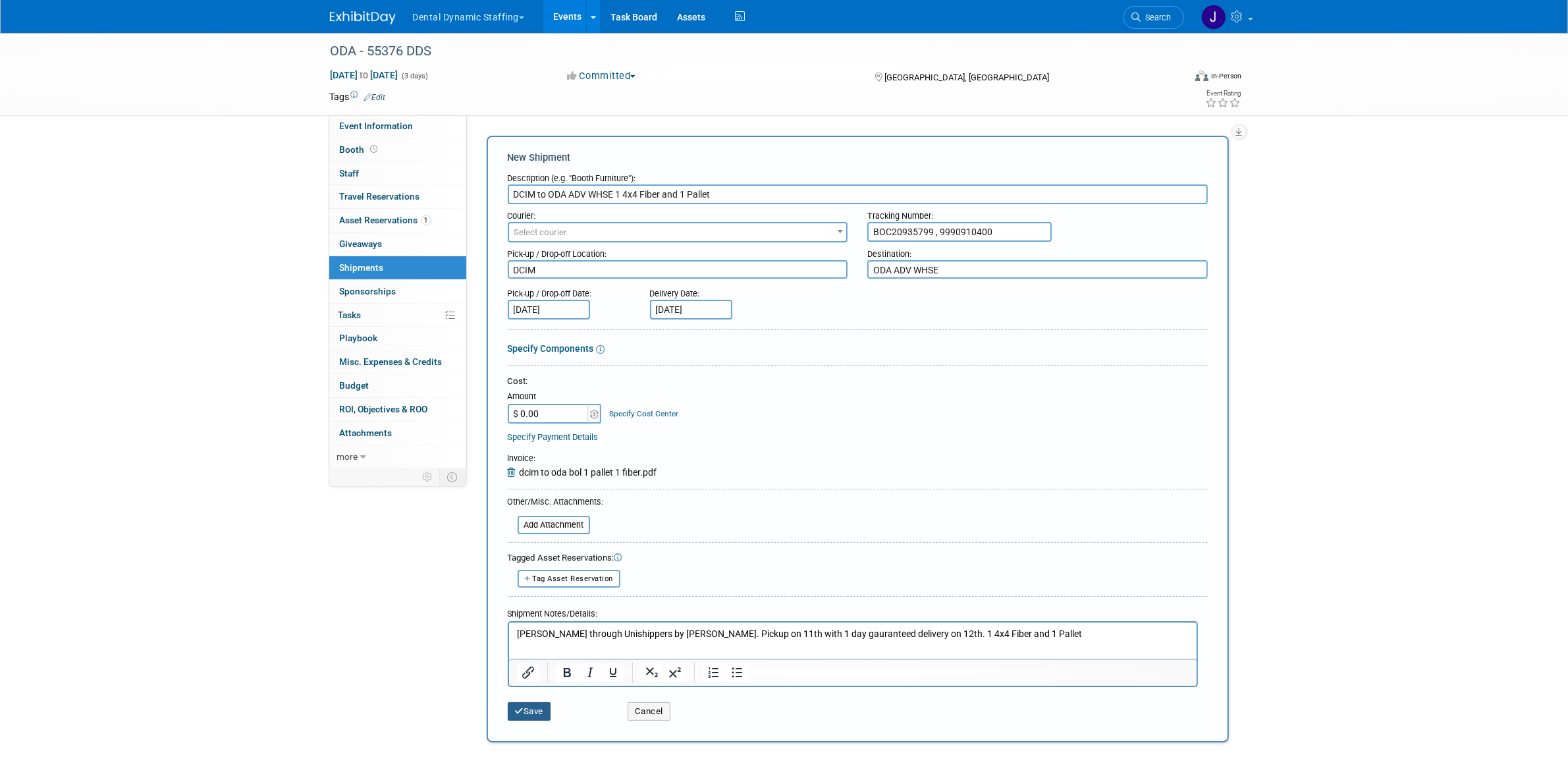
click at [532, 712] on button "Save" at bounding box center [529, 711] width 44 height 18
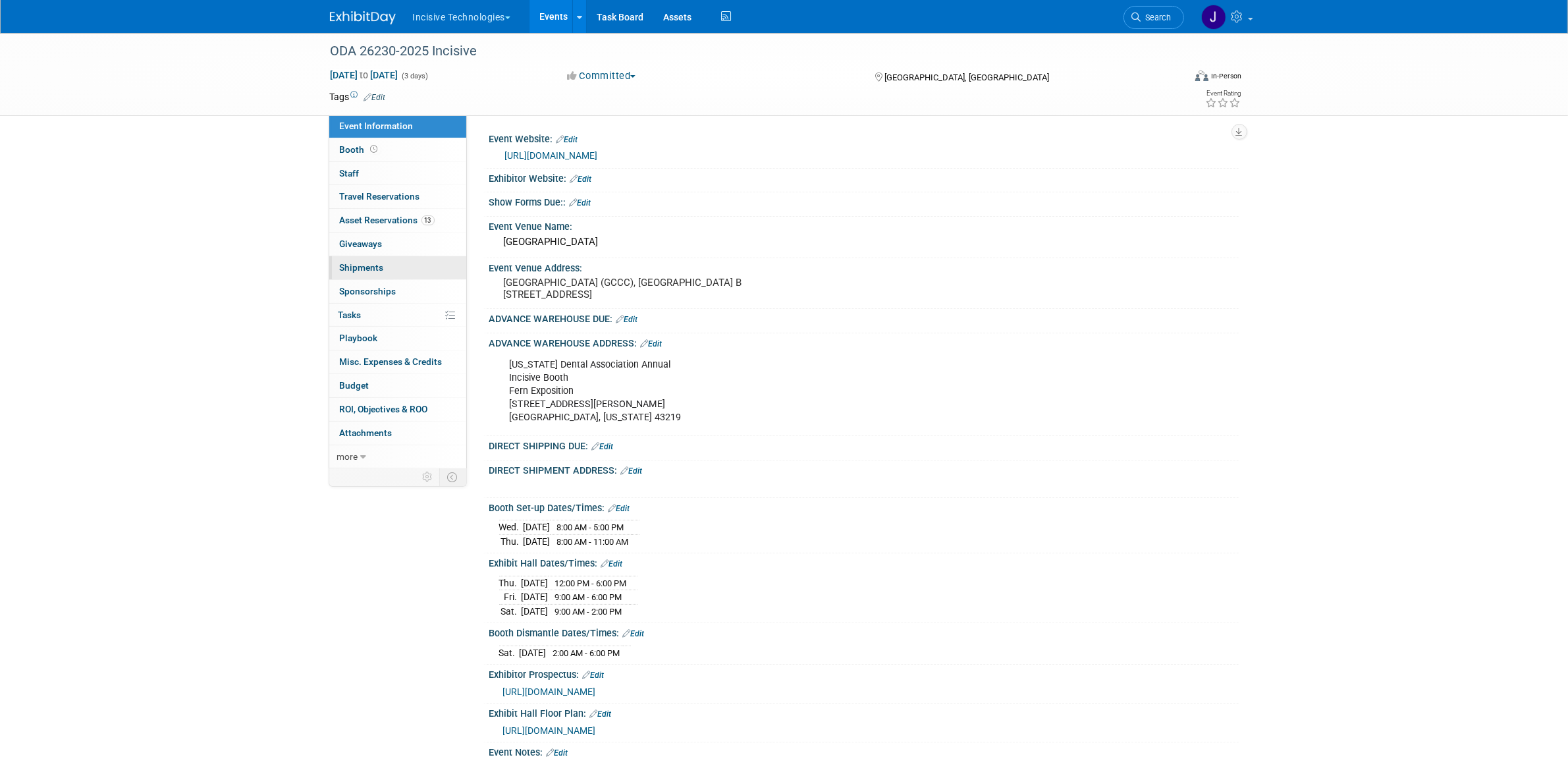
drag, startPoint x: 374, startPoint y: 268, endPoint x: 394, endPoint y: 258, distance: 22.4
click at [375, 268] on span "Shipments 0" at bounding box center [362, 267] width 44 height 11
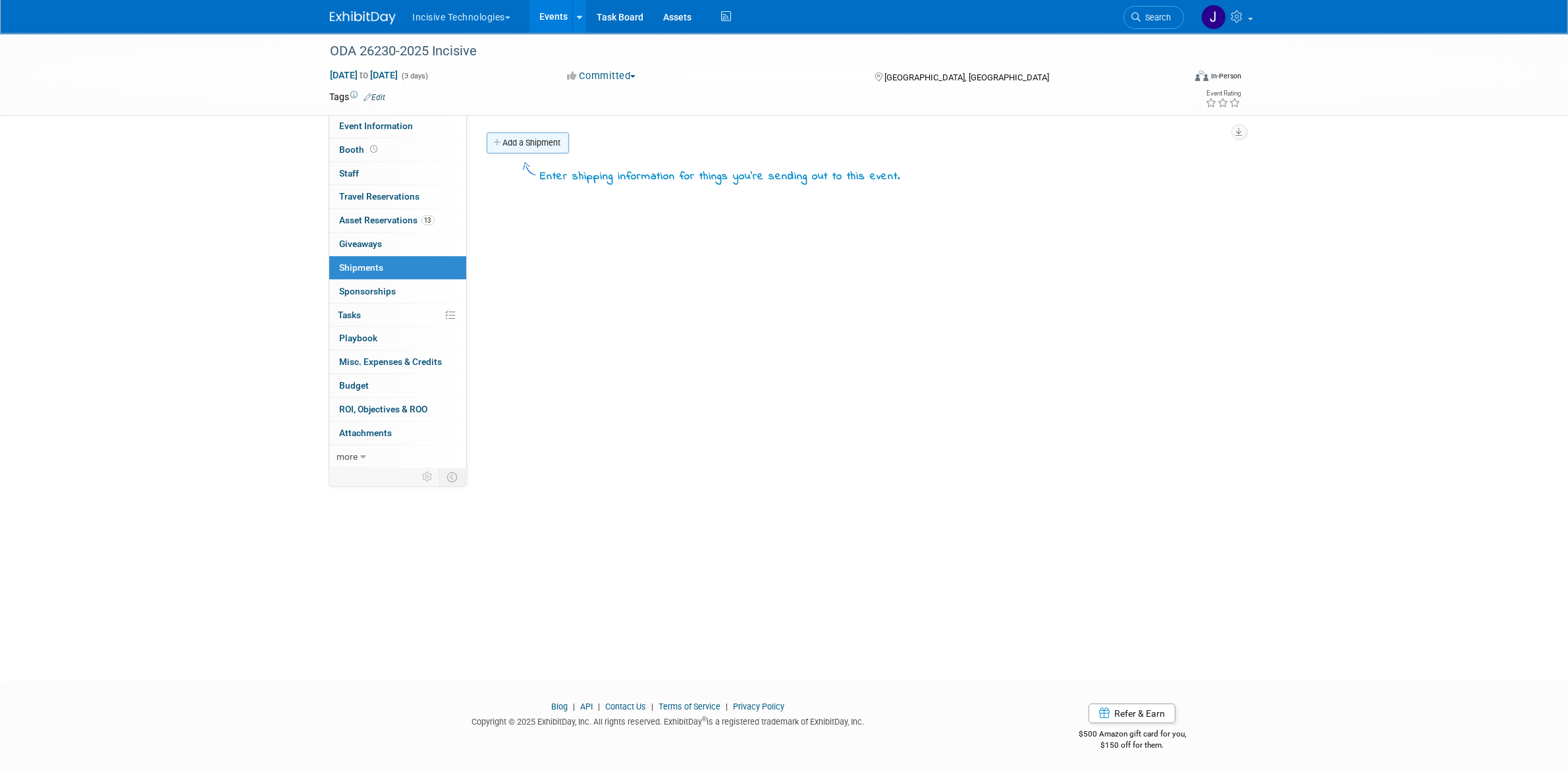
click at [534, 143] on link "Add a Shipment" at bounding box center [527, 143] width 82 height 21
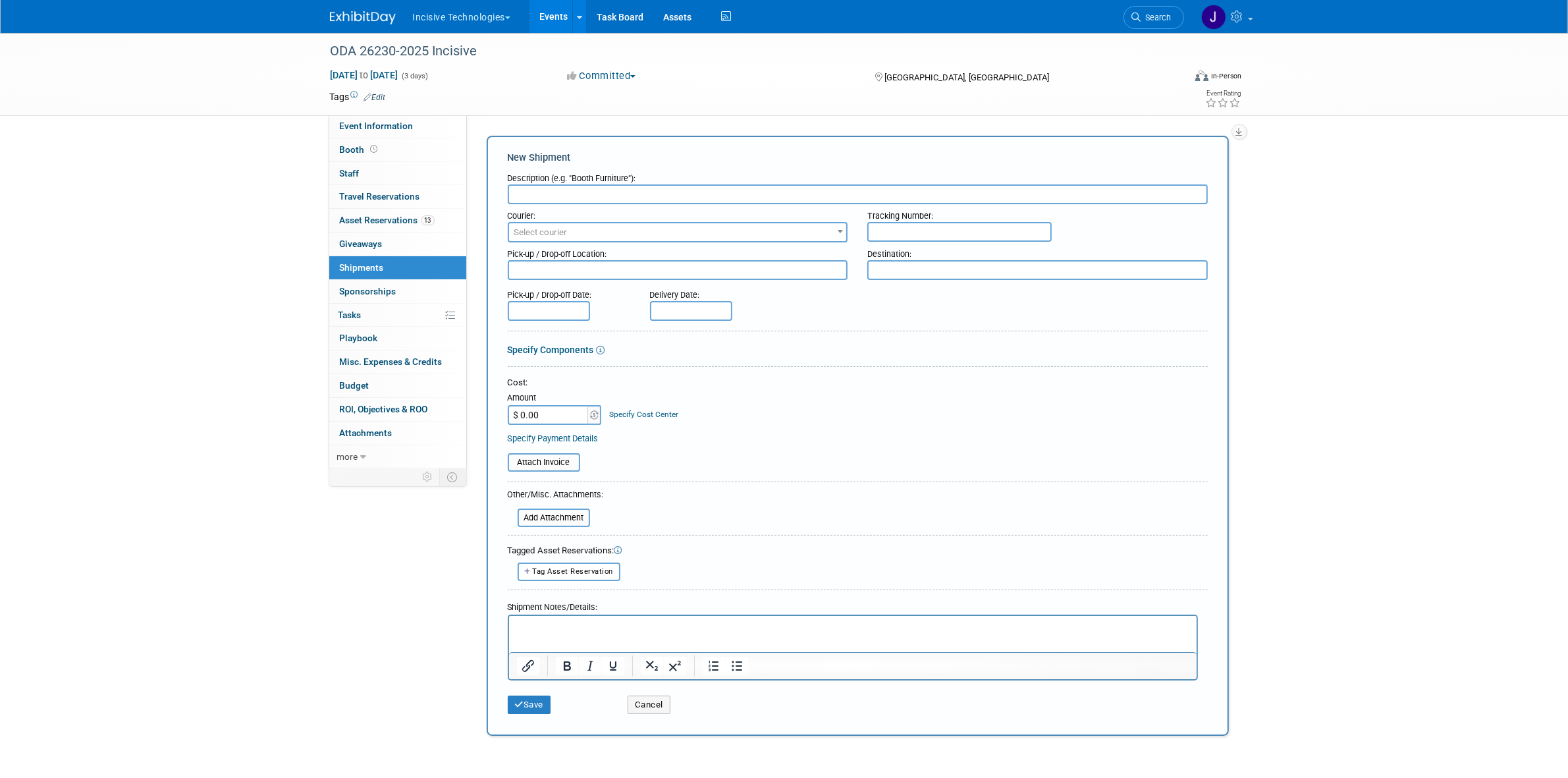
click at [890, 183] on div "Description (e.g. "Booth Furniture"):" at bounding box center [858, 175] width 700 height 17
click at [889, 186] on input "text" at bounding box center [858, 194] width 700 height 19
paste input "DCIM to ODA ADV WHSE 1 Tower Crate"
drag, startPoint x: 614, startPoint y: 196, endPoint x: 707, endPoint y: 191, distance: 93.1
click at [707, 191] on input "DCIM to ODA ADV WHSE 1 Tower Crate" at bounding box center [858, 194] width 700 height 19
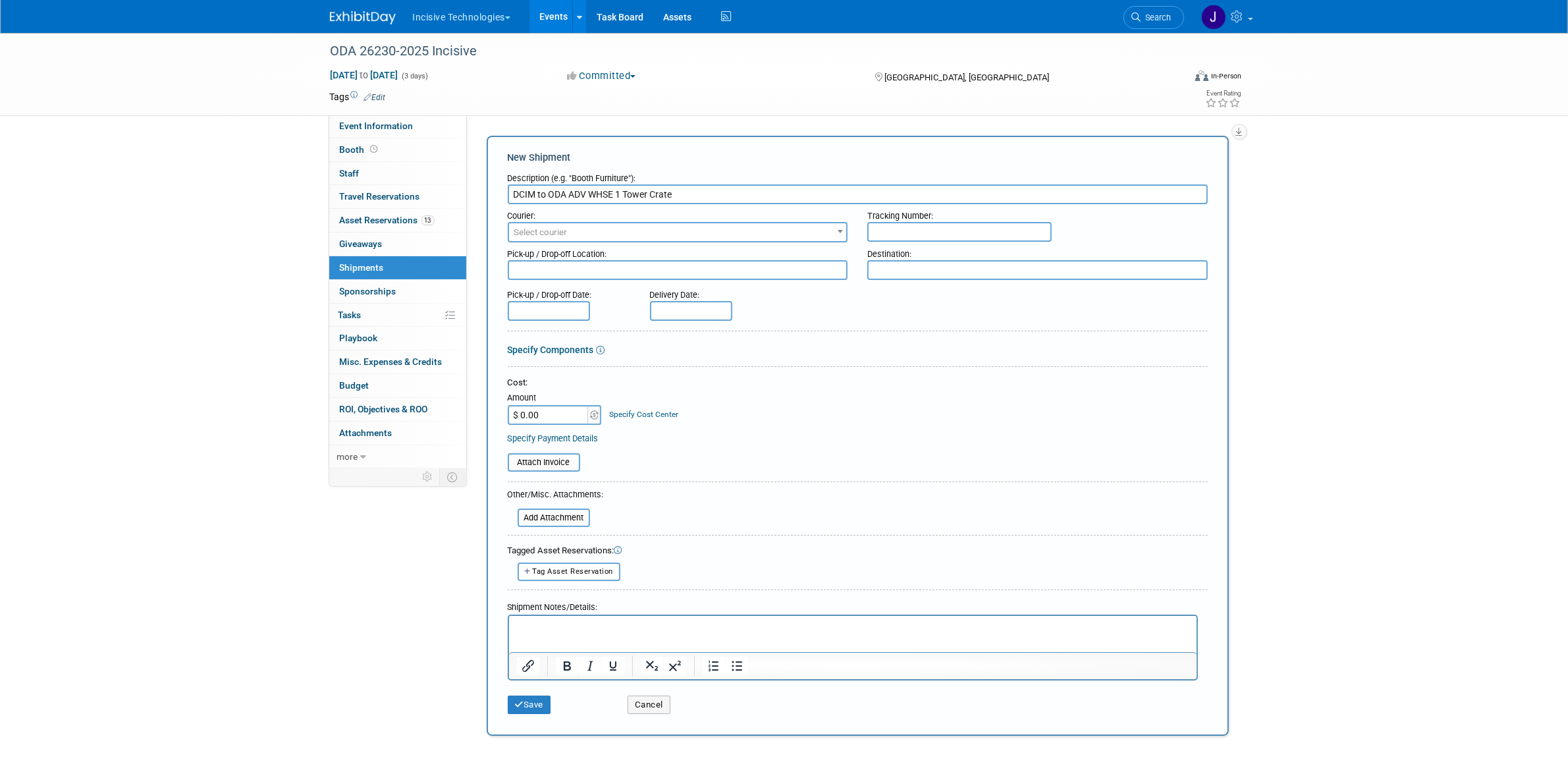
click at [667, 185] on input "DCIM to ODA ADV WHSE 1 Tower Crate" at bounding box center [858, 194] width 700 height 19
drag, startPoint x: 675, startPoint y: 194, endPoint x: 626, endPoint y: 193, distance: 49.0
click at [626, 193] on input "DCIM to ODA ADV WHSE 1 Tower Crate" at bounding box center [858, 194] width 700 height 19
click at [654, 194] on input "DCIM to ODA ADV WHSE 1 4x4 Fiber" at bounding box center [858, 194] width 700 height 19
click at [650, 194] on input "DCIM to ODA ADV WHSE 1 4x4 Fiber" at bounding box center [858, 194] width 700 height 19
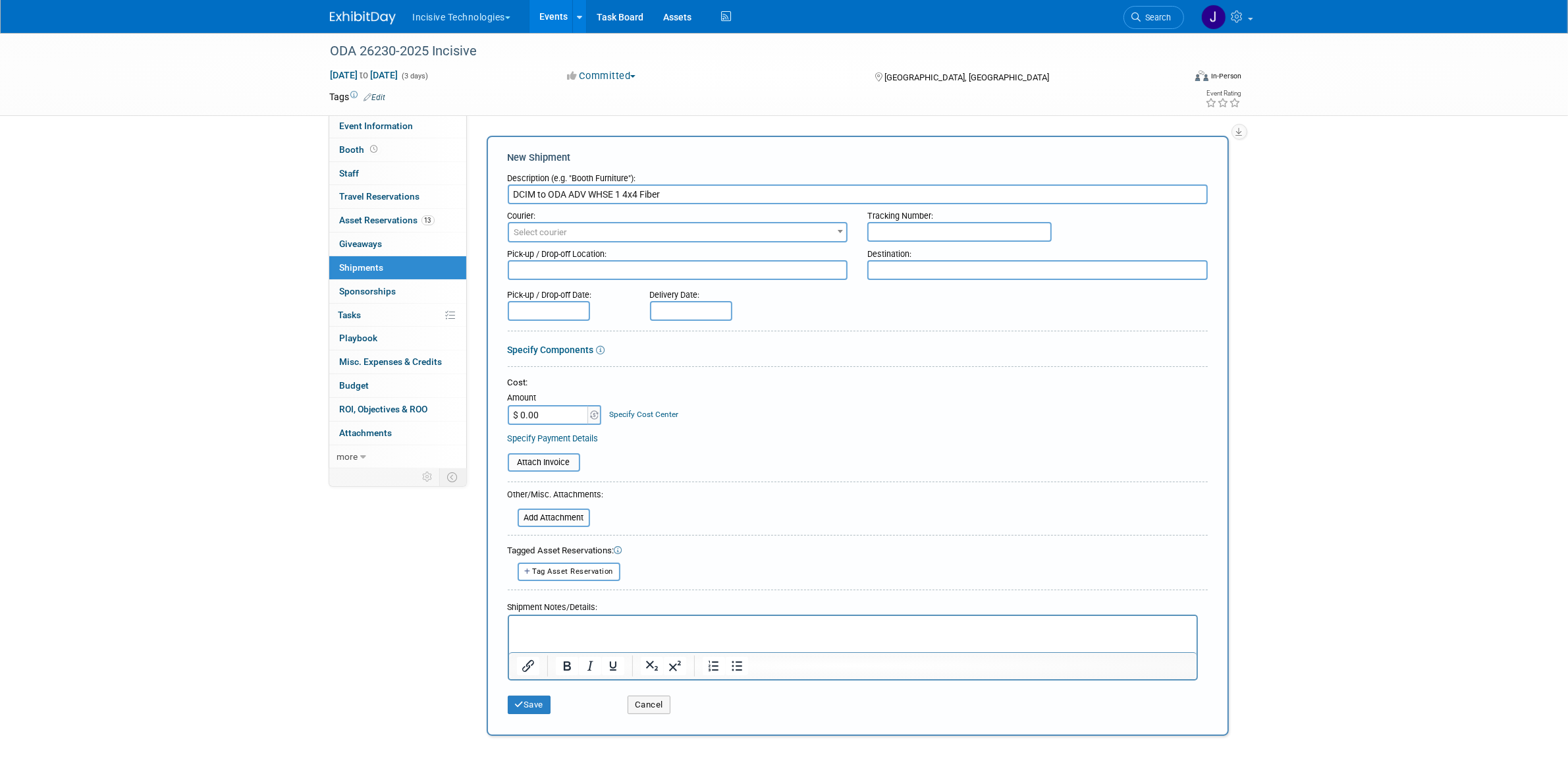
click at [650, 194] on input "DCIM to ODA ADV WHSE 1 4x4 Fiber" at bounding box center [858, 194] width 700 height 19
click at [651, 193] on input "DCIM to ODA ADV WHSE 1 4x4 Fiber" at bounding box center [858, 194] width 700 height 19
drag, startPoint x: 614, startPoint y: 192, endPoint x: 680, endPoint y: 190, distance: 66.0
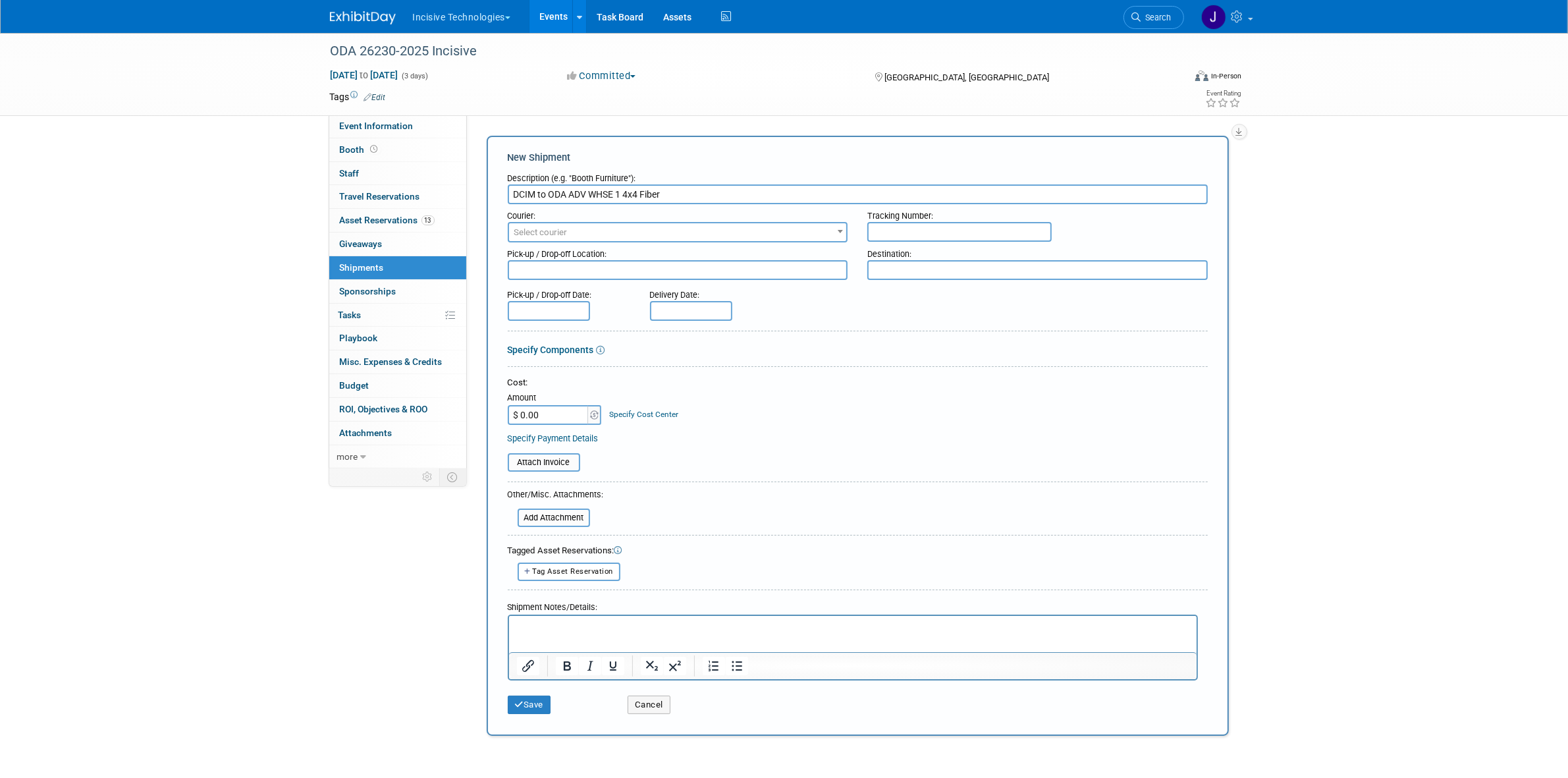
click at [680, 190] on input "DCIM to ODA ADV WHSE 1 4x4 Fiber" at bounding box center [858, 194] width 700 height 19
type input "DCIM to ODA ADV WHSE 1 4x4 Fiber"
click at [680, 608] on div "Shipment Notes/Details:" at bounding box center [853, 606] width 691 height 19
click at [678, 616] on html at bounding box center [852, 624] width 688 height 18
paste body "Rich Text Area. Press ALT-0 for help."
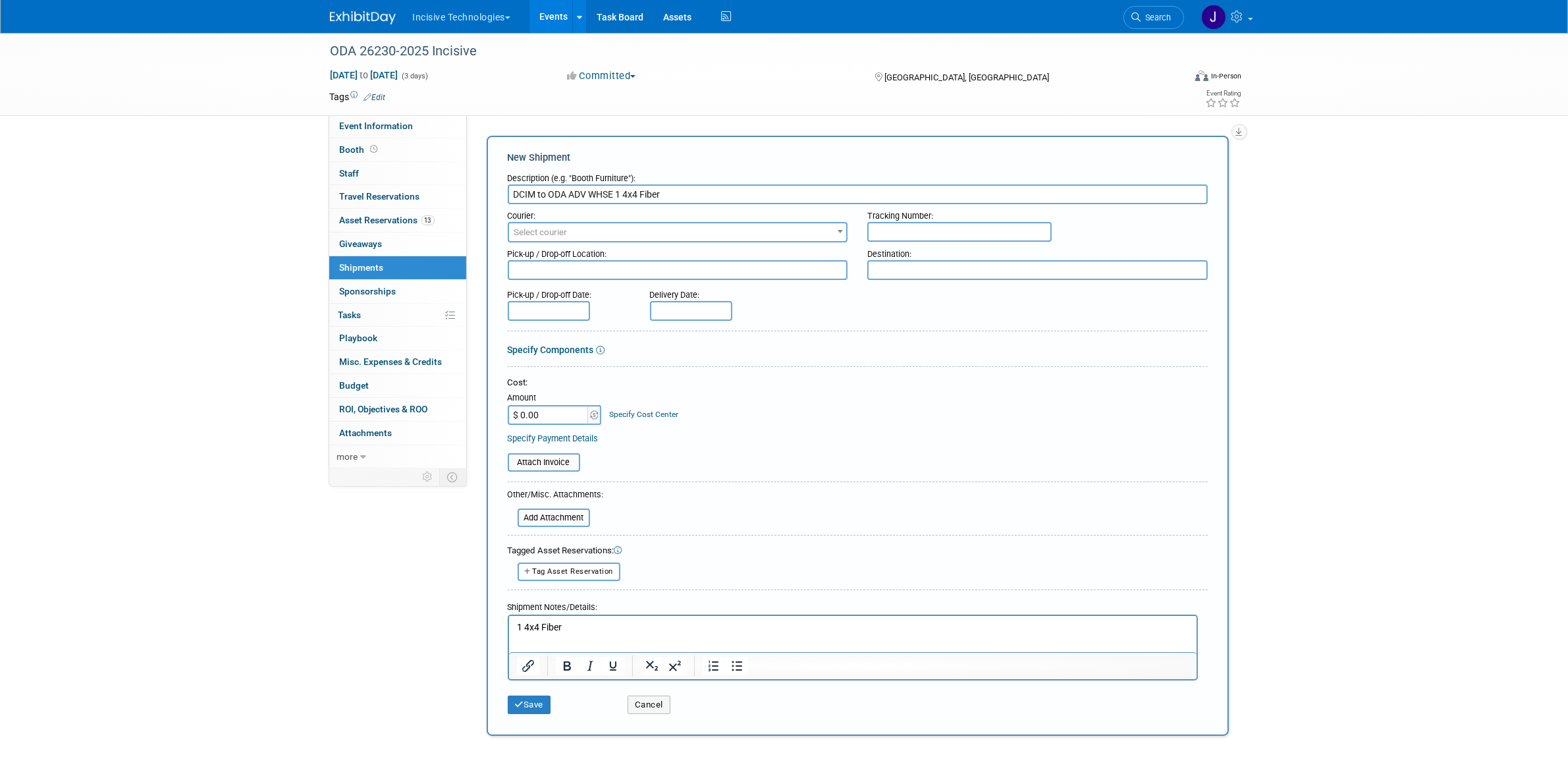
click at [615, 625] on p "1 4x4 Fiber" at bounding box center [852, 627] width 672 height 14
click at [518, 631] on p "1 4x4 Fiber." at bounding box center [852, 627] width 672 height 14
click at [894, 629] on p "[PERSON_NAME] through Unishippers by [PERSON_NAME]. Pickup on 11th with 1 day g…" at bounding box center [852, 627] width 672 height 14
click at [889, 625] on p "[PERSON_NAME] through Unishippers by [PERSON_NAME]. Pickup on 11th with 1 day g…" at bounding box center [852, 627] width 672 height 14
click at [895, 623] on p "[PERSON_NAME] through Unishippers by [PERSON_NAME]. Pickup on 11th with 1 day g…" at bounding box center [852, 627] width 672 height 14
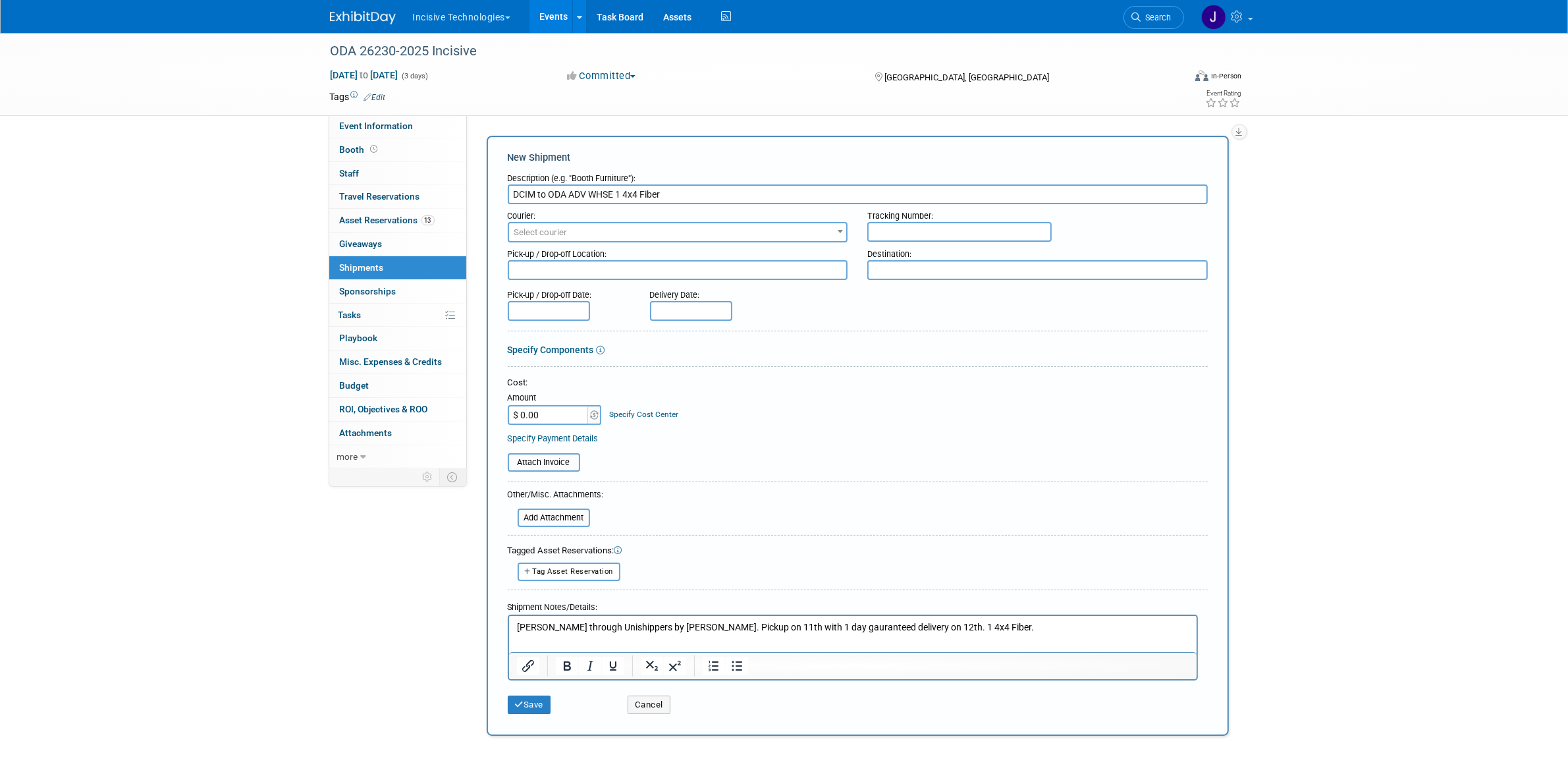
click at [892, 629] on p "[PERSON_NAME] through Unishippers by [PERSON_NAME]. Pickup on 11th with 1 day g…" at bounding box center [852, 627] width 672 height 14
click at [929, 627] on p "[PERSON_NAME] through Unishippers by [PERSON_NAME]. Pickup on 11th with 1 day g…" at bounding box center [852, 627] width 672 height 14
click at [943, 629] on p "[PERSON_NAME] through Unishippers by [PERSON_NAME]. Pickup on 11th with 1 day g…" at bounding box center [852, 627] width 672 height 14
drag, startPoint x: 611, startPoint y: 196, endPoint x: 548, endPoint y: 197, distance: 63.0
click at [548, 197] on input "DCIM to ODA ADV WHSE 1 4x4 Fiber" at bounding box center [858, 194] width 700 height 19
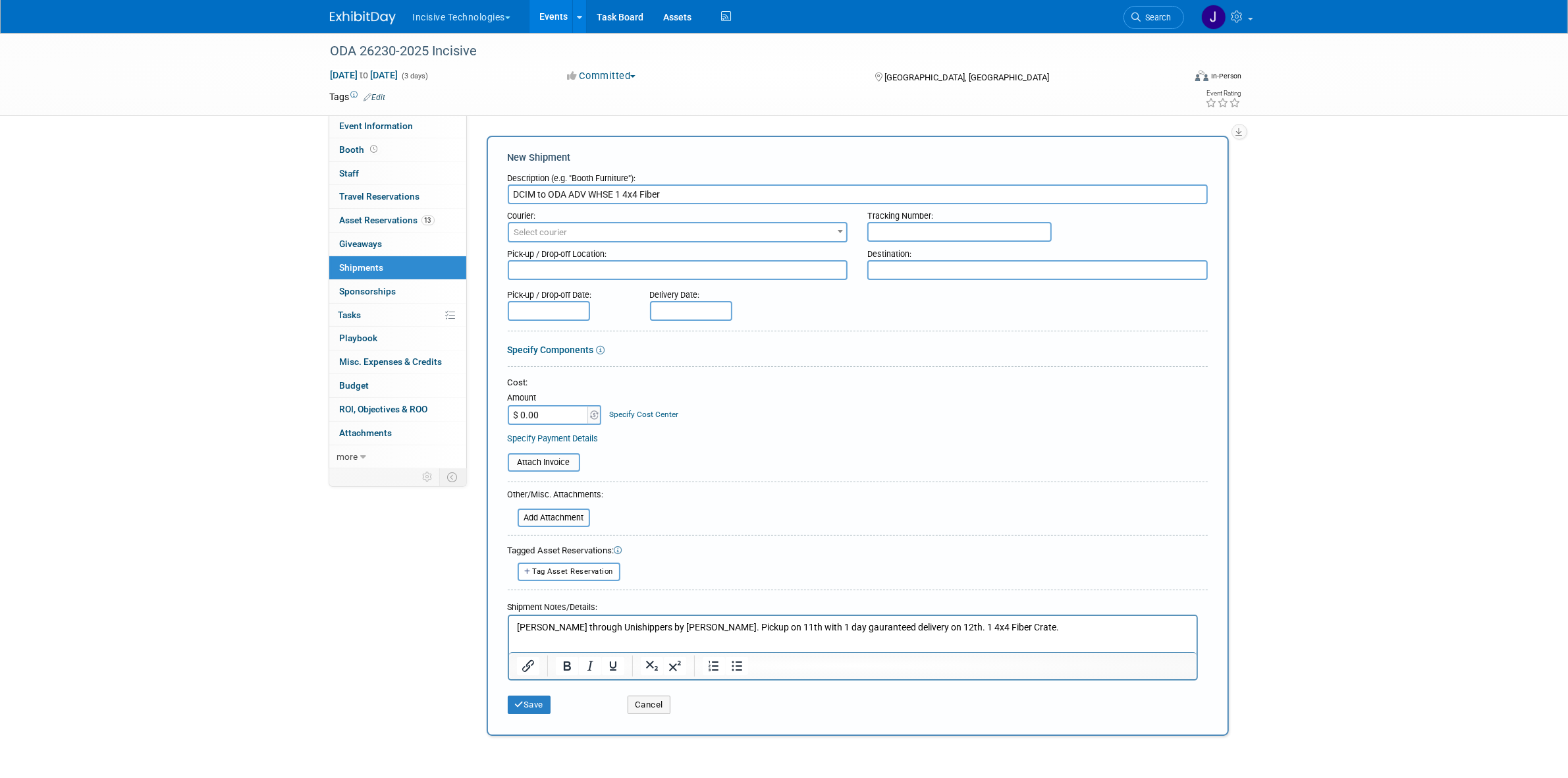
click at [920, 236] on input "text" at bounding box center [960, 231] width 185 height 19
click at [926, 274] on textarea at bounding box center [1038, 270] width 340 height 19
paste textarea "ODA ADV WHSE"
type textarea "ODA ADV WHSE"
click at [532, 194] on input "DCIM to ODA ADV WHSE 1 4x4 Fiber" at bounding box center [858, 194] width 700 height 19
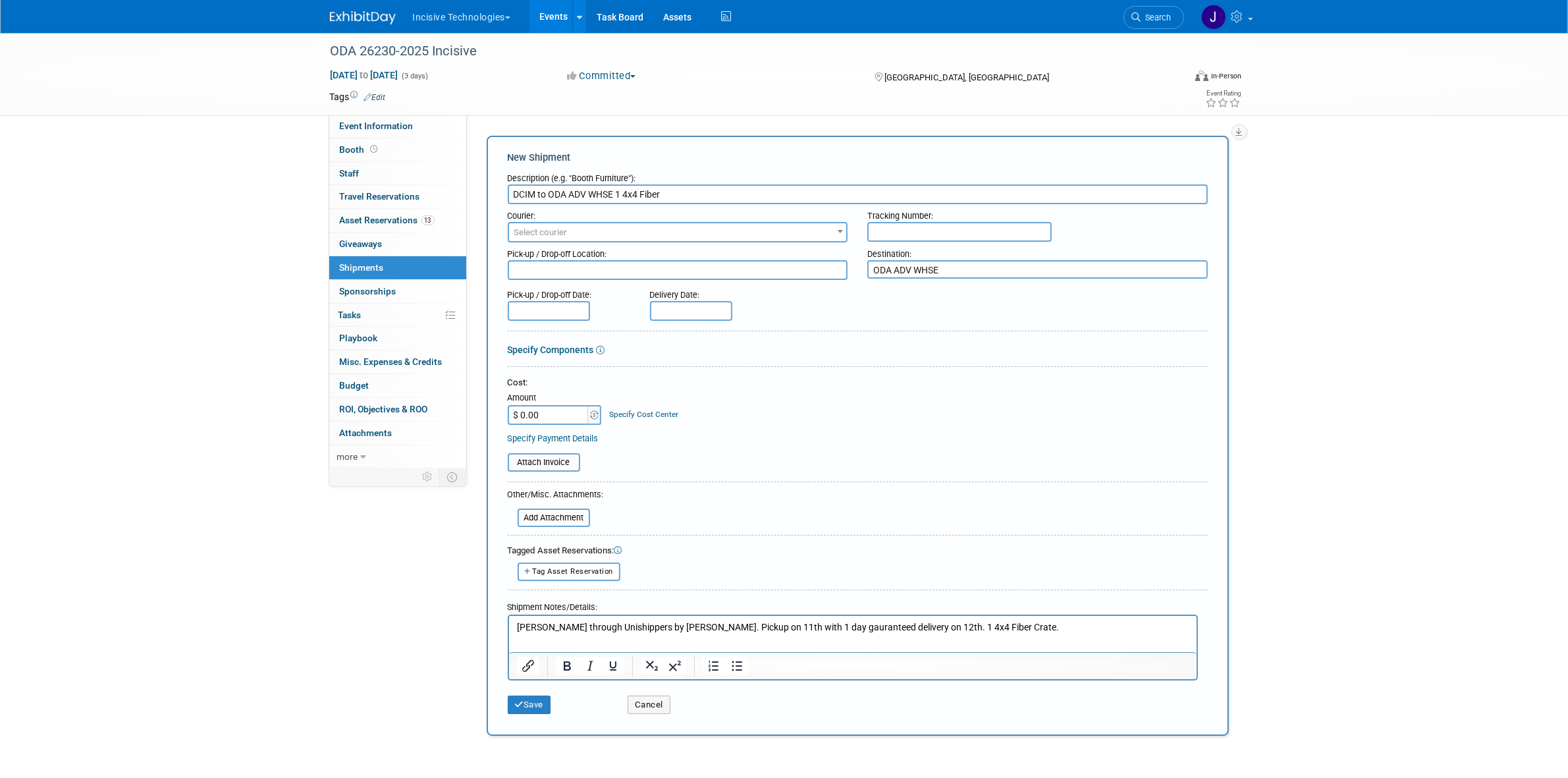
click at [532, 194] on input "DCIM to ODA ADV WHSE 1 4x4 Fiber" at bounding box center [858, 194] width 700 height 19
click at [523, 195] on input "DCIM to ODA ADV WHSE 1 4x4 Fiber" at bounding box center [858, 194] width 700 height 19
click at [729, 265] on textarea at bounding box center [678, 270] width 340 height 19
paste textarea "DCIM"
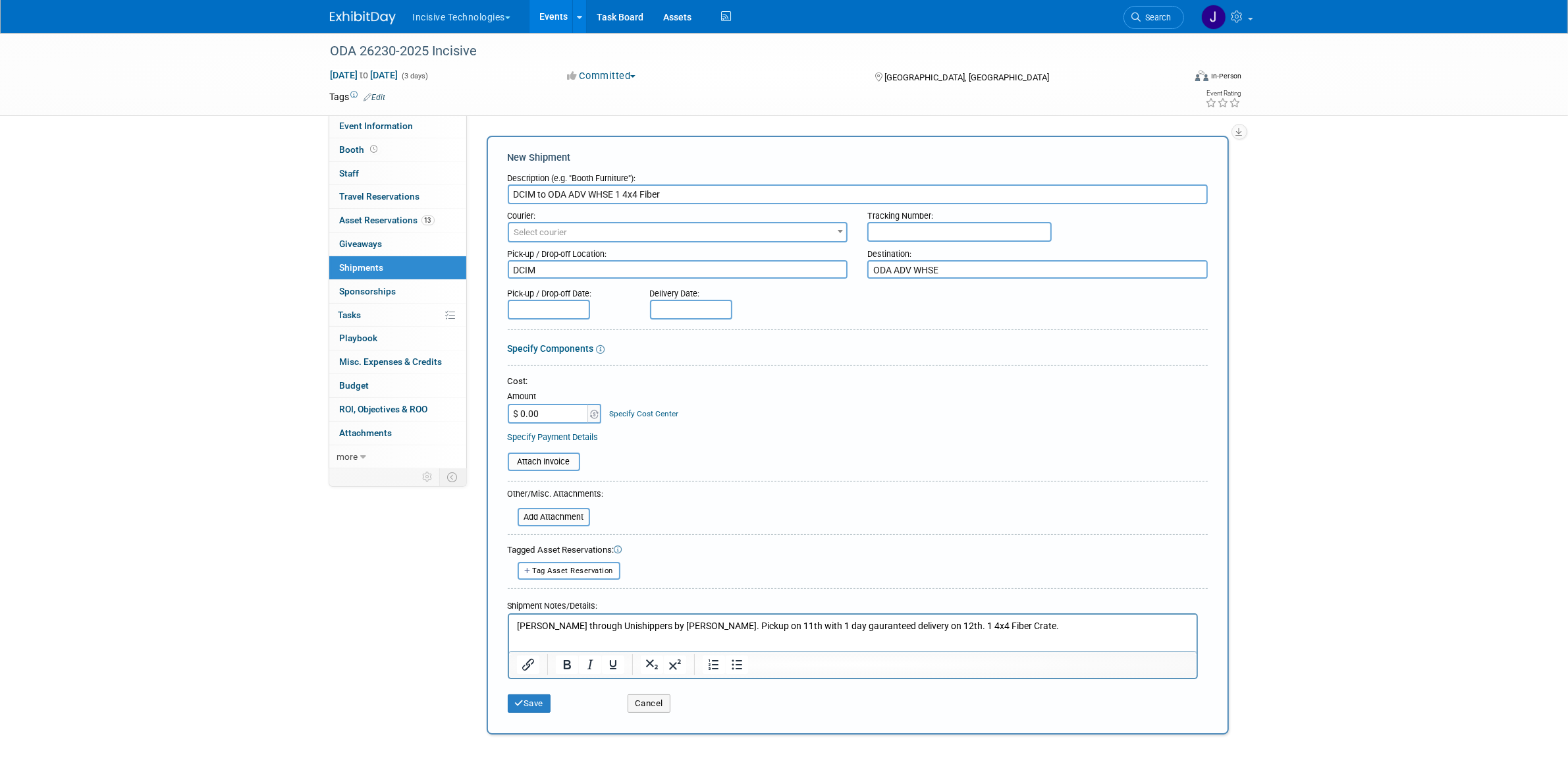
type textarea "DCIM"
drag, startPoint x: 592, startPoint y: 189, endPoint x: 689, endPoint y: 190, distance: 97.0
click at [689, 190] on input "DCIM to ODA ADV WHSE 1 4x4 Fiber" at bounding box center [858, 194] width 700 height 19
click at [664, 195] on input "DCIM to ODA ADV WHSE 1 4x4 Fiber" at bounding box center [858, 194] width 700 height 19
click at [568, 305] on input "text" at bounding box center [548, 310] width 82 height 19
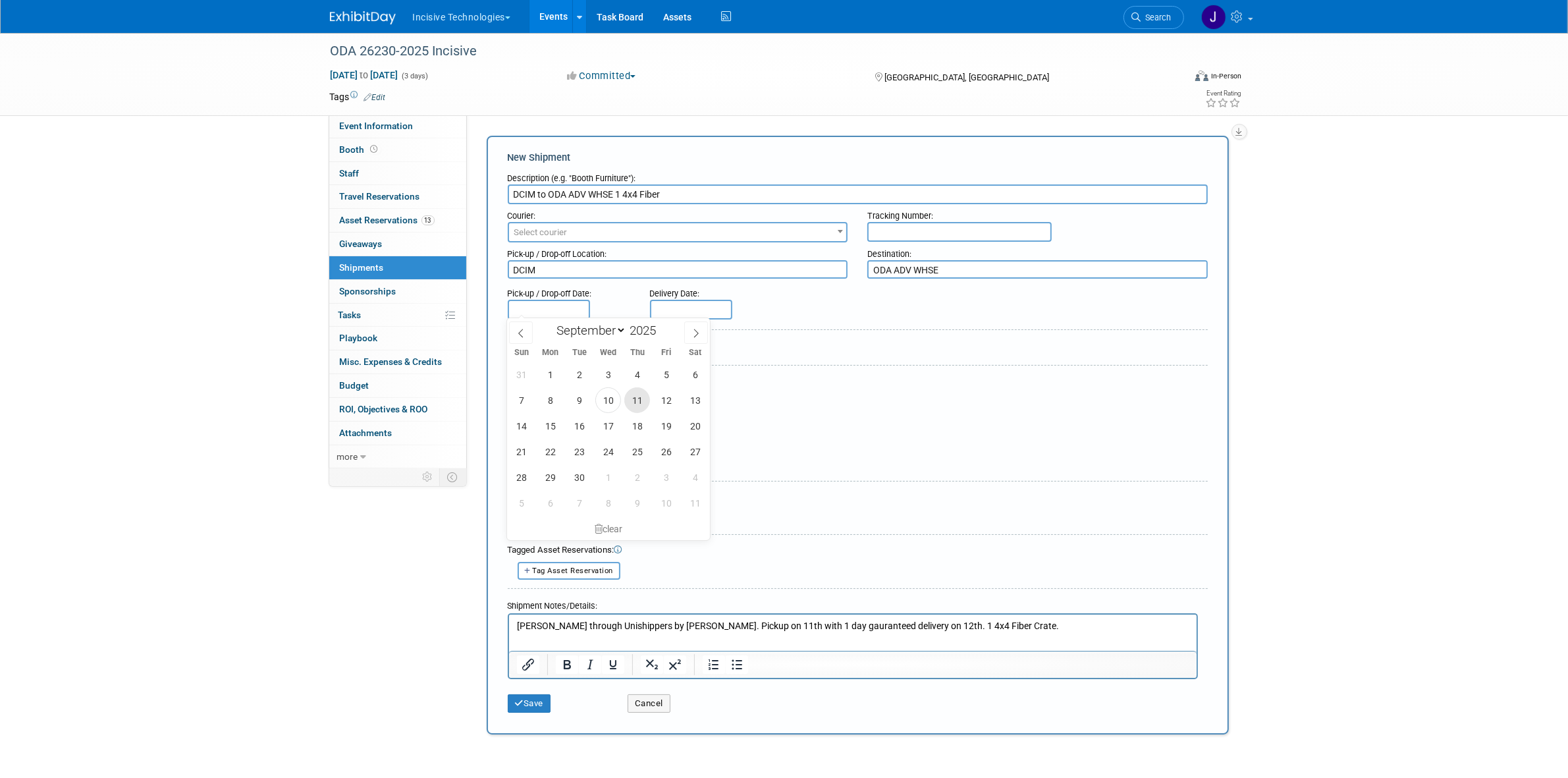
click at [641, 399] on span "11" at bounding box center [637, 400] width 26 height 26
type input "[DATE]"
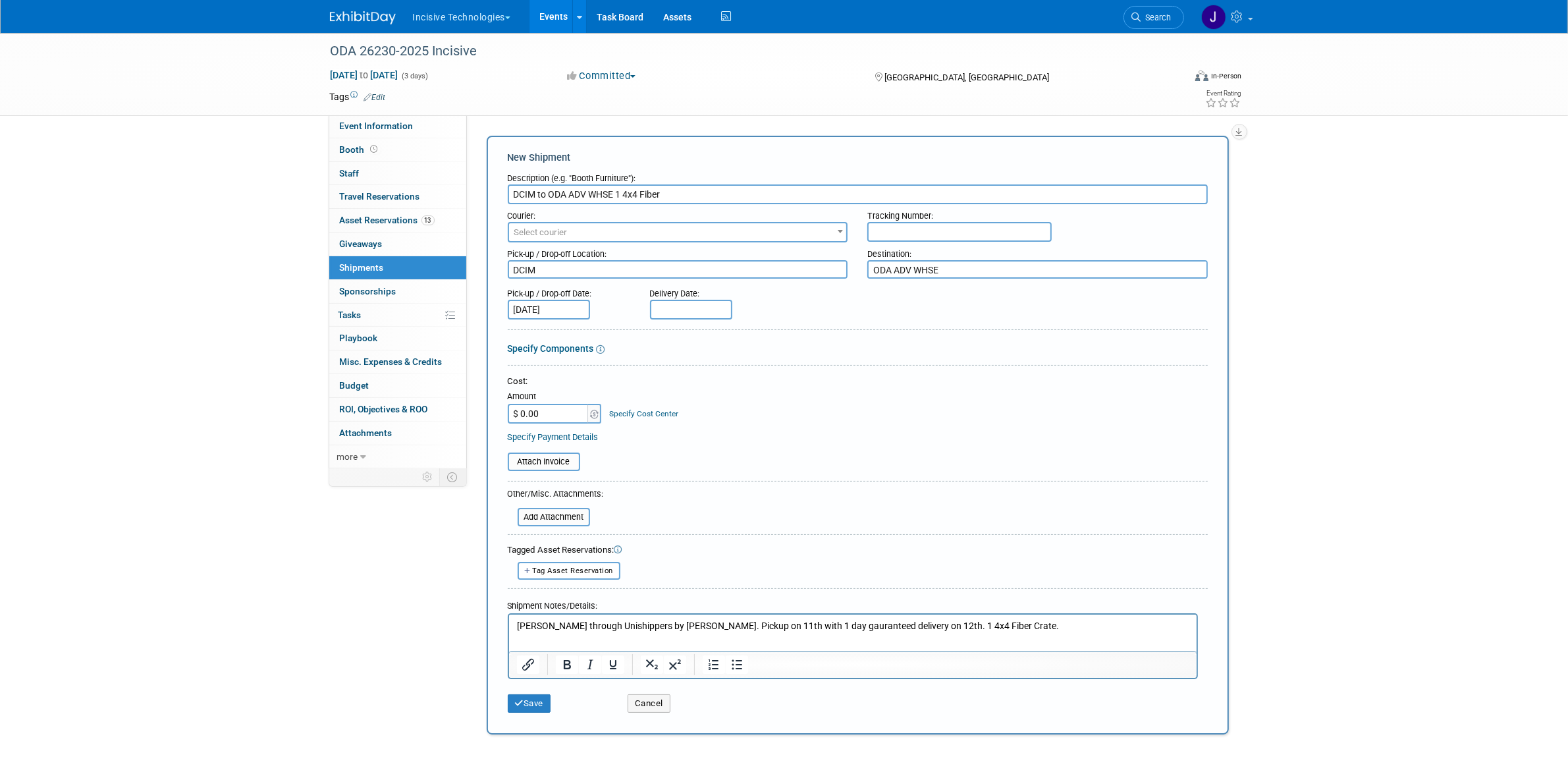
click at [684, 307] on input "text" at bounding box center [691, 310] width 82 height 19
click at [804, 396] on span "12" at bounding box center [809, 400] width 26 height 26
type input "[DATE]"
click at [552, 449] on div "Attach Invoice" at bounding box center [858, 457] width 700 height 28
click at [554, 455] on input "file" at bounding box center [501, 462] width 157 height 15
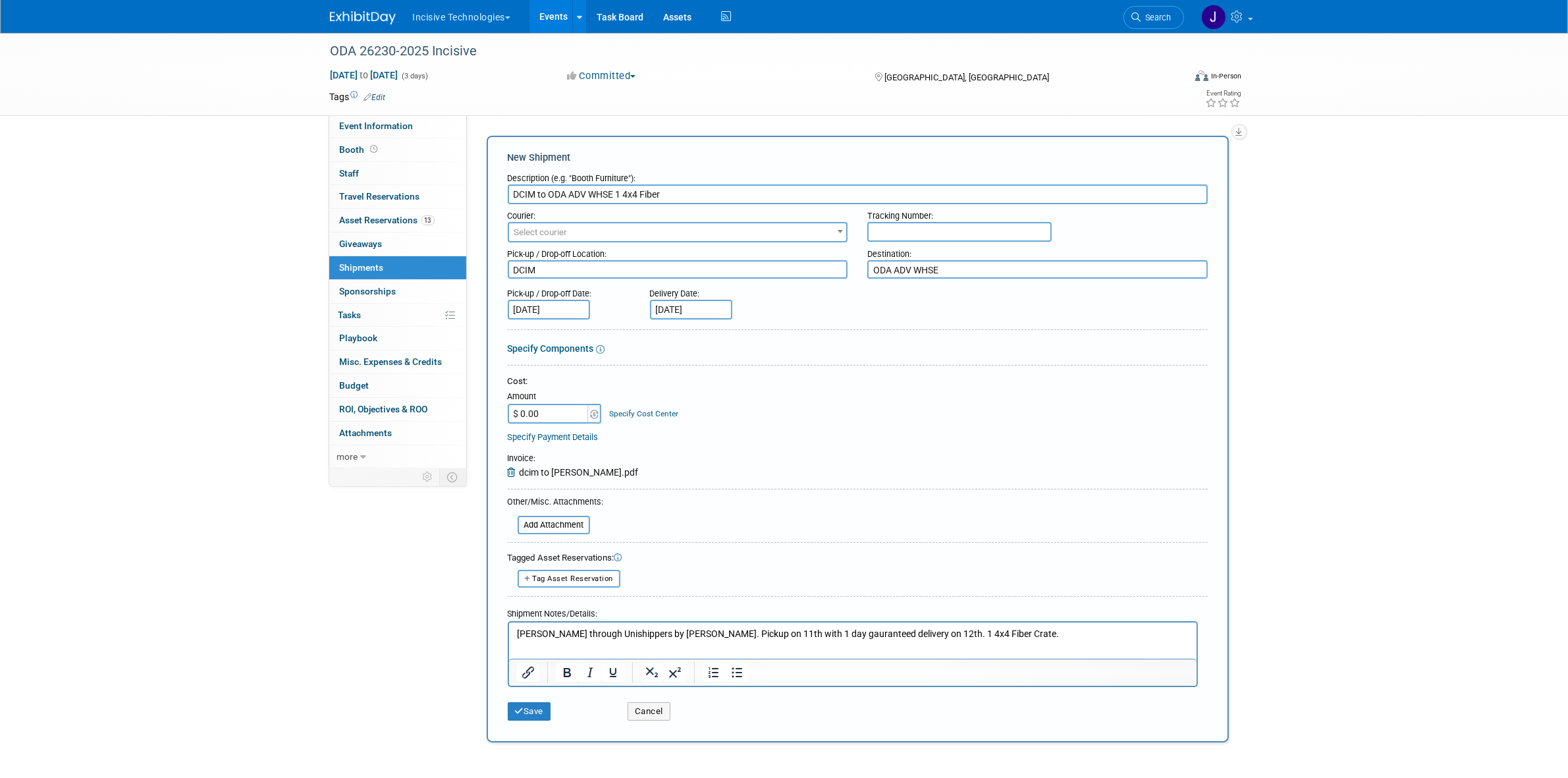
click at [916, 228] on input "text" at bounding box center [960, 231] width 185 height 19
paste input "BOC20935799 , 9990910400"
type input "BOC20935799 , 9990910400"
click at [530, 703] on button "Save" at bounding box center [529, 711] width 44 height 18
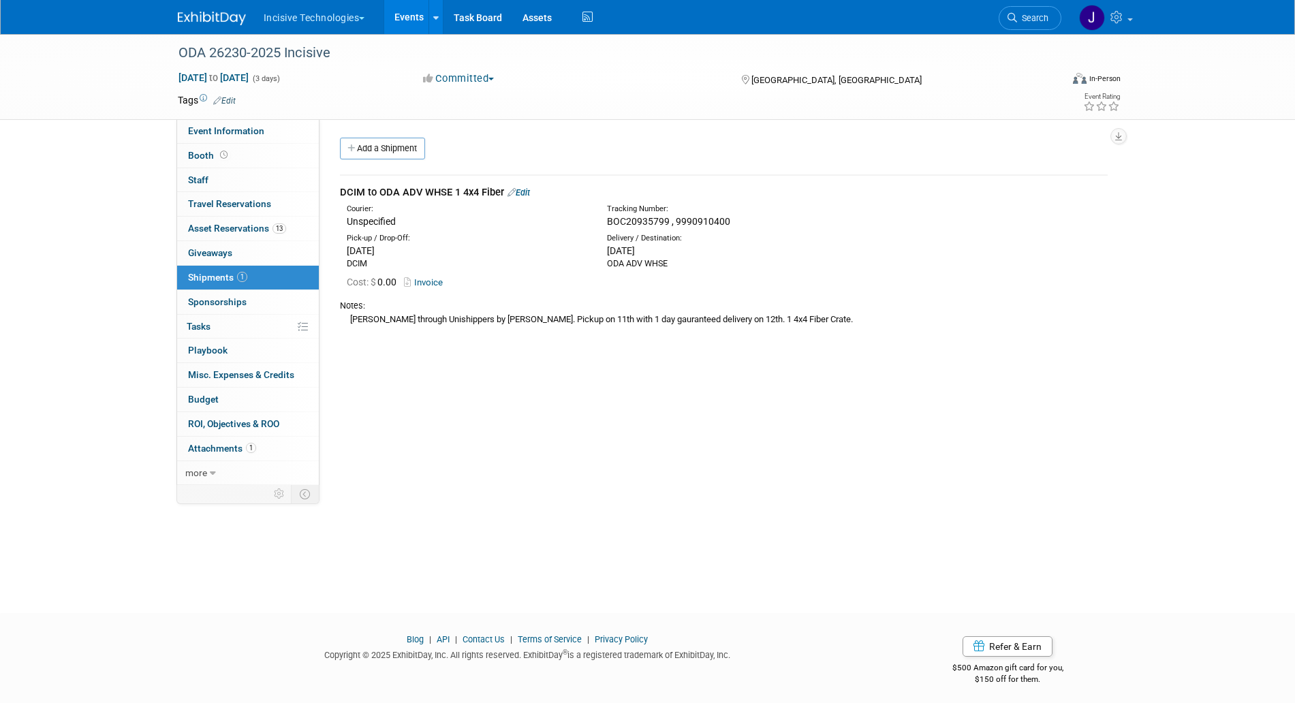
click at [432, 195] on div "DCIM to ODA ADV WHSE 1 4x4 Fiber Edit" at bounding box center [723, 192] width 767 height 14
copy div "DCIM to ODA ADV WHSE 1 4x4 Fiber"
click at [675, 225] on span "BOC20935799 , 9990910400" at bounding box center [668, 221] width 123 height 11
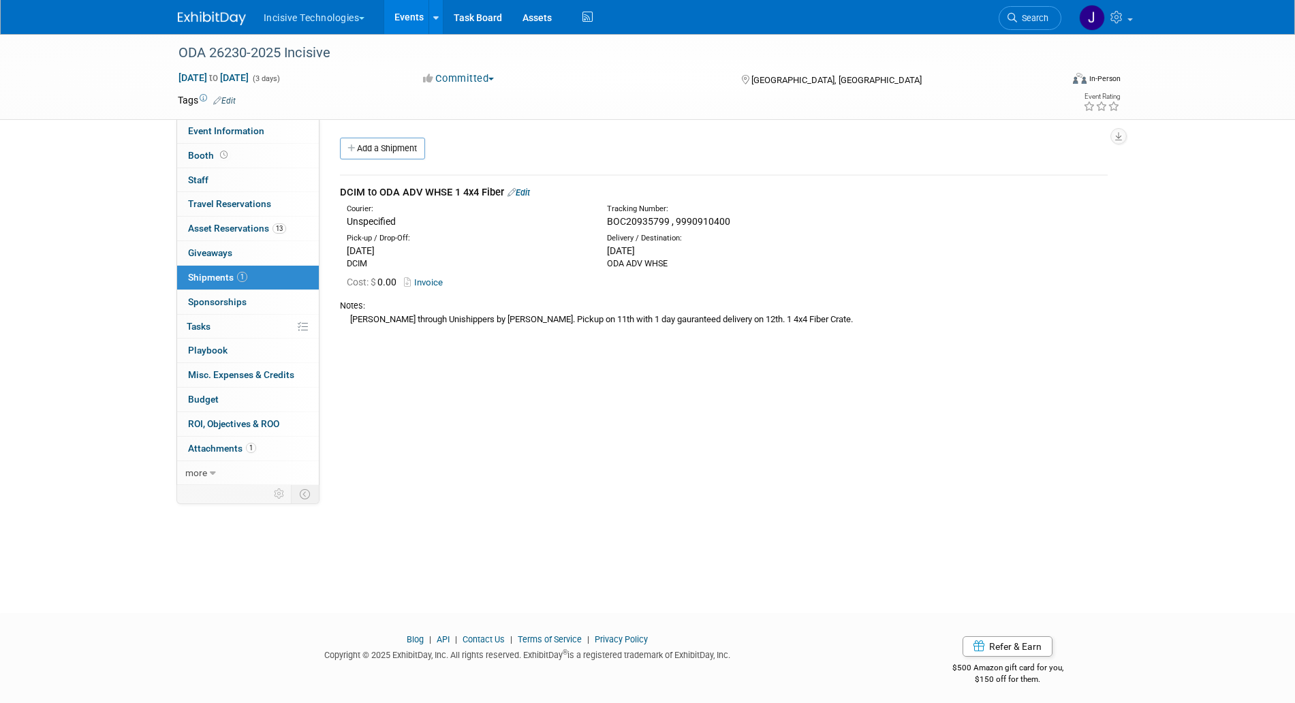
click at [675, 224] on span "BOC20935799 , 9990910400" at bounding box center [668, 221] width 123 height 11
copy div "BOC20935799 , 9990910400"
drag, startPoint x: 377, startPoint y: 193, endPoint x: 449, endPoint y: 195, distance: 71.6
click at [449, 195] on div "DCIM to ODA ADV WHSE 1 4x4 Fiber Edit" at bounding box center [723, 192] width 767 height 14
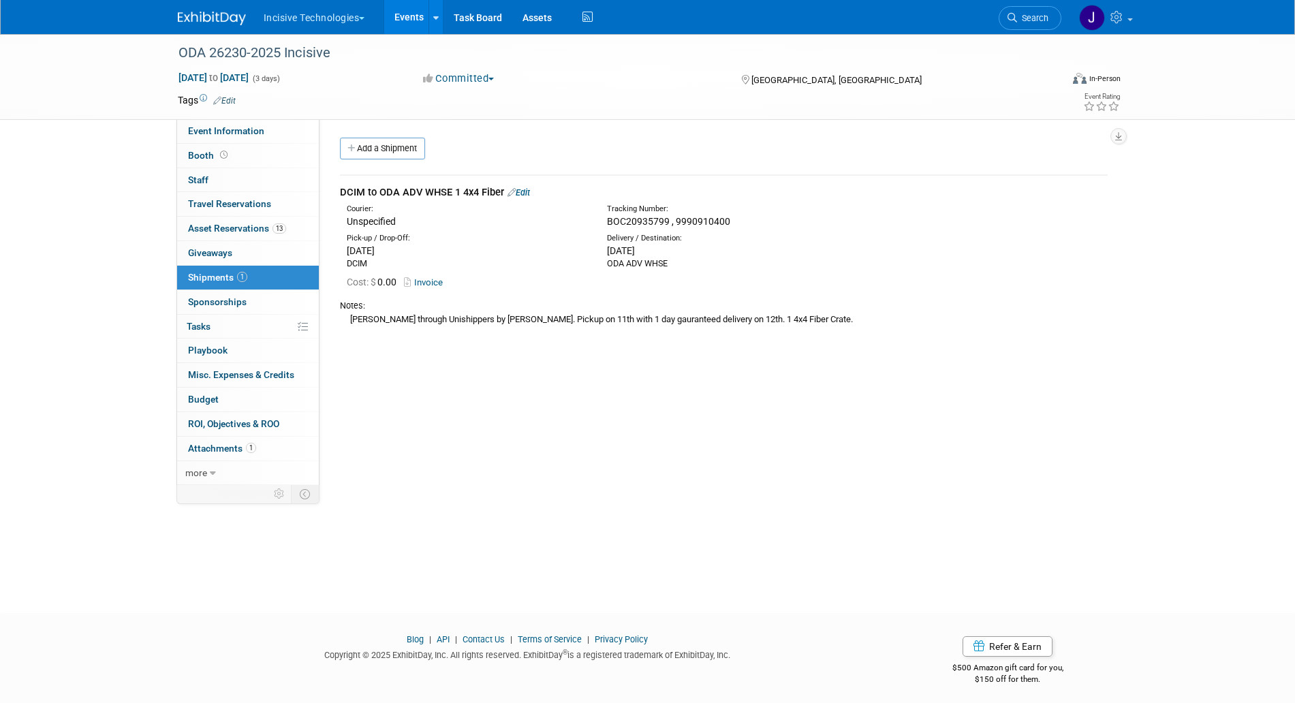
copy div "ODA ADV WHSE"
click at [430, 323] on div "[PERSON_NAME] through Unishippers by [PERSON_NAME]. Pickup on 11th with 1 day g…" at bounding box center [723, 319] width 767 height 14
click at [630, 321] on div "[PERSON_NAME] through Unishippers by [PERSON_NAME]. Pickup on 11th with 1 day g…" at bounding box center [723, 319] width 767 height 14
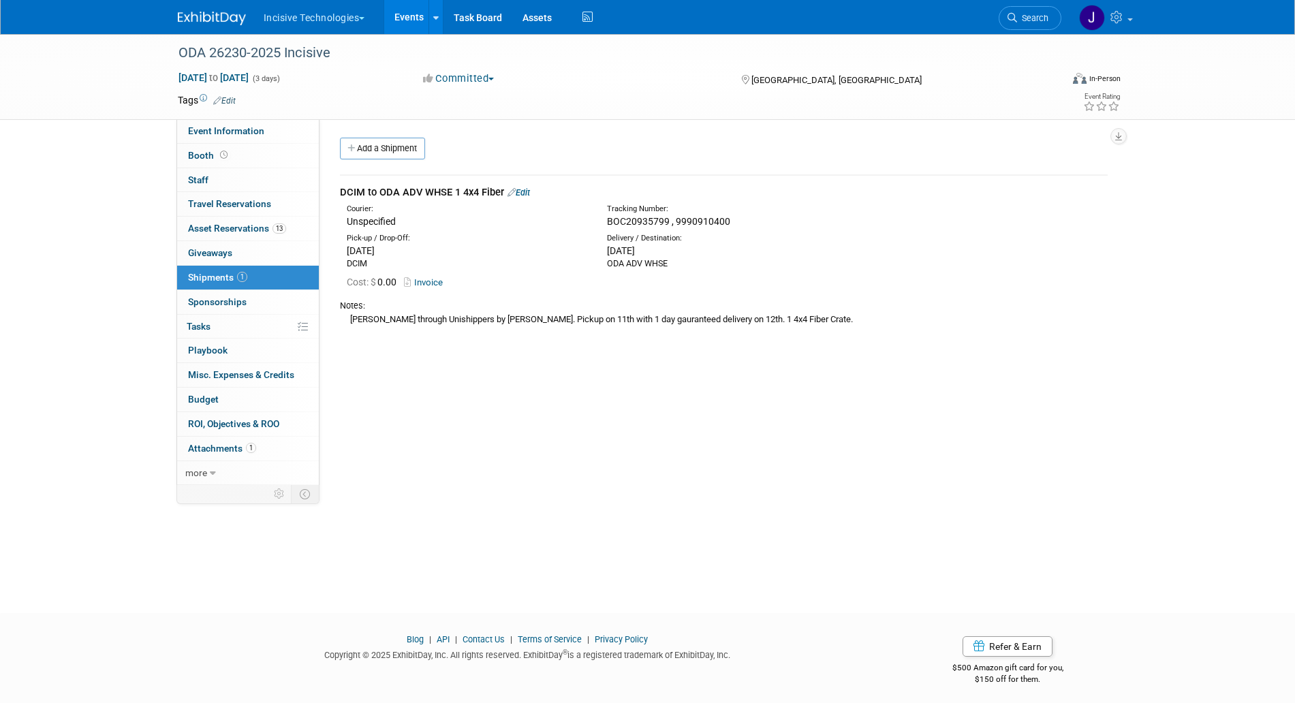
drag, startPoint x: 705, startPoint y: 318, endPoint x: 351, endPoint y: 317, distance: 353.4
click at [351, 317] on div "[PERSON_NAME] through Unishippers by [PERSON_NAME]. Pickup on 11th with 1 day g…" at bounding box center [723, 319] width 767 height 14
copy div "[PERSON_NAME] through Unishippers by [PERSON_NAME]. Pickup on 11th with 1 day g…"
